Goal: Information Seeking & Learning: Check status

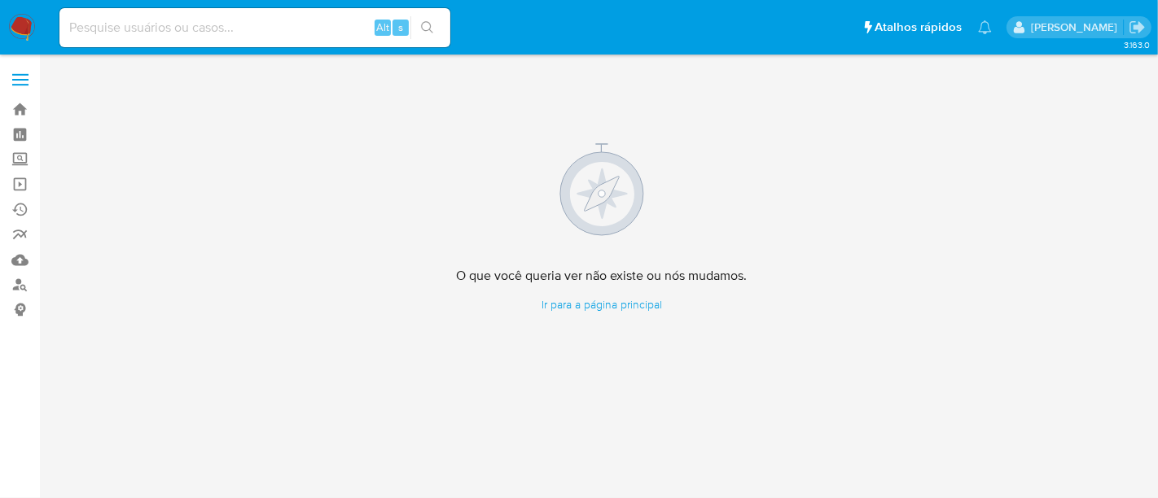
click at [162, 22] on input at bounding box center [254, 27] width 391 height 21
paste input "0R2colw8g0ZXV3IpLyFugCF1"
type input "0R2colw8g0ZXV3IpLyFugCF1"
click at [432, 22] on icon "search-icon" at bounding box center [427, 27] width 13 height 13
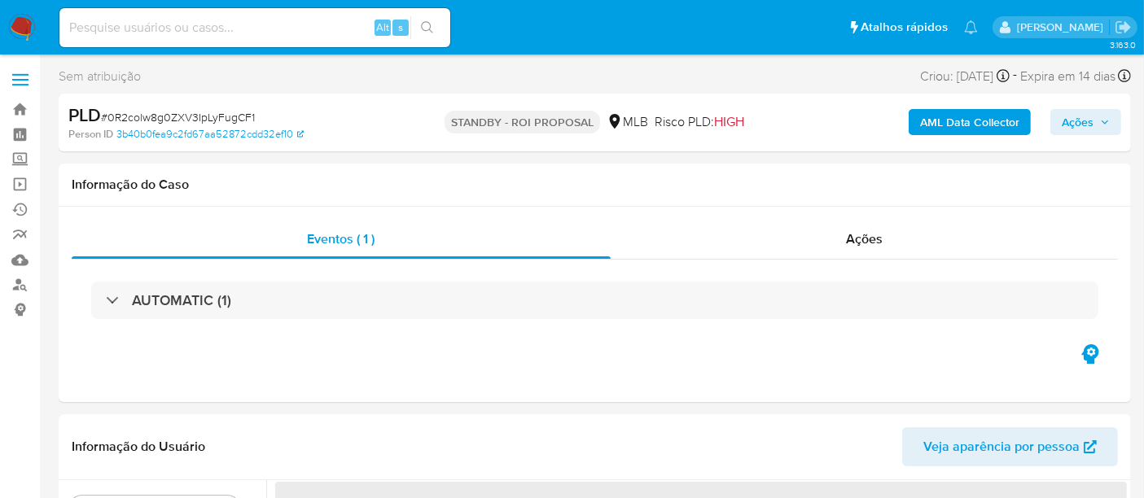
select select "10"
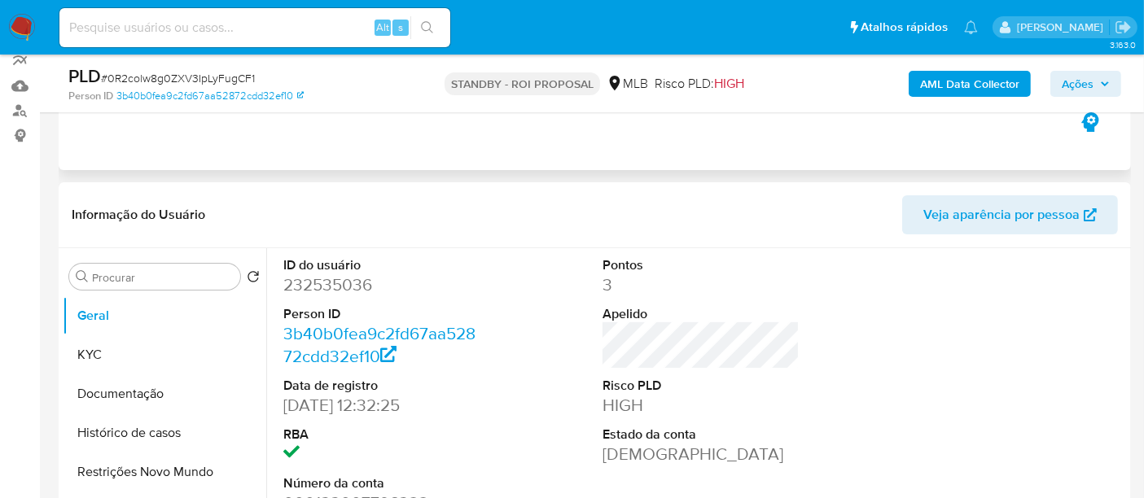
scroll to position [271, 0]
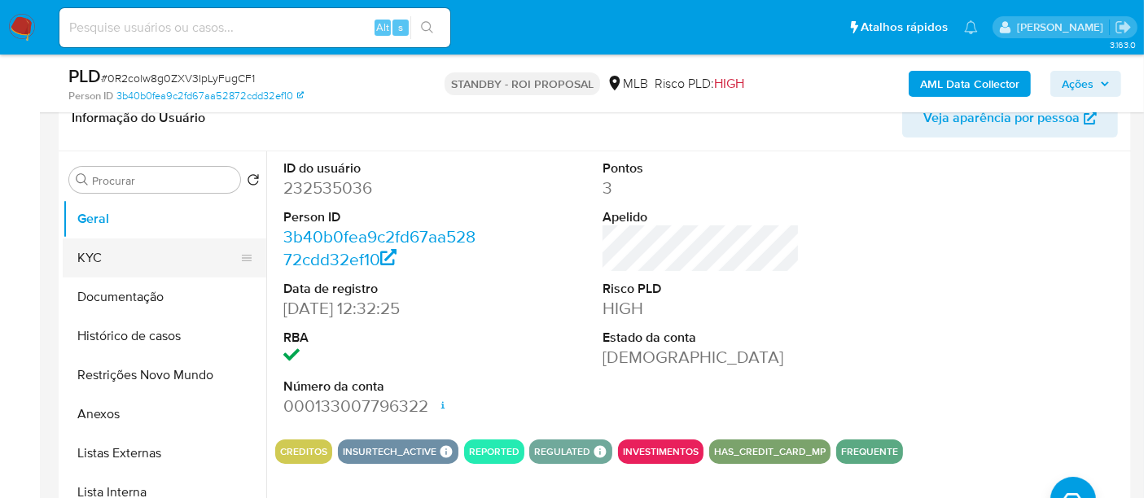
click at [116, 257] on button "KYC" at bounding box center [158, 258] width 191 height 39
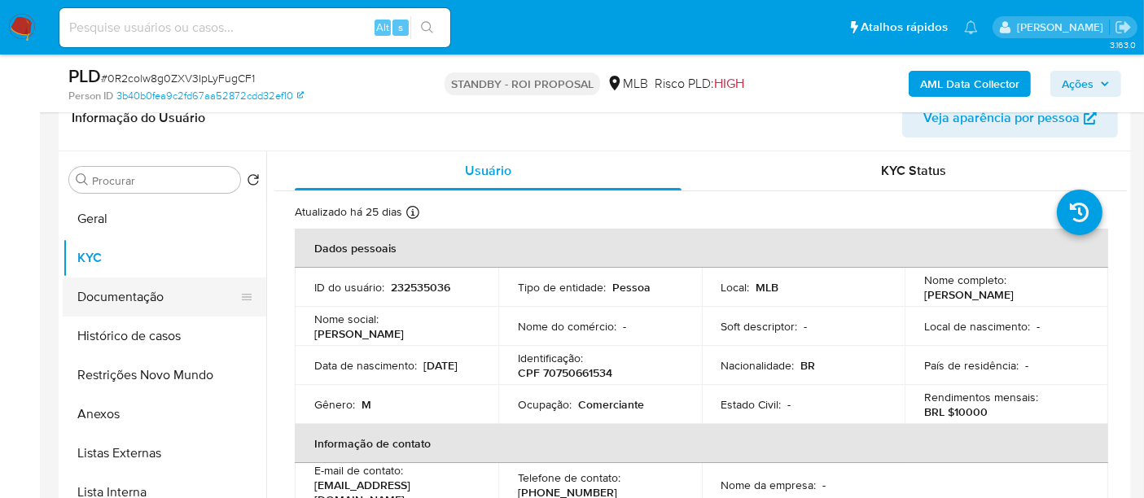
click at [116, 291] on button "Documentação" at bounding box center [158, 297] width 191 height 39
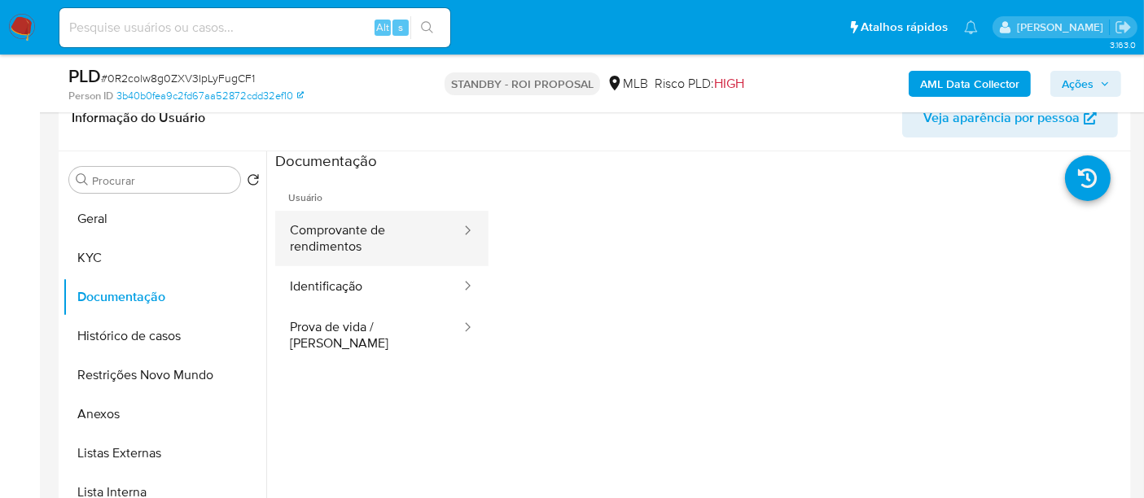
click at [358, 220] on button "Comprovante de rendimentos" at bounding box center [368, 238] width 187 height 55
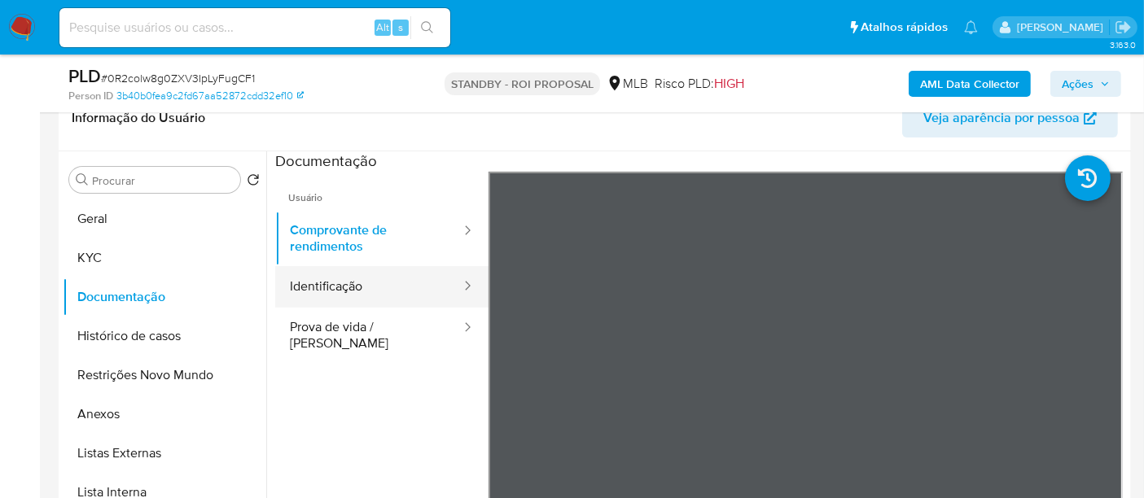
click at [346, 278] on button "Identificação" at bounding box center [368, 287] width 187 height 42
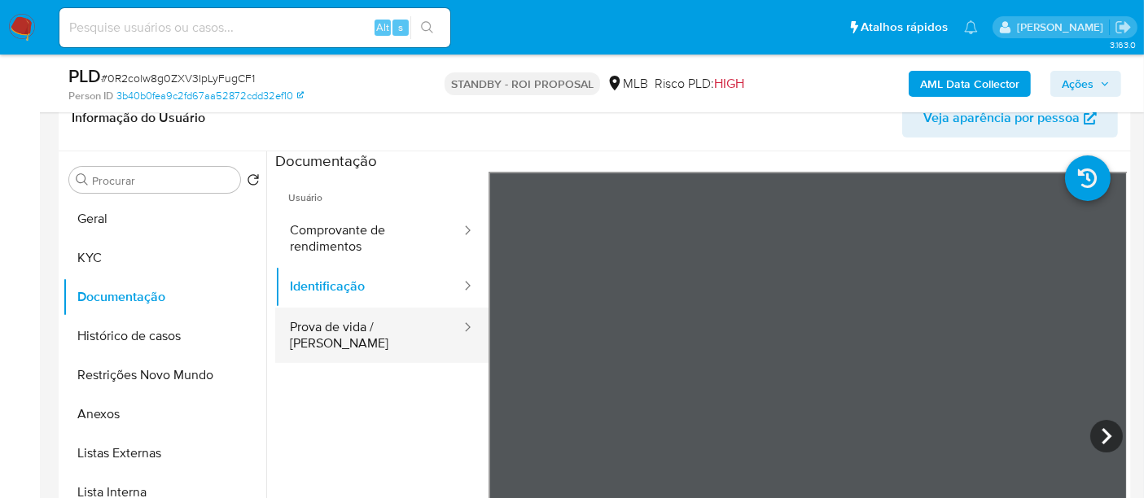
click at [339, 329] on button "Prova de vida / [PERSON_NAME]" at bounding box center [368, 335] width 187 height 55
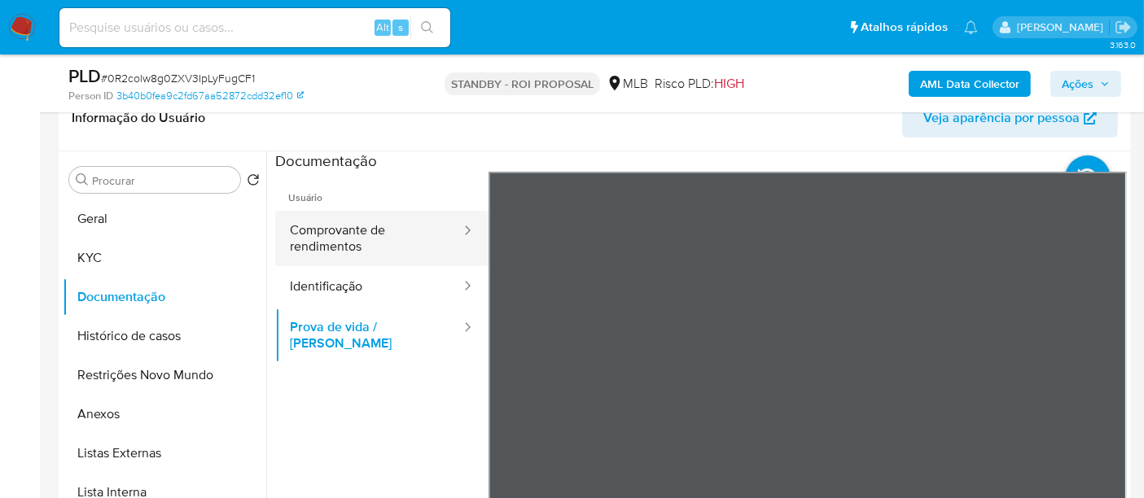
click at [344, 236] on button "Comprovante de rendimentos" at bounding box center [368, 238] width 187 height 55
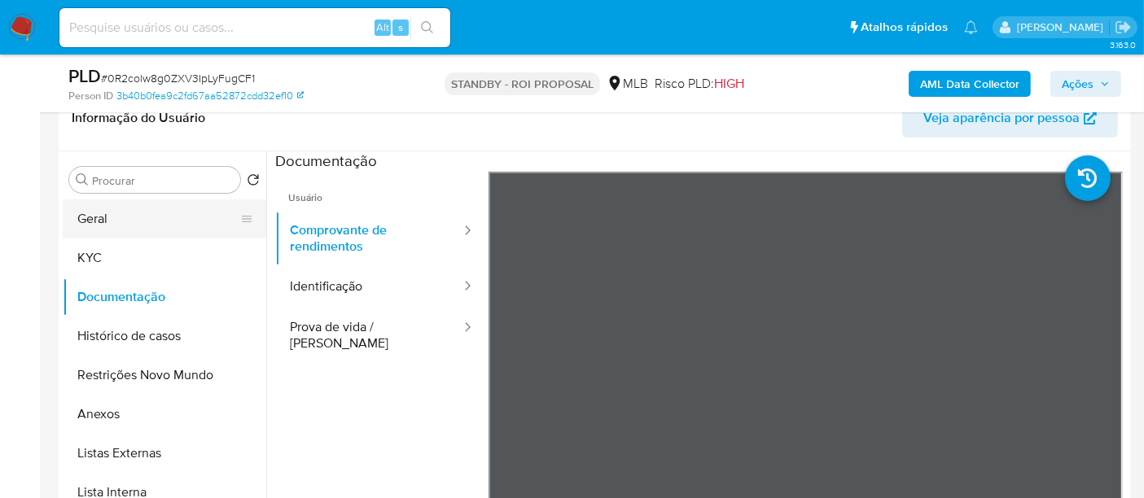
drag, startPoint x: 99, startPoint y: 215, endPoint x: 123, endPoint y: 221, distance: 24.3
click at [99, 215] on button "Geral" at bounding box center [158, 218] width 191 height 39
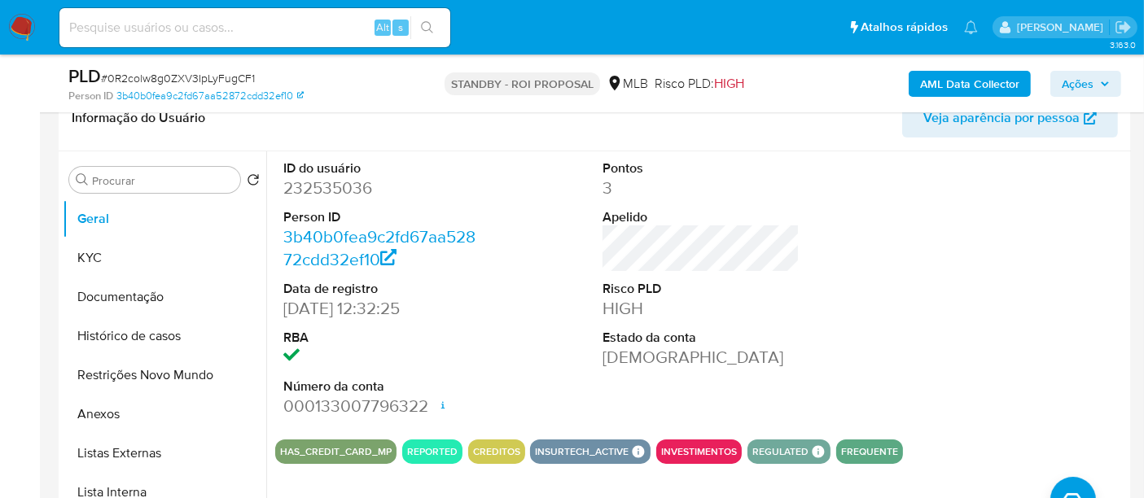
click at [267, 28] on input at bounding box center [254, 27] width 391 height 21
paste input "4SvRmB9pMOCIDyB9eEQrMoZI"
type input "4SvRmB9pMOCIDyB9eEQrMoZI"
click at [432, 18] on button "search-icon" at bounding box center [426, 27] width 33 height 23
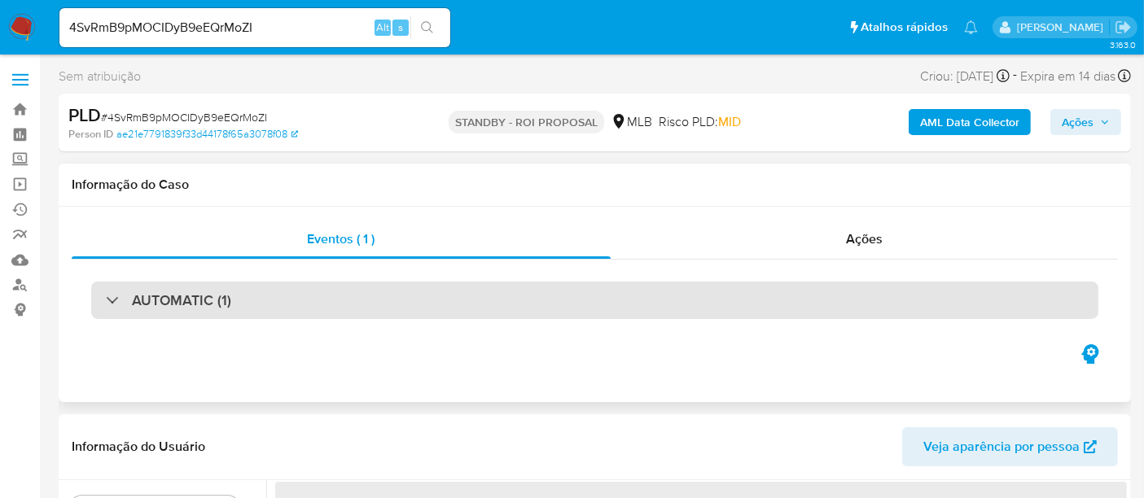
select select "10"
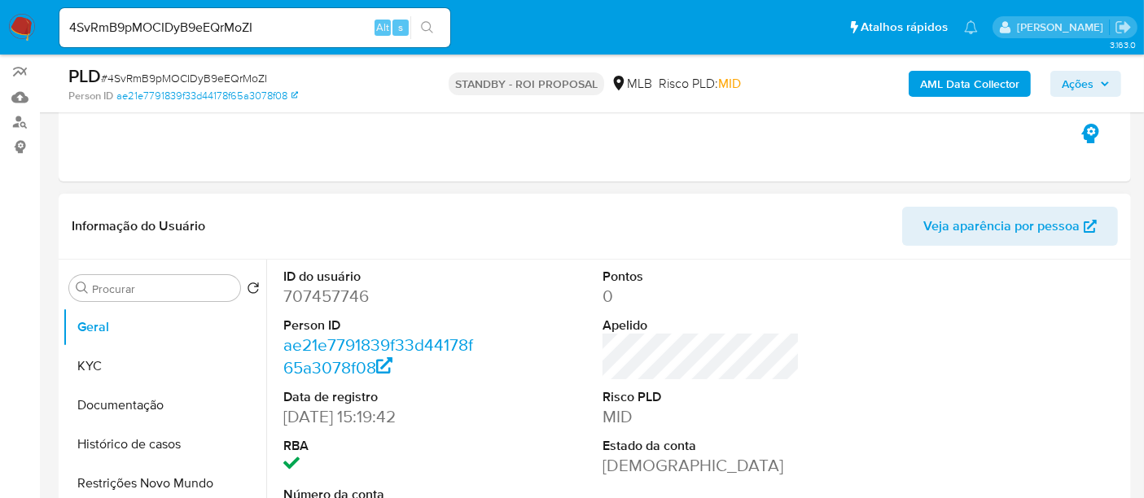
scroll to position [181, 0]
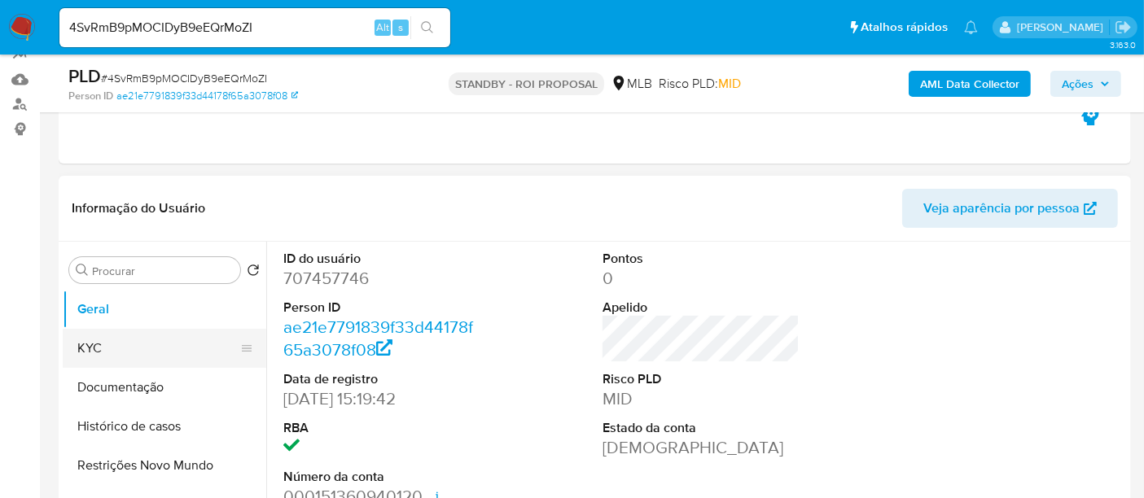
drag, startPoint x: 92, startPoint y: 352, endPoint x: 196, endPoint y: 353, distance: 104.2
click at [103, 352] on button "KYC" at bounding box center [158, 348] width 191 height 39
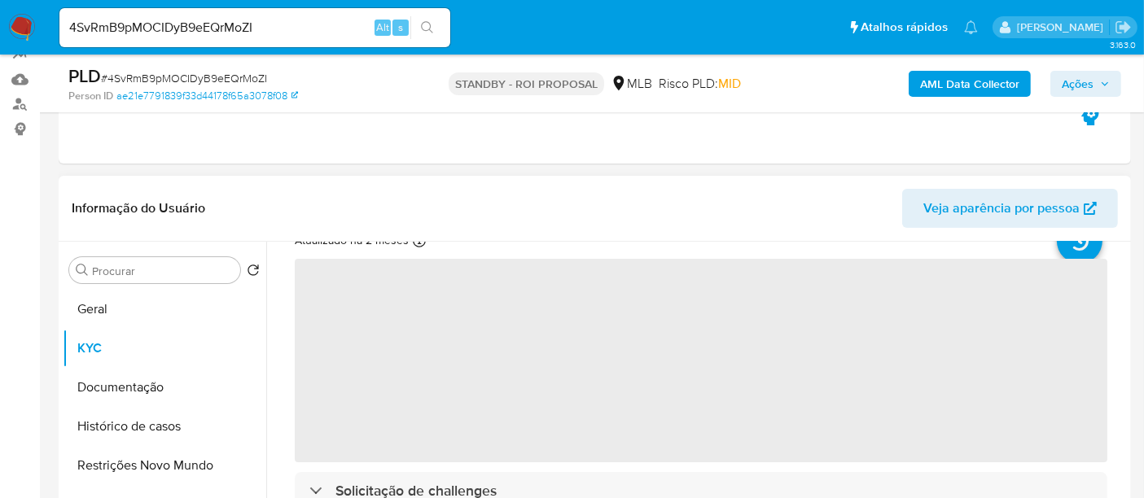
scroll to position [90, 0]
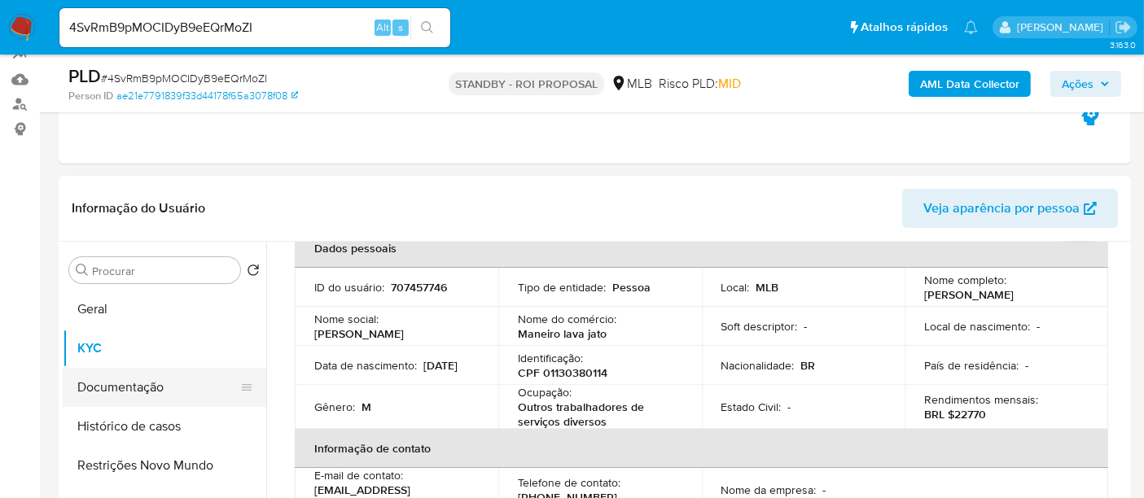
drag, startPoint x: 113, startPoint y: 394, endPoint x: 246, endPoint y: 390, distance: 132.8
click at [129, 392] on button "Documentação" at bounding box center [158, 387] width 191 height 39
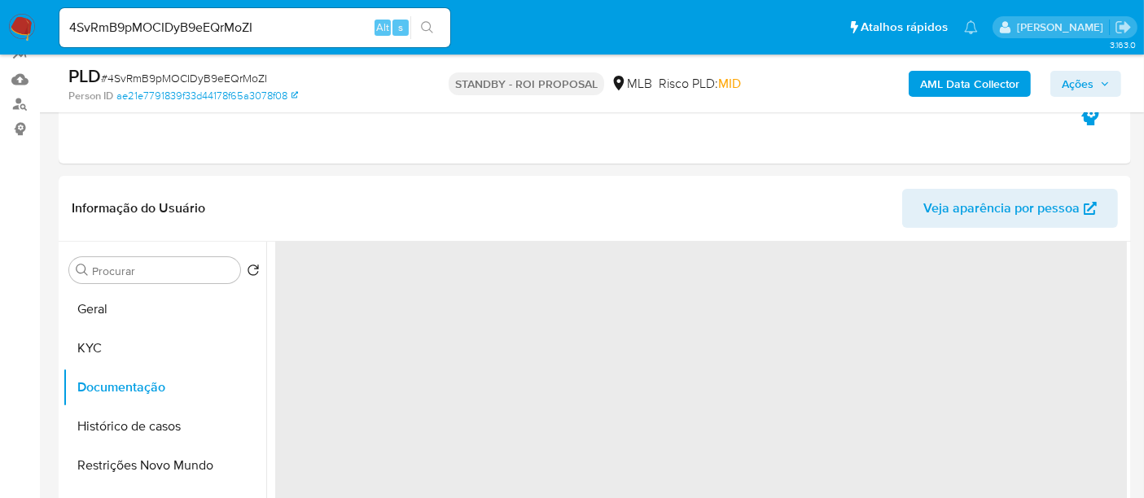
scroll to position [0, 0]
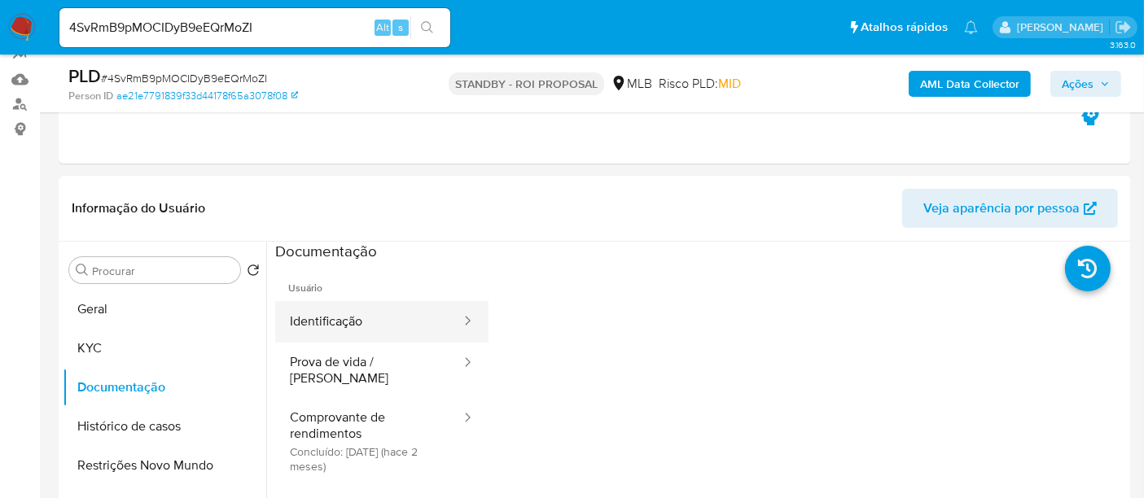
drag, startPoint x: 387, startPoint y: 327, endPoint x: 462, endPoint y: 318, distance: 76.2
click at [388, 327] on button "Identificação" at bounding box center [368, 322] width 187 height 42
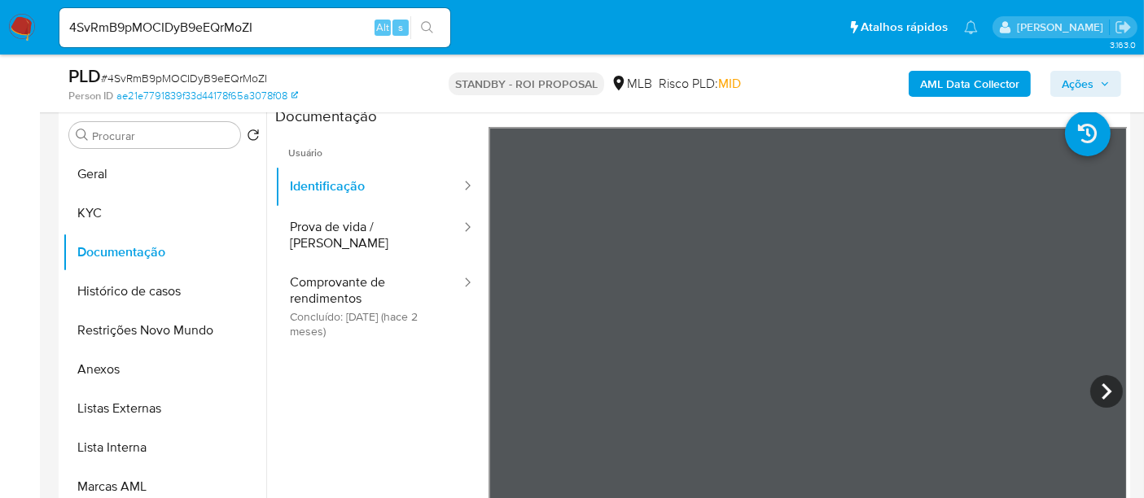
scroll to position [328, 0]
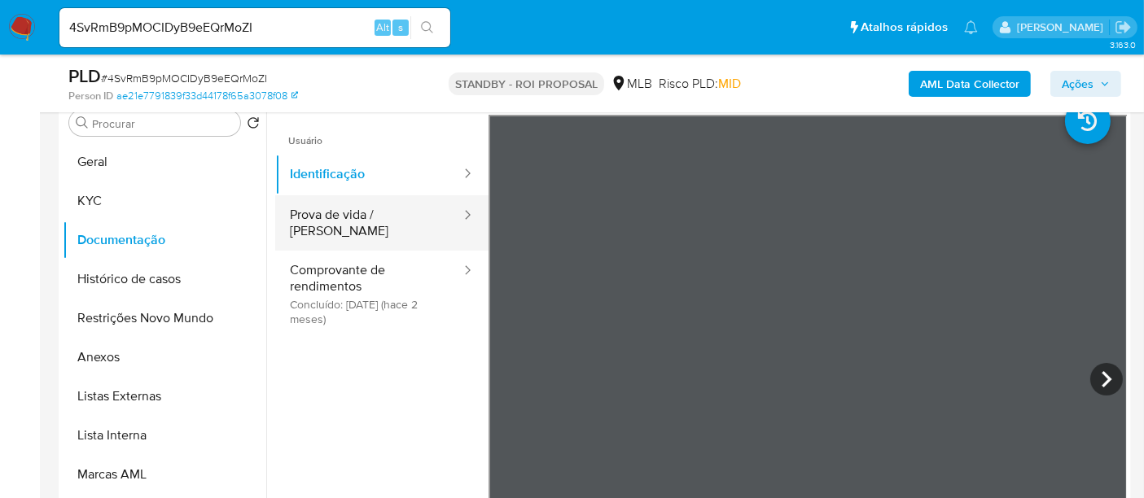
click at [343, 221] on button "Prova de vida / [PERSON_NAME]" at bounding box center [368, 222] width 187 height 55
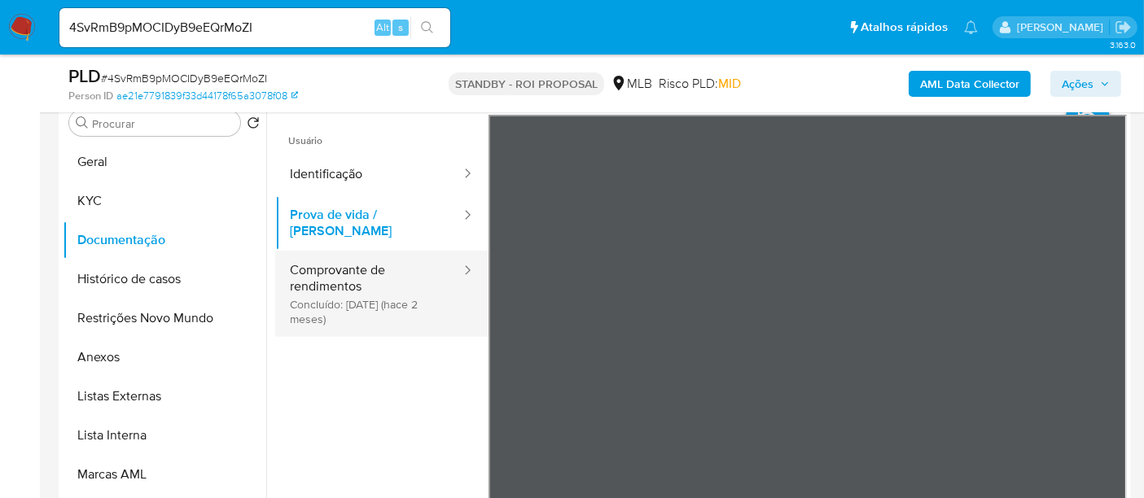
click at [344, 260] on button "Comprovante de rendimentos Concluído: [DATE] (hace 2 meses)" at bounding box center [368, 294] width 187 height 86
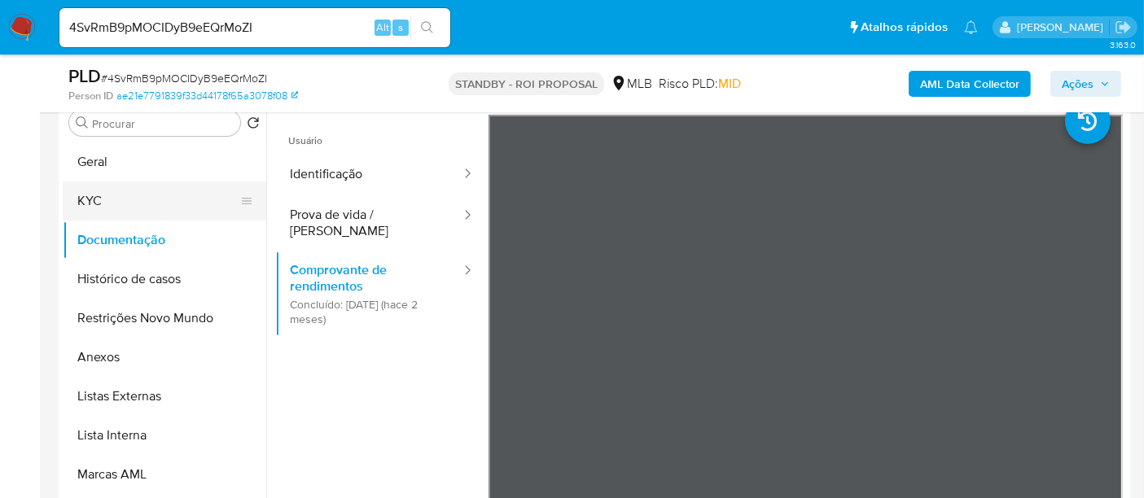
drag, startPoint x: 95, startPoint y: 160, endPoint x: 242, endPoint y: 191, distance: 150.0
click at [95, 160] on button "Geral" at bounding box center [165, 161] width 204 height 39
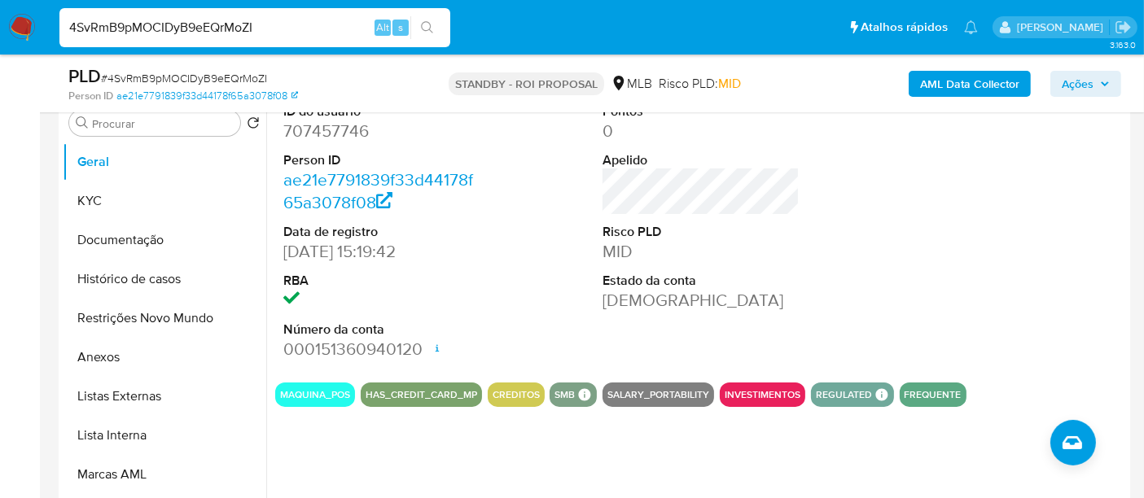
drag, startPoint x: 318, startPoint y: 21, endPoint x: 0, endPoint y: 28, distance: 317.6
click at [0, 28] on nav "Pausado Ver notificaciones 4SvRmB9pMOCIDyB9eEQrMoZI Alt s Atalhos rápidos Presi…" at bounding box center [572, 27] width 1144 height 55
paste input "6YJ67DmgC3HUzPUduQzq0giH"
type input "6YJ67DmgC3HUzPUduQzq0giH"
click at [435, 24] on button "search-icon" at bounding box center [426, 27] width 33 height 23
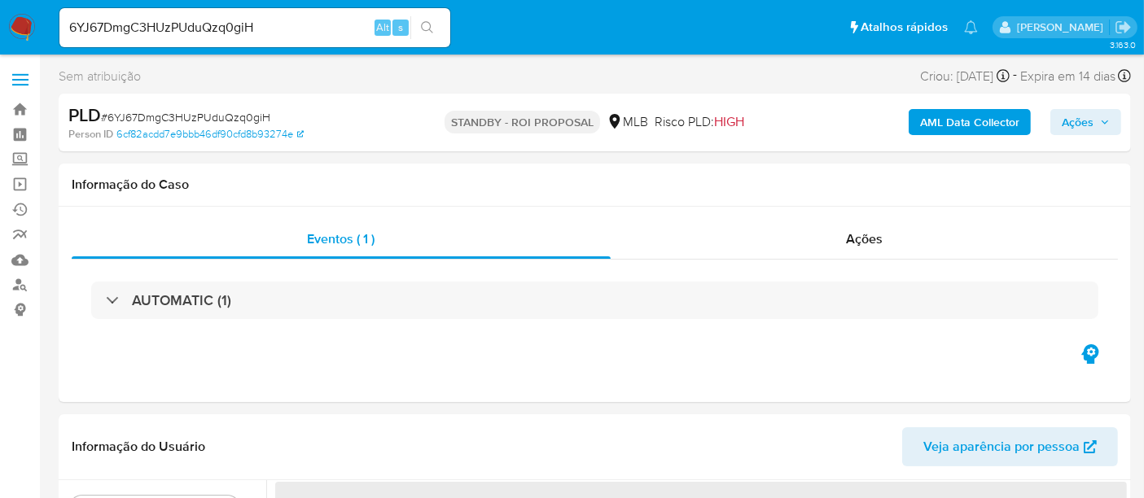
scroll to position [90, 0]
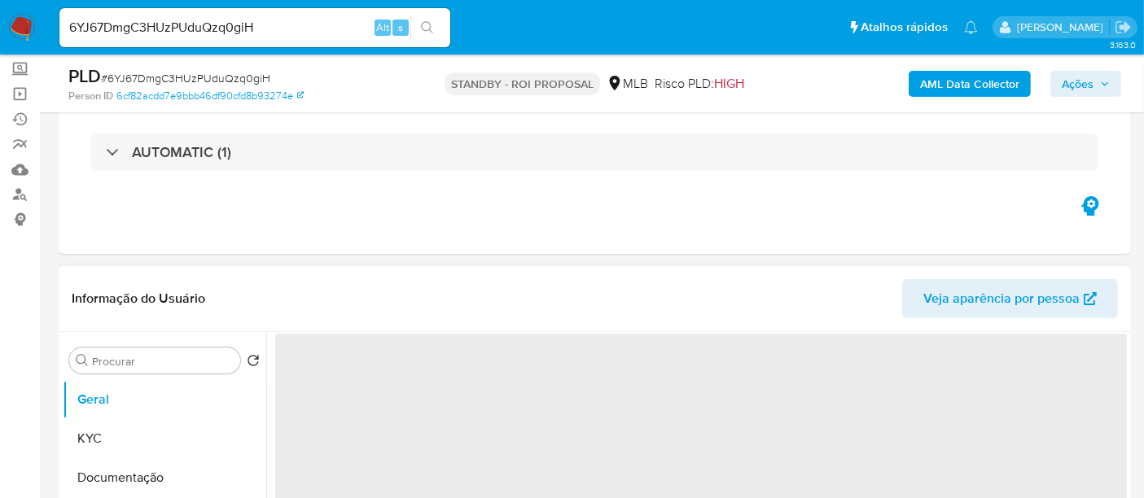
select select "10"
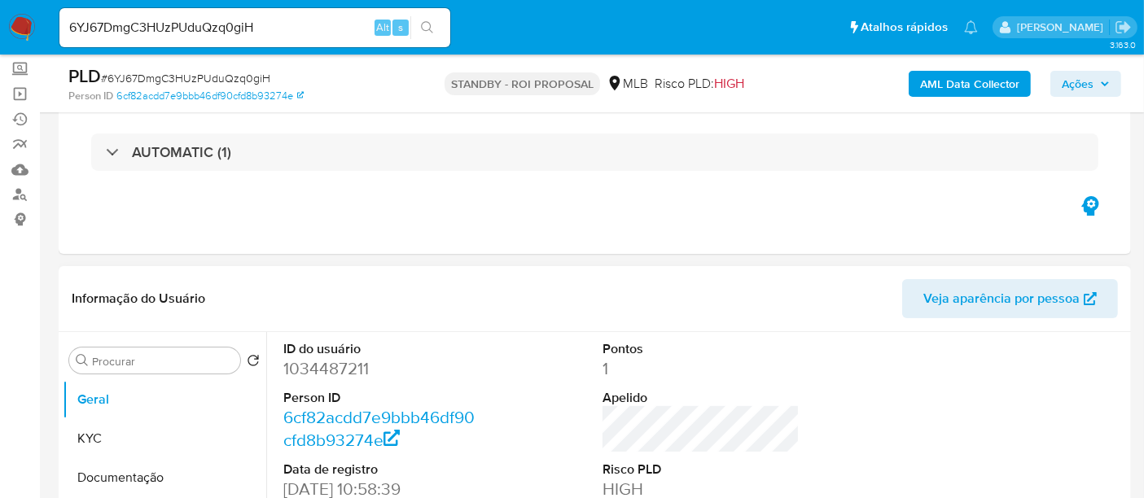
scroll to position [181, 0]
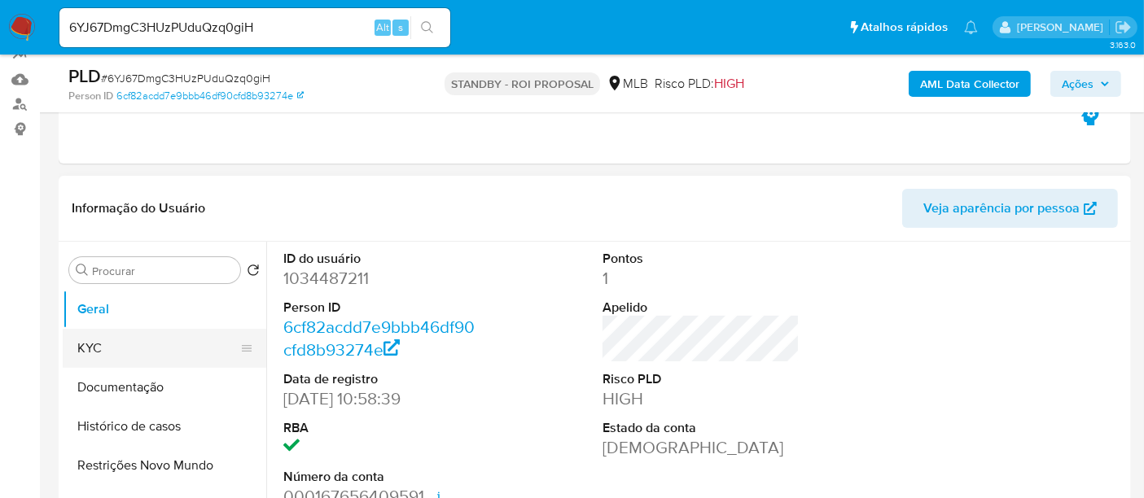
click at [120, 344] on button "KYC" at bounding box center [158, 348] width 191 height 39
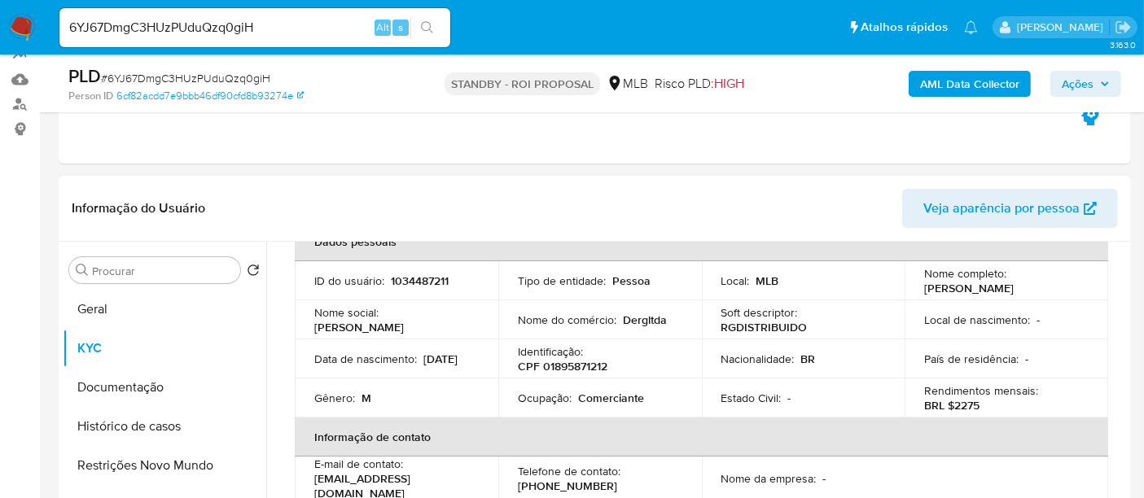
scroll to position [90, 0]
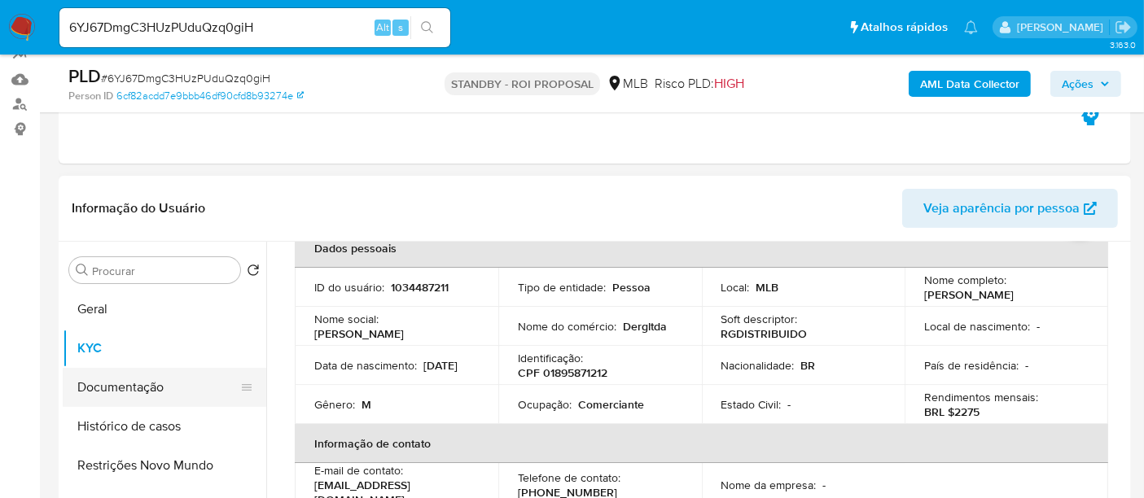
click at [132, 379] on button "Documentação" at bounding box center [158, 387] width 191 height 39
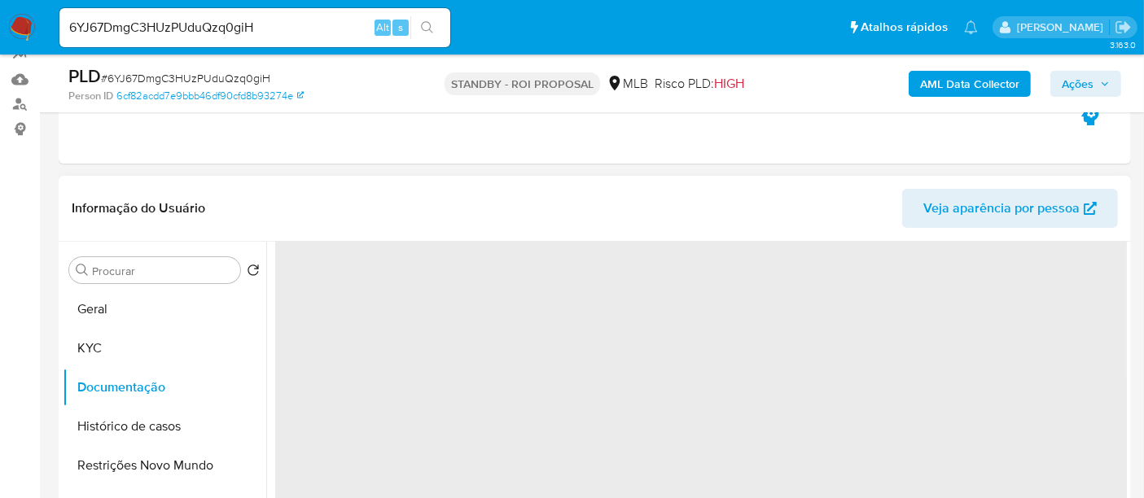
scroll to position [0, 0]
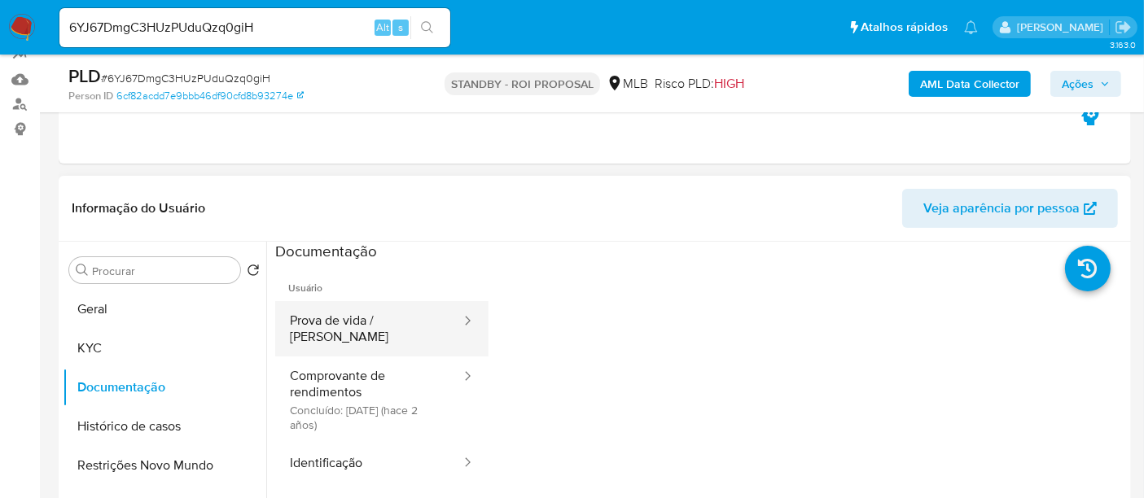
drag, startPoint x: 327, startPoint y: 318, endPoint x: 470, endPoint y: 321, distance: 142.5
click at [328, 318] on button "Prova de vida / [PERSON_NAME]" at bounding box center [368, 328] width 187 height 55
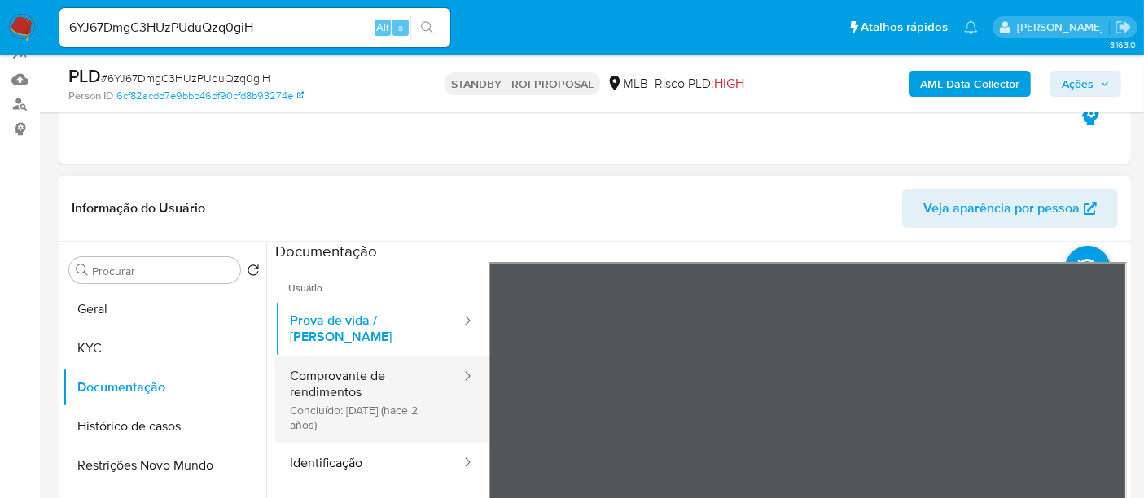
click at [384, 366] on button "Comprovante de rendimentos Concluído: [DATE] (hace 2 años)" at bounding box center [368, 400] width 187 height 86
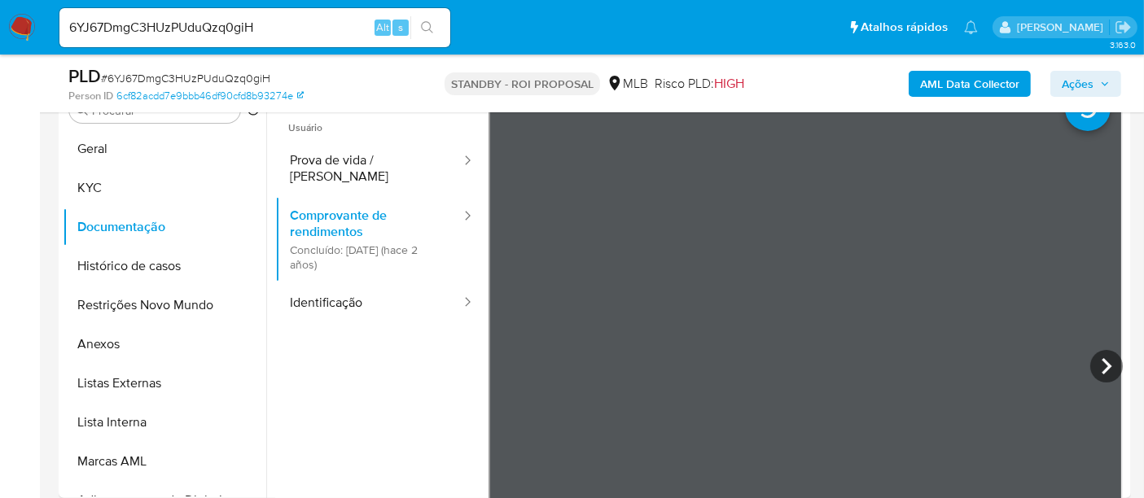
scroll to position [353, 0]
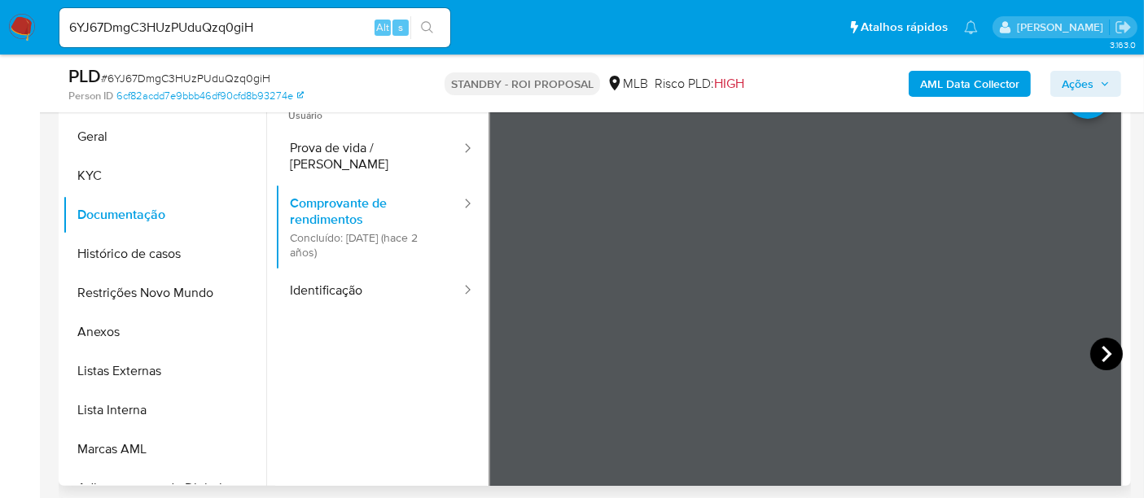
click at [1094, 357] on icon at bounding box center [1106, 354] width 33 height 33
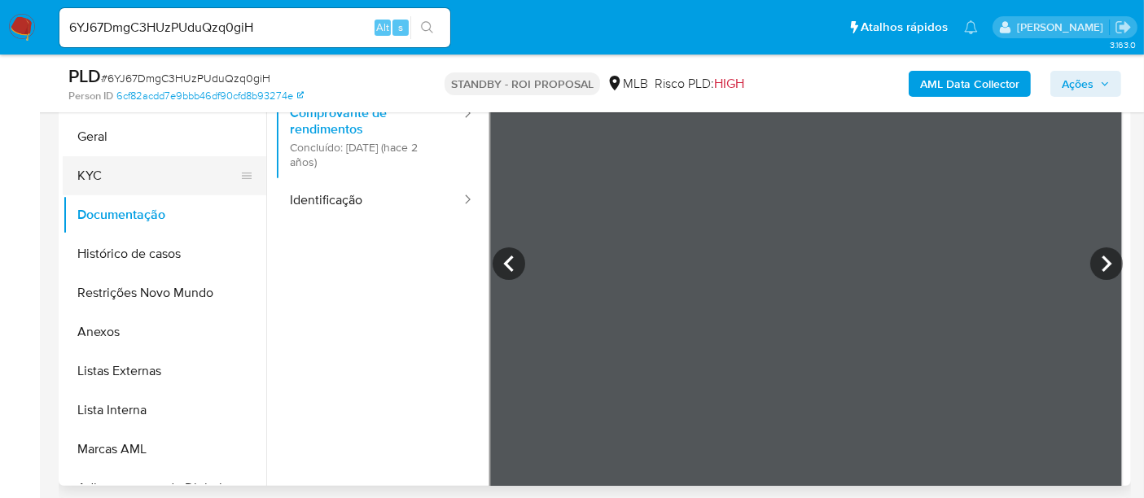
click at [104, 173] on button "KYC" at bounding box center [158, 175] width 191 height 39
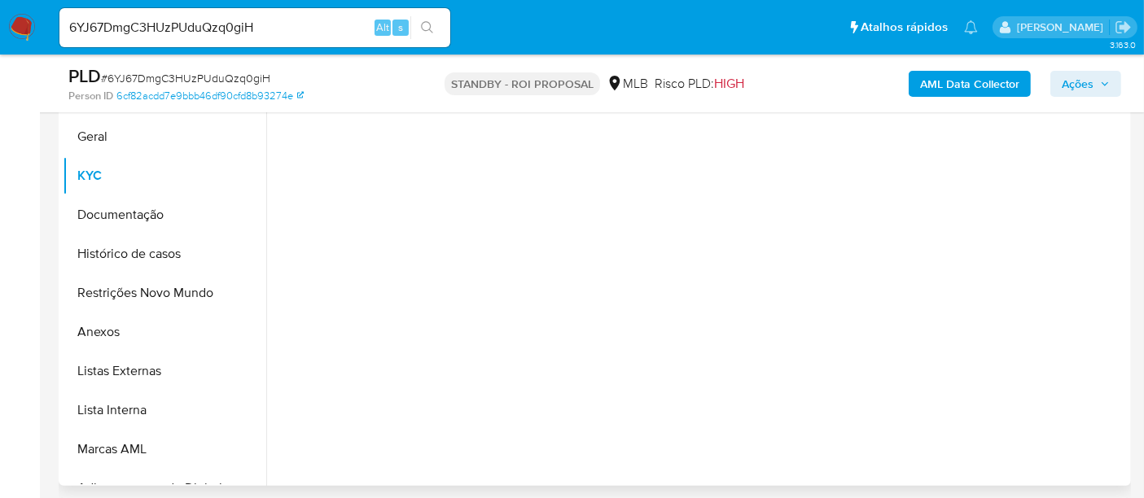
scroll to position [0, 0]
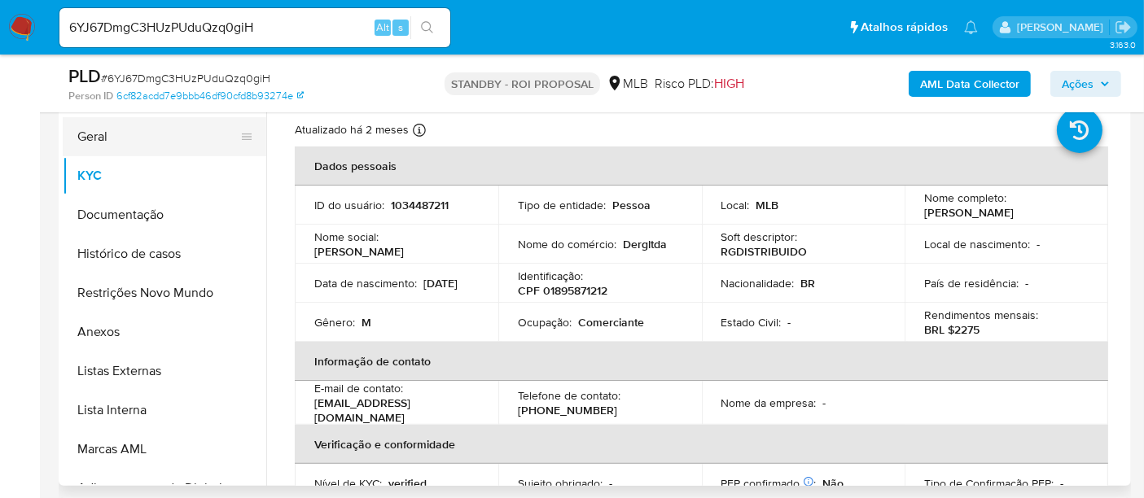
click at [116, 134] on button "Geral" at bounding box center [158, 136] width 191 height 39
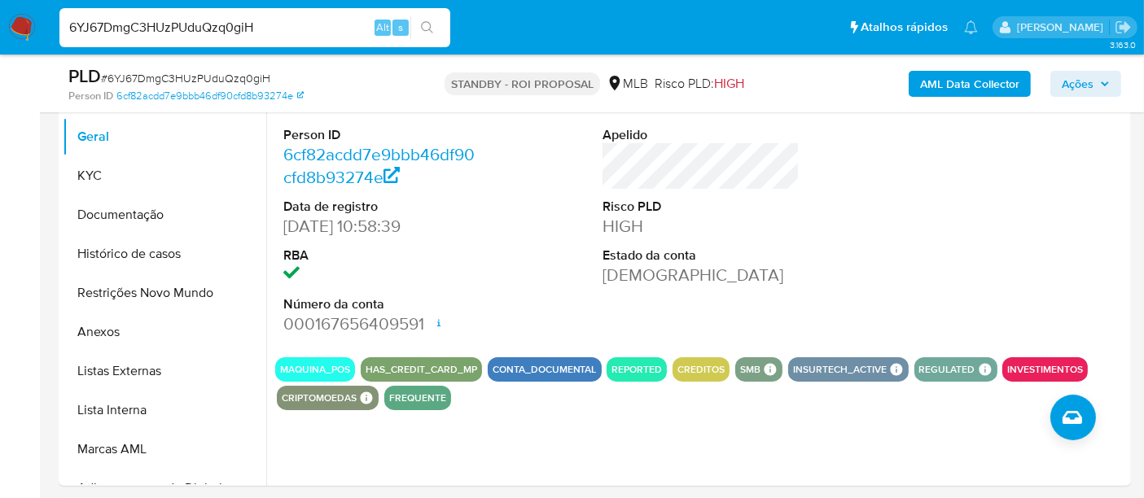
drag, startPoint x: 242, startPoint y: 32, endPoint x: 0, endPoint y: 9, distance: 242.9
click at [0, 9] on nav "Pausado Ver notificaciones 6YJ67DmgC3HUzPUduQzq0giH Alt s Atalhos rápidos Presi…" at bounding box center [572, 27] width 1144 height 55
paste input "2oXO6iQegcTgRJKvwhQ3XfMv"
type input "2oXO6iQegcTgRJKvwhQ3XfMv"
click at [424, 22] on icon "search-icon" at bounding box center [427, 27] width 12 height 12
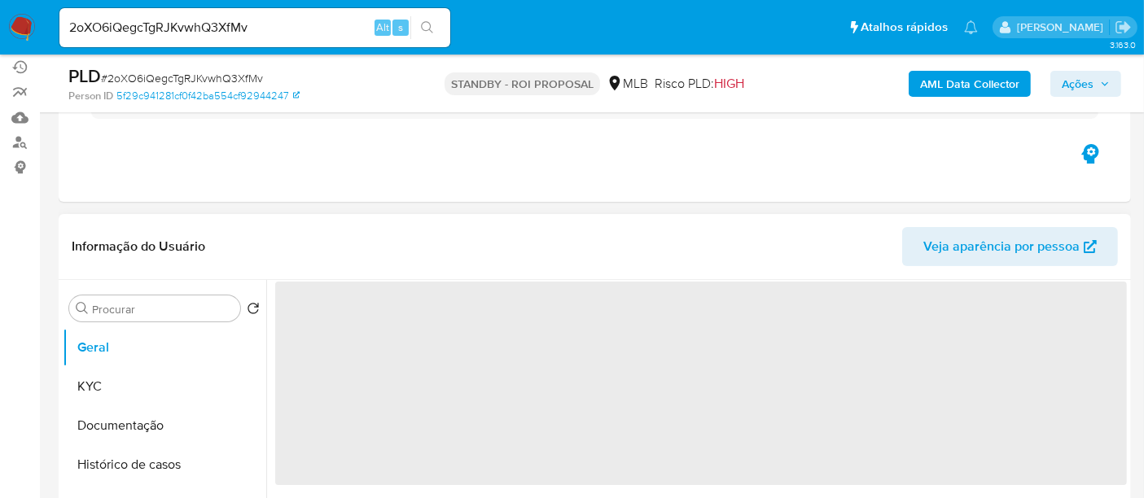
scroll to position [181, 0]
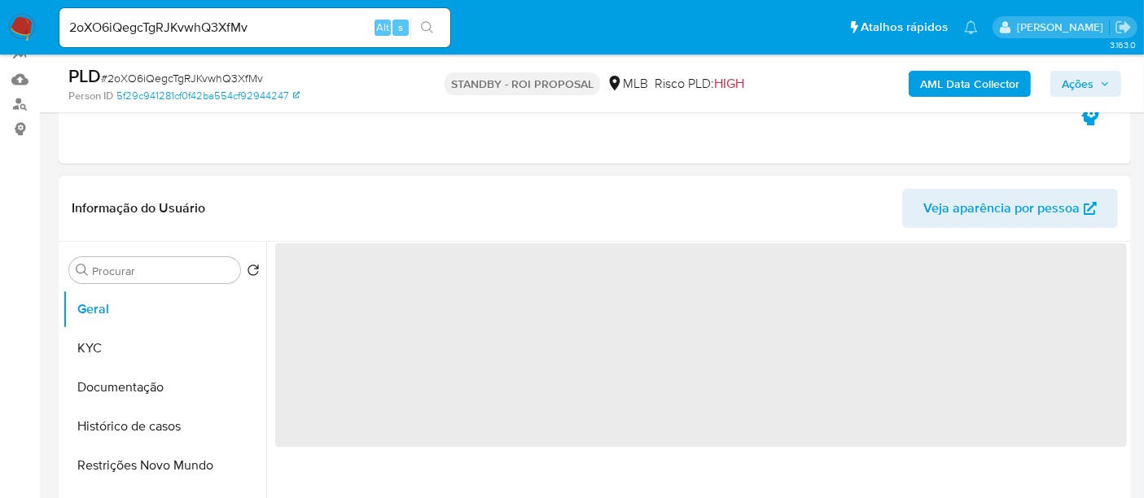
select select "10"
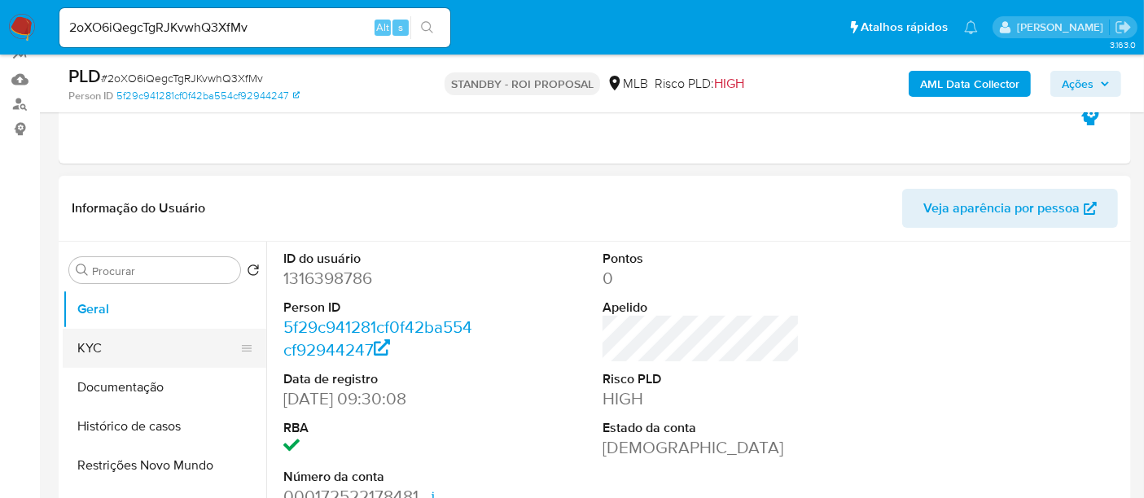
drag, startPoint x: 117, startPoint y: 346, endPoint x: 221, endPoint y: 345, distance: 103.4
click at [125, 345] on button "KYC" at bounding box center [158, 348] width 191 height 39
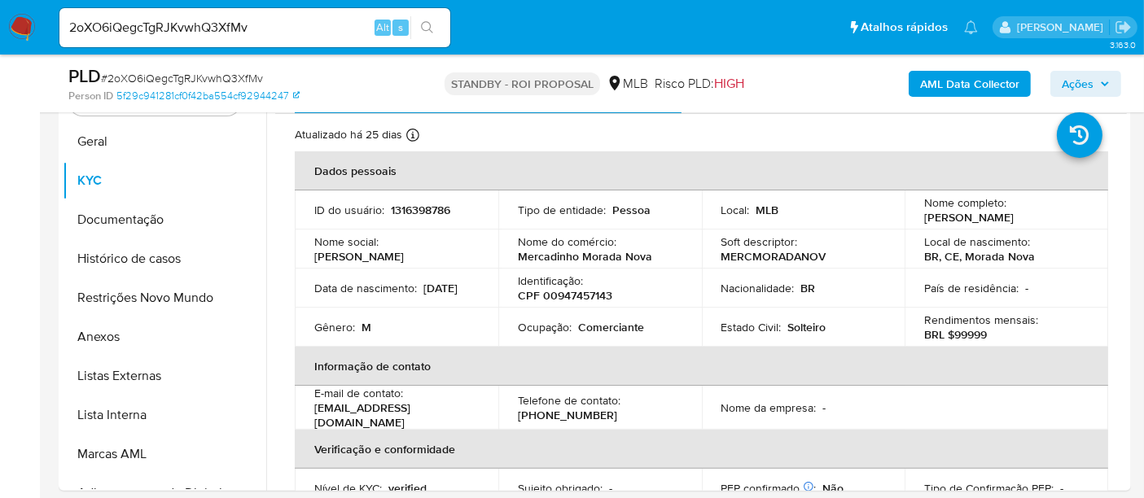
scroll to position [371, 0]
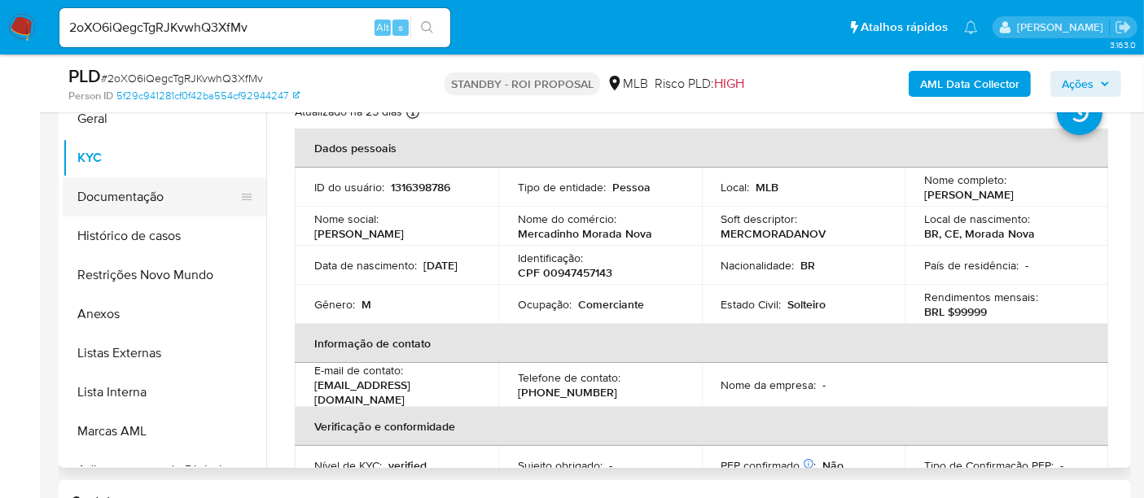
drag, startPoint x: 107, startPoint y: 203, endPoint x: 182, endPoint y: 207, distance: 75.0
click at [113, 204] on button "Documentação" at bounding box center [158, 197] width 191 height 39
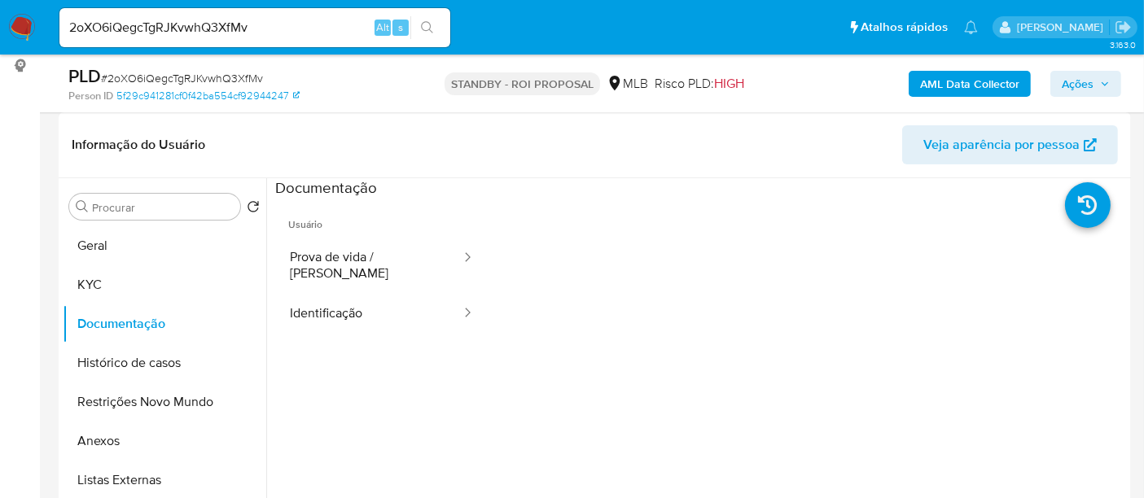
scroll to position [191, 0]
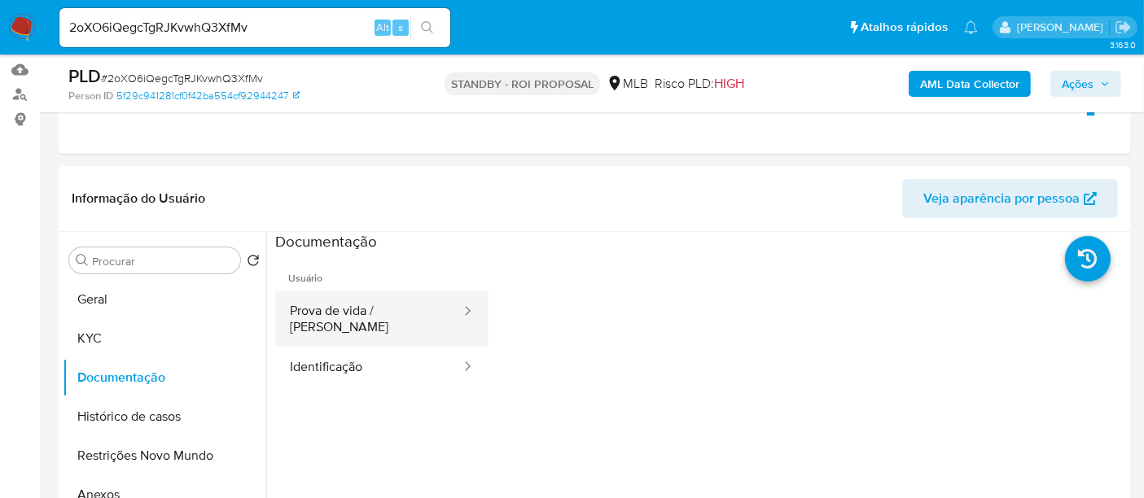
drag, startPoint x: 367, startPoint y: 305, endPoint x: 395, endPoint y: 315, distance: 29.4
click at [382, 313] on button "Prova de vida / [PERSON_NAME]" at bounding box center [368, 318] width 187 height 55
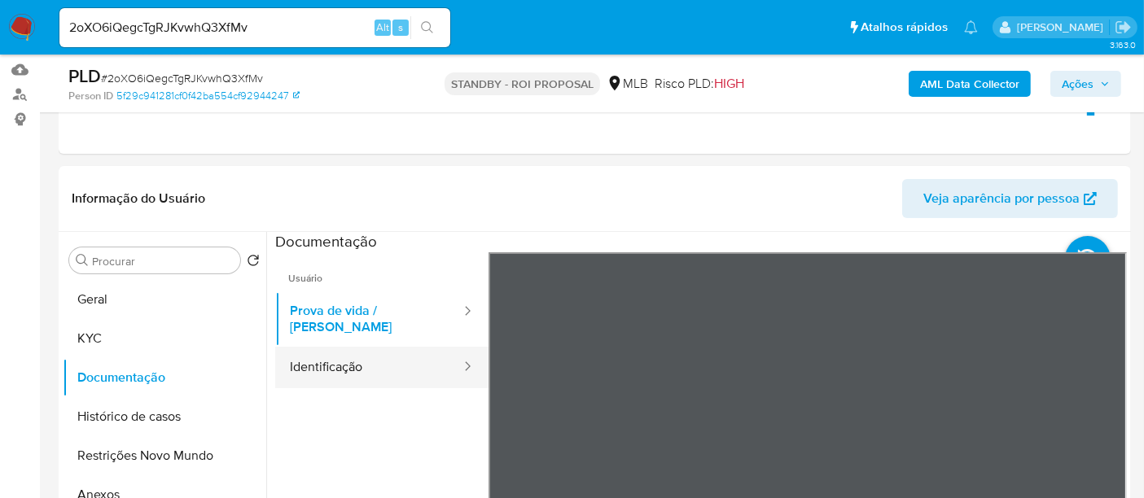
drag, startPoint x: 348, startPoint y: 356, endPoint x: 465, endPoint y: 346, distance: 116.8
click at [355, 356] on button "Identificação" at bounding box center [368, 368] width 187 height 42
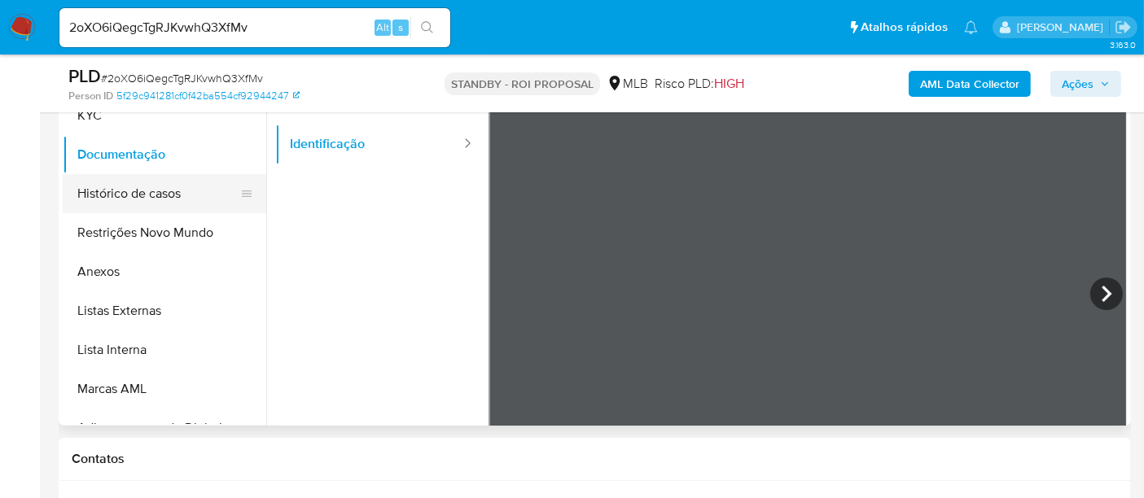
scroll to position [323, 0]
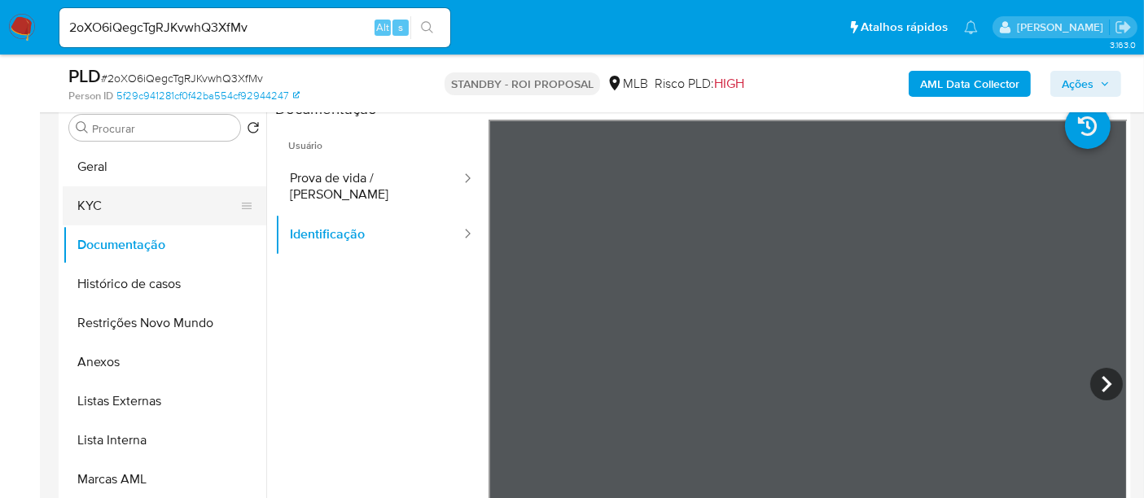
click at [121, 208] on button "KYC" at bounding box center [158, 205] width 191 height 39
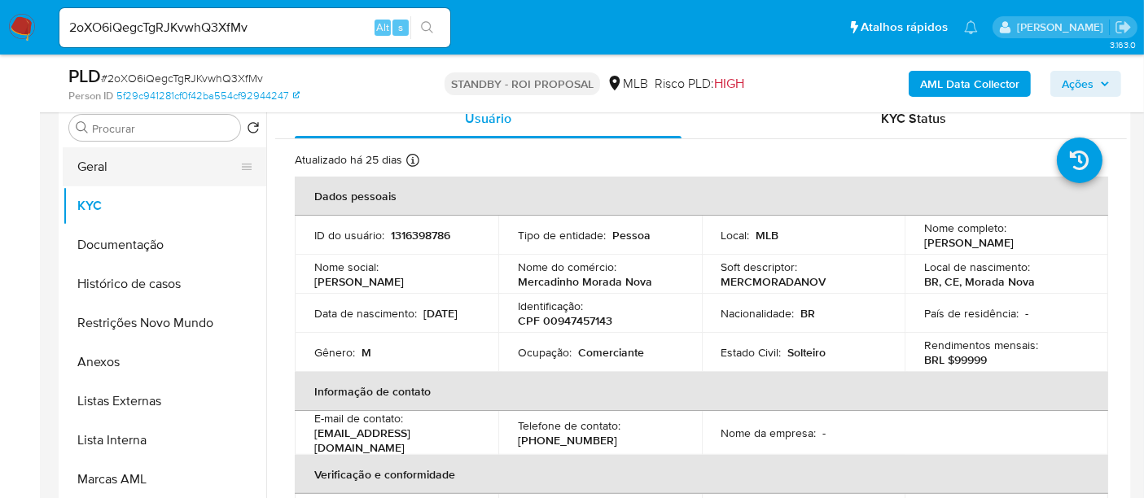
click at [116, 173] on button "Geral" at bounding box center [158, 166] width 191 height 39
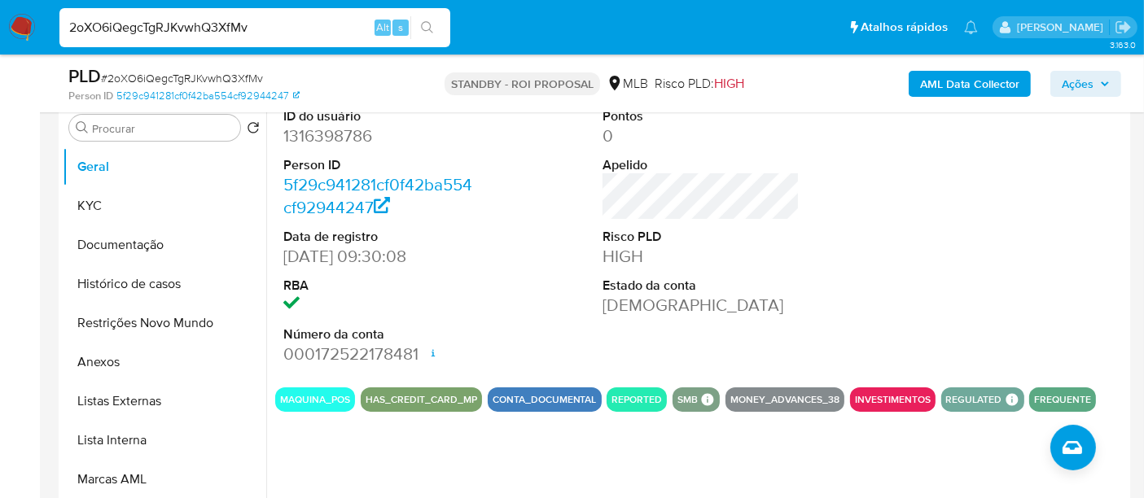
click at [0, 37] on nav "Pausado Ver notificaciones 2oXO6iQegcTgRJKvwhQ3XfMv Alt s Atalhos rápidos Presi…" at bounding box center [572, 27] width 1144 height 55
paste input "z7TTNcqAhOII6KAAHcHUIyWK"
type input "z7TTNcqAhOII6KAAHcHUIyWK"
click at [419, 21] on button "search-icon" at bounding box center [426, 27] width 33 height 23
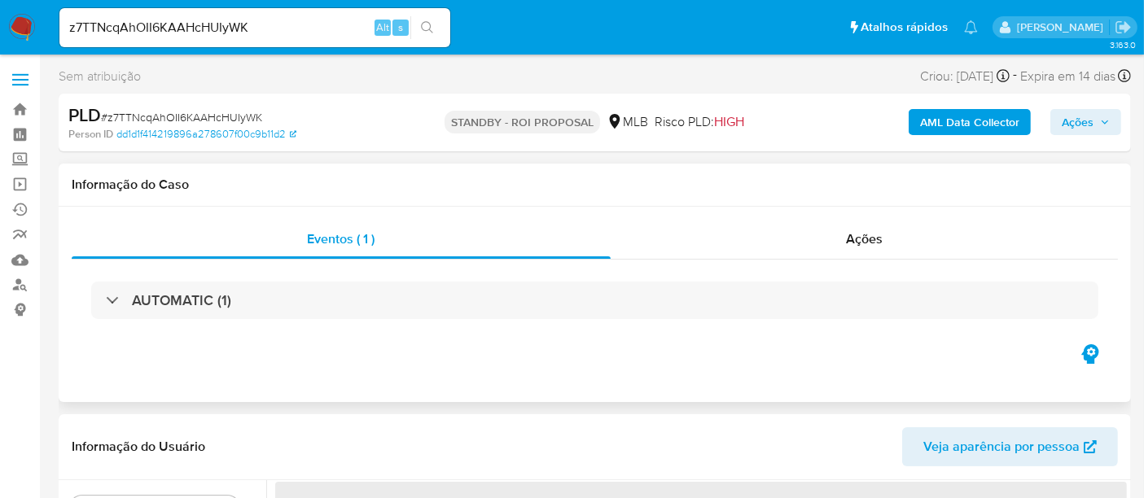
select select "10"
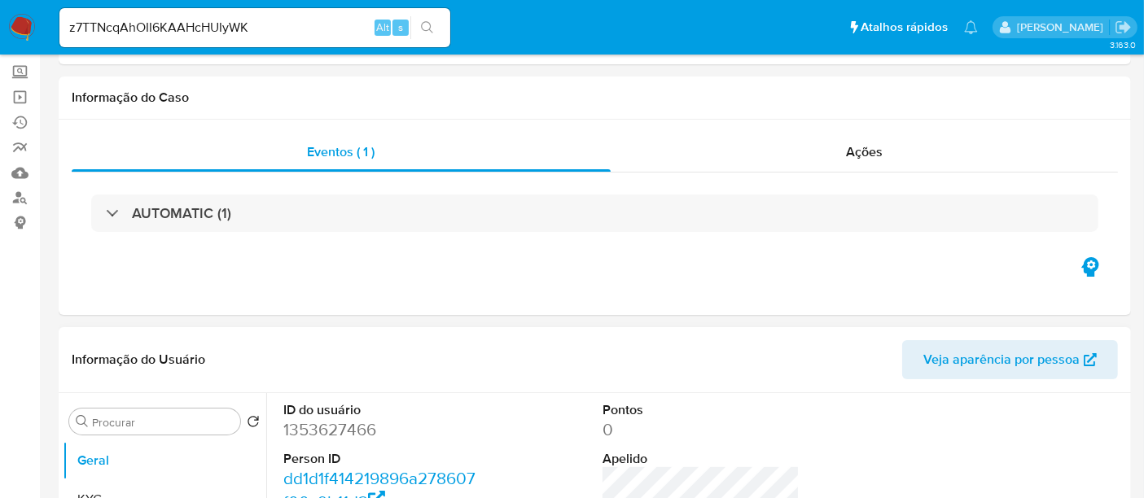
scroll to position [181, 0]
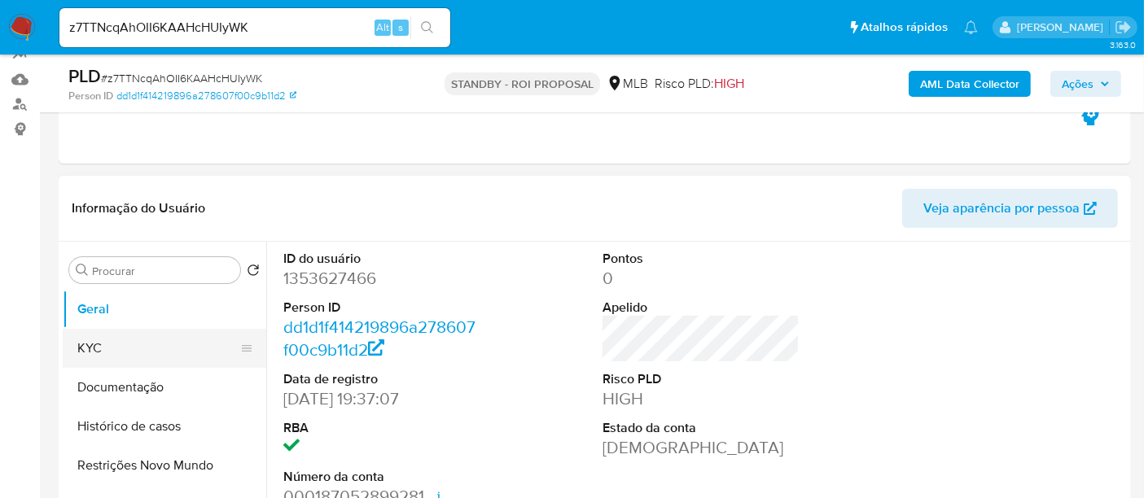
click at [136, 356] on button "KYC" at bounding box center [158, 348] width 191 height 39
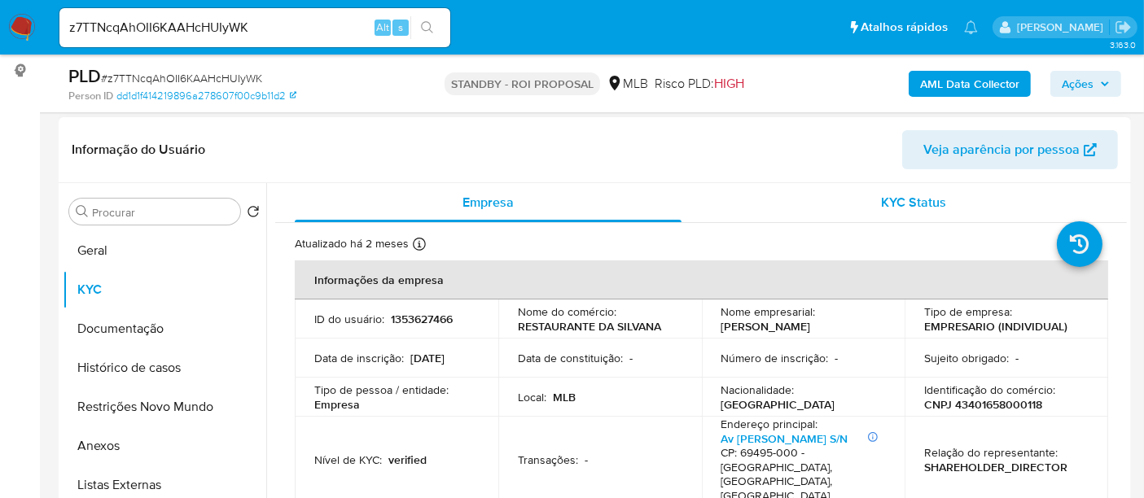
scroll to position [243, 0]
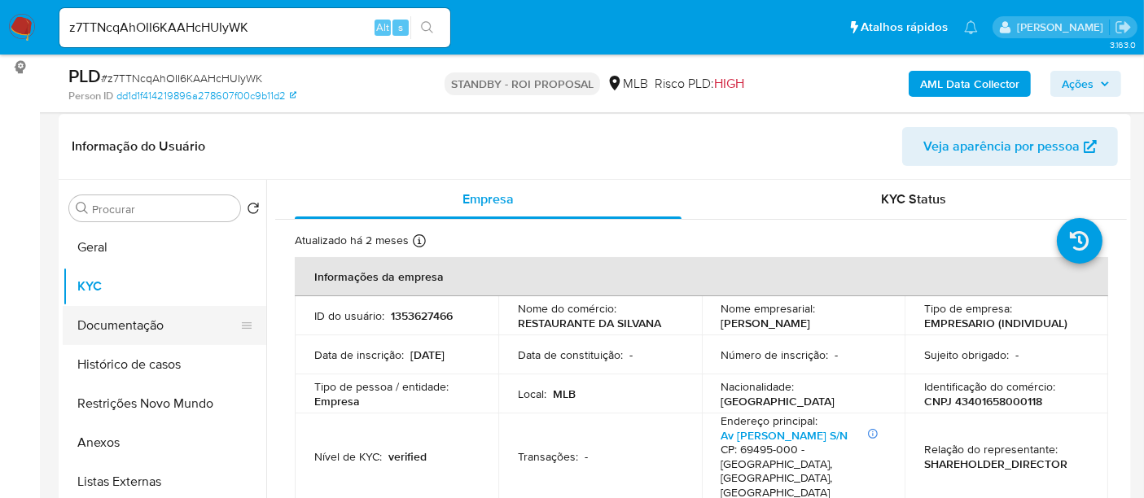
drag, startPoint x: 80, startPoint y: 338, endPoint x: 193, endPoint y: 339, distance: 113.2
click at [88, 339] on button "Documentação" at bounding box center [158, 325] width 191 height 39
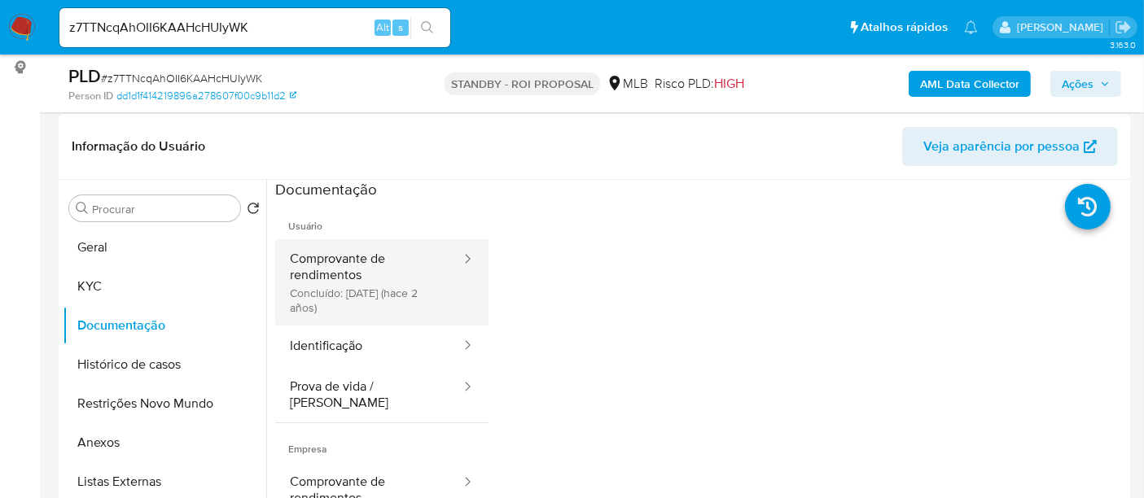
click at [368, 266] on button "Comprovante de rendimentos Concluído: [DATE] (hace 2 años)" at bounding box center [368, 282] width 187 height 86
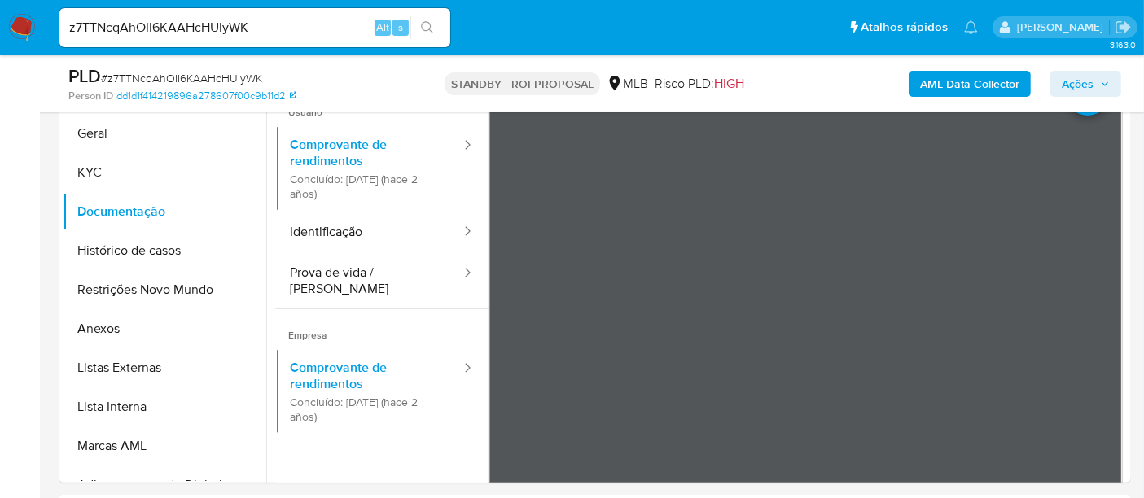
scroll to position [360, 0]
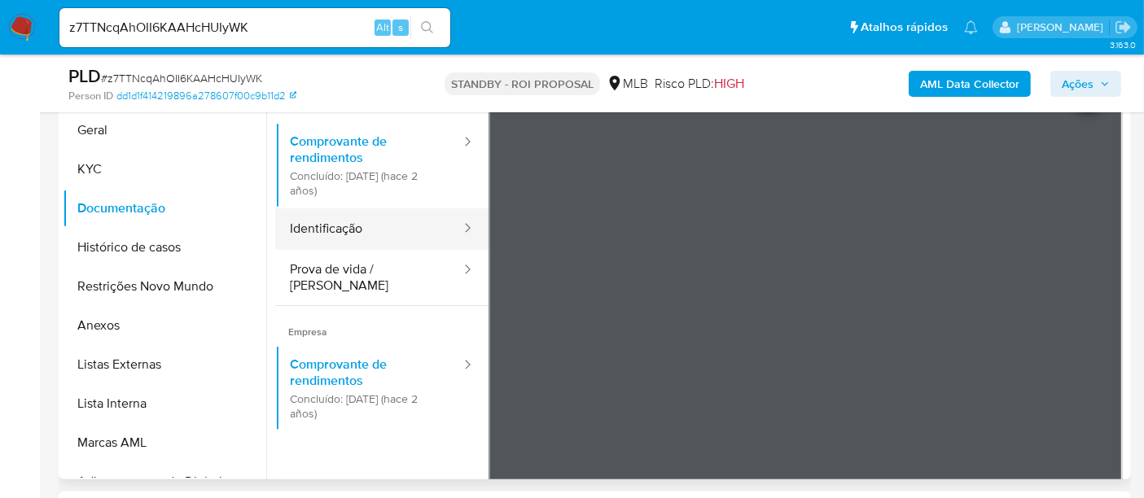
click at [342, 236] on button "Identificação" at bounding box center [368, 229] width 187 height 42
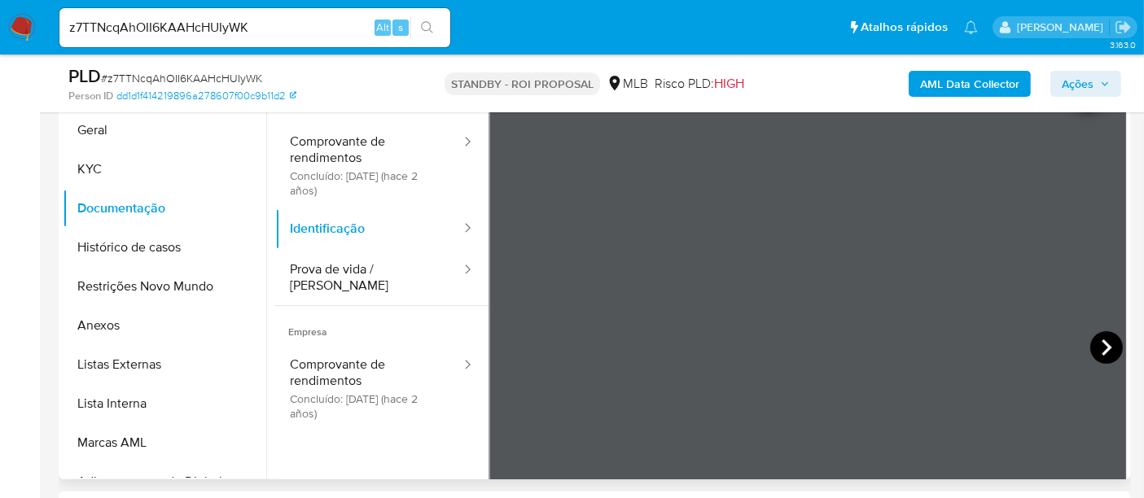
click at [1095, 346] on icon at bounding box center [1106, 347] width 33 height 33
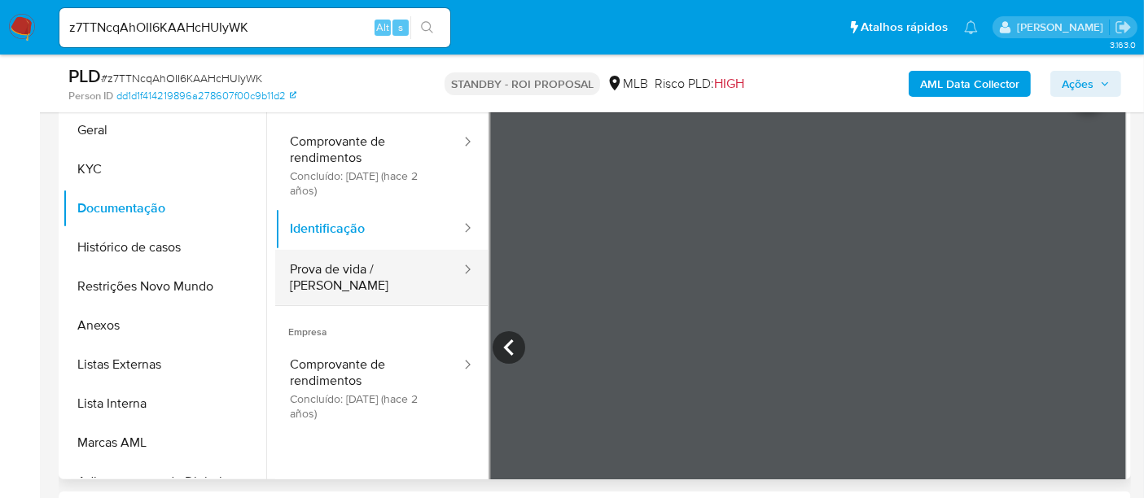
click at [334, 275] on button "Prova de vida / [PERSON_NAME]" at bounding box center [368, 277] width 187 height 55
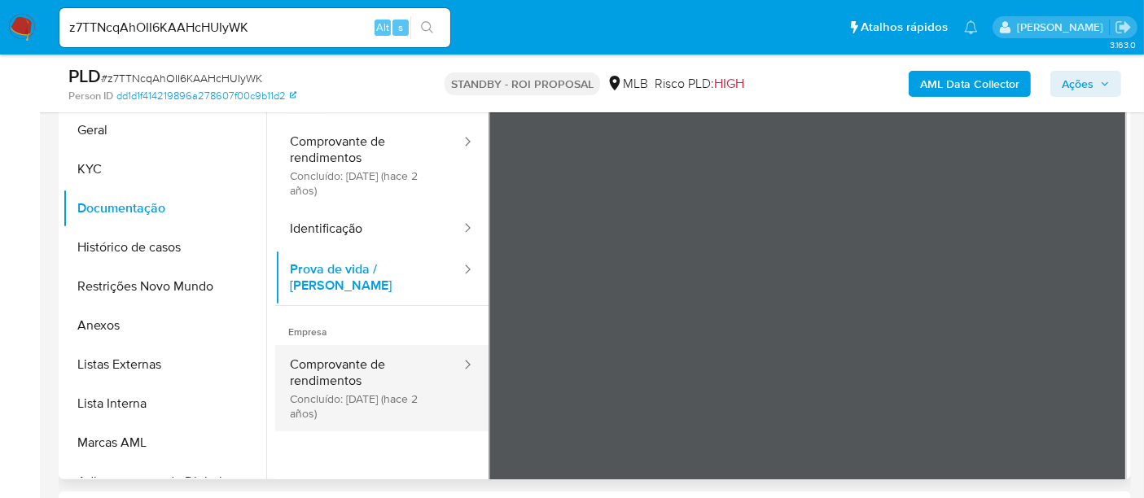
click at [341, 362] on button "Comprovante de rendimentos Concluído: [DATE] (hace 2 años)" at bounding box center [368, 388] width 187 height 86
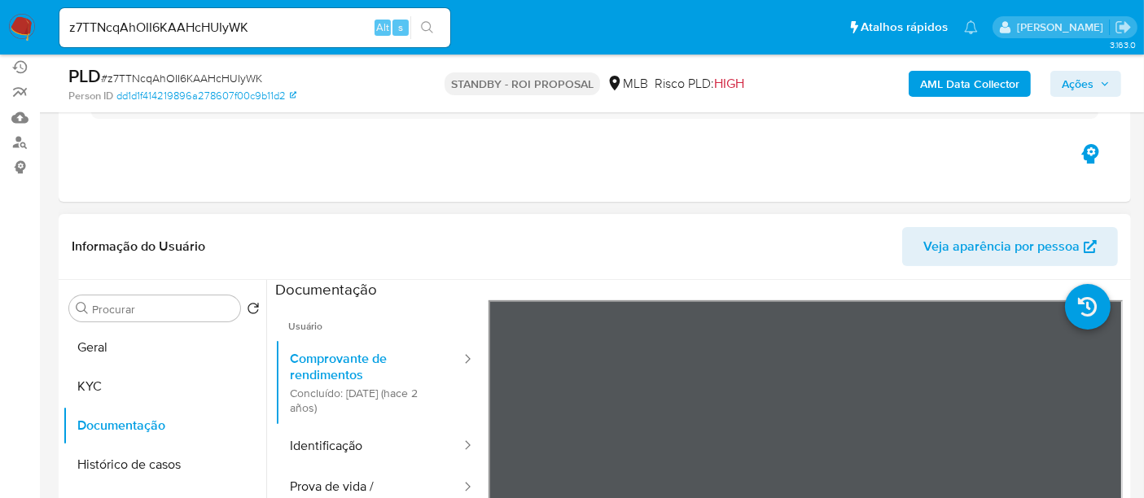
scroll to position [134, 0]
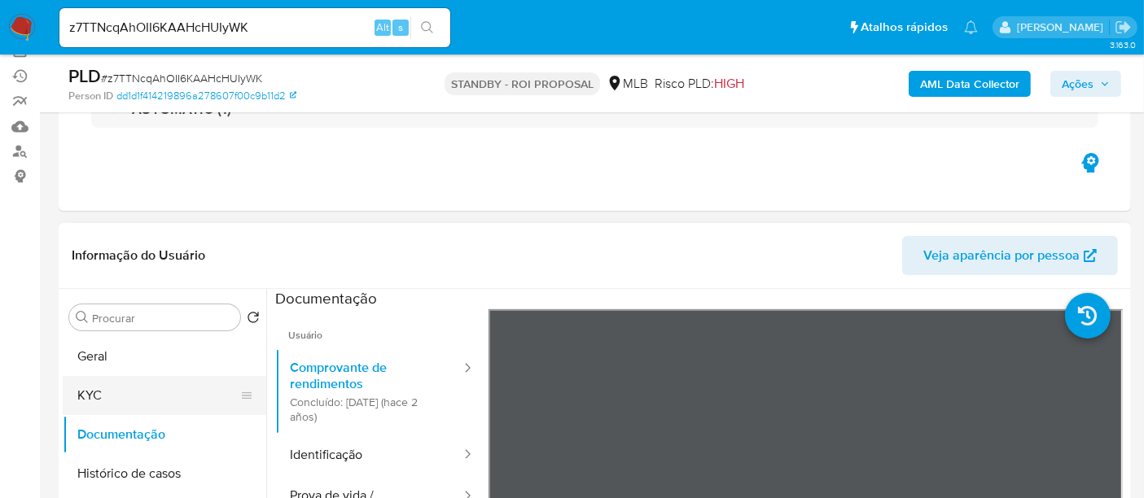
click at [117, 394] on button "KYC" at bounding box center [158, 395] width 191 height 39
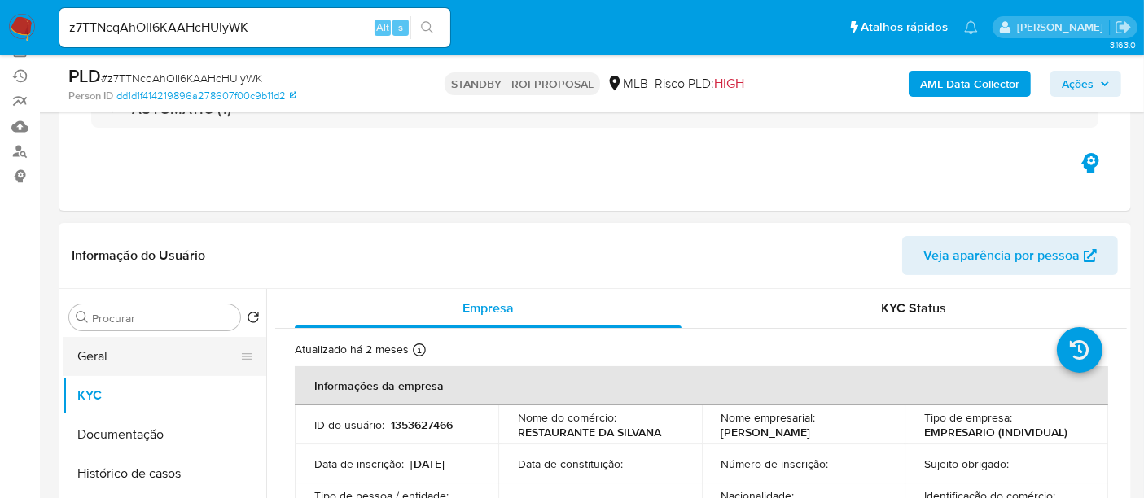
drag, startPoint x: 121, startPoint y: 357, endPoint x: 209, endPoint y: 357, distance: 87.9
click at [123, 357] on button "Geral" at bounding box center [158, 356] width 191 height 39
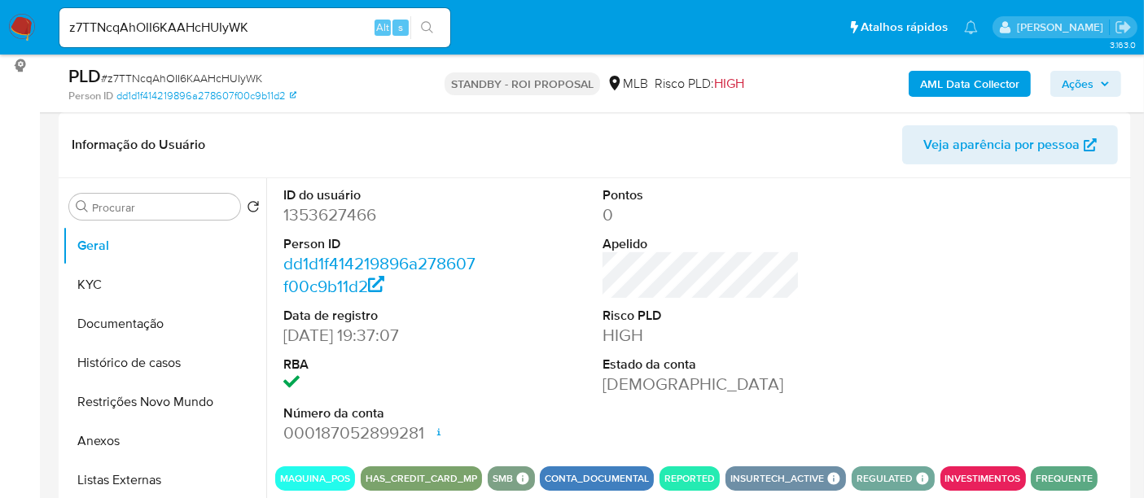
scroll to position [292, 0]
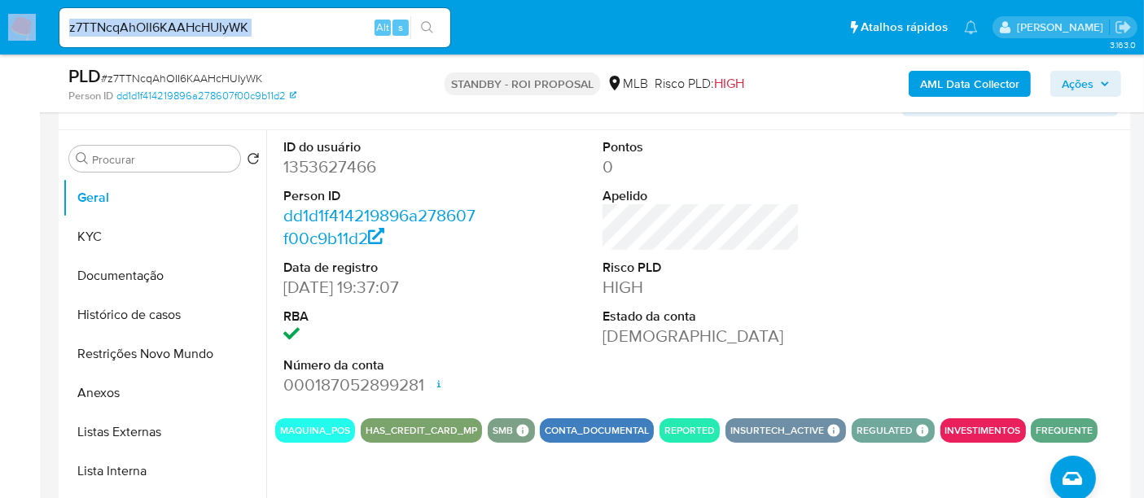
drag, startPoint x: 265, startPoint y: 15, endPoint x: 0, endPoint y: 32, distance: 265.9
click at [0, 32] on nav "Pausado Ver notificaciones z7TTNcqAhOII6KAAHcHUIyWK Alt s Atalhos rápidos Presi…" at bounding box center [572, 27] width 1144 height 55
click at [266, 20] on input "z7TTNcqAhOII6KAAHcHUIyWK" at bounding box center [254, 27] width 391 height 21
type input "z"
paste input "513U9pNlACvkeNoMDmKDyNEj"
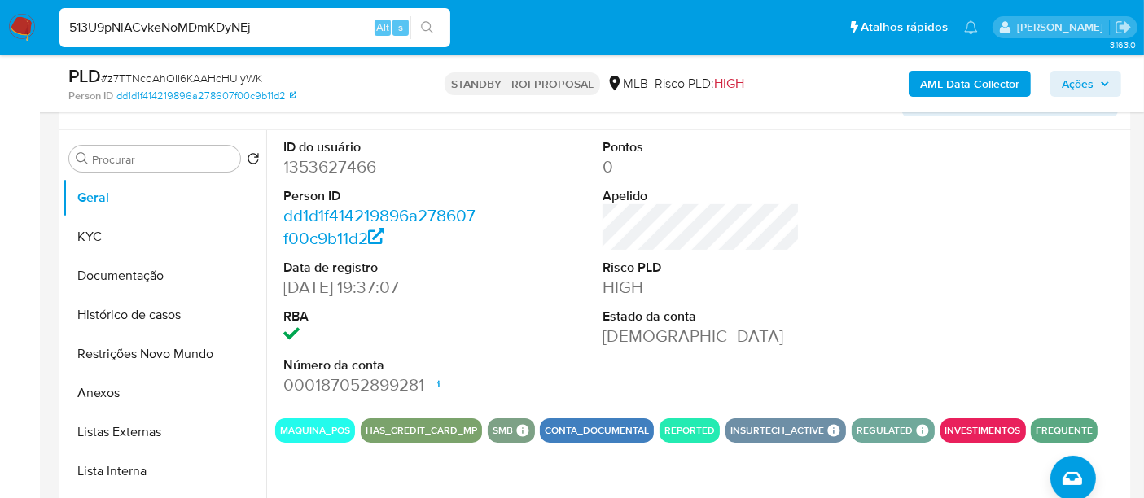
type input "513U9pNlACvkeNoMDmKDyNEj"
click at [427, 21] on icon "search-icon" at bounding box center [427, 27] width 12 height 12
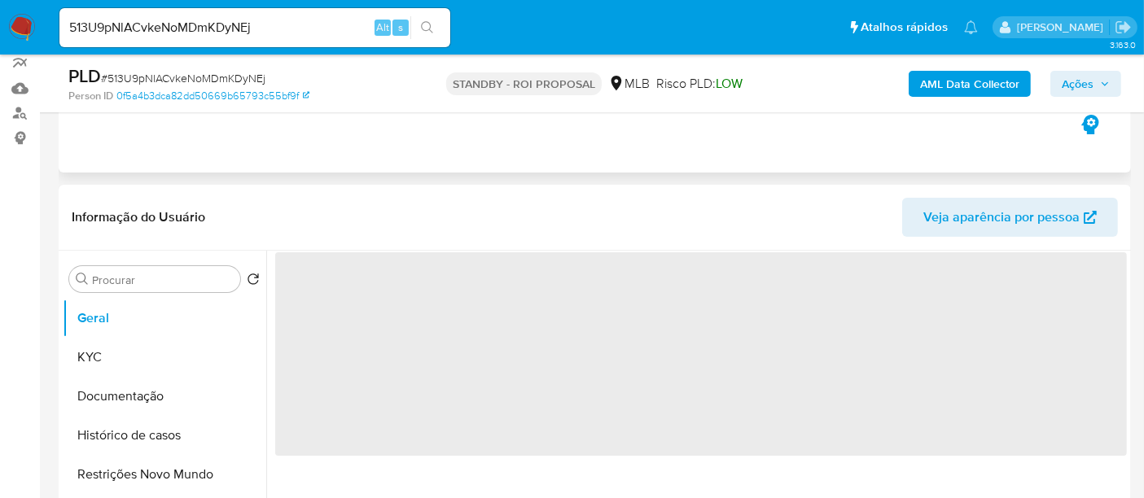
select select "10"
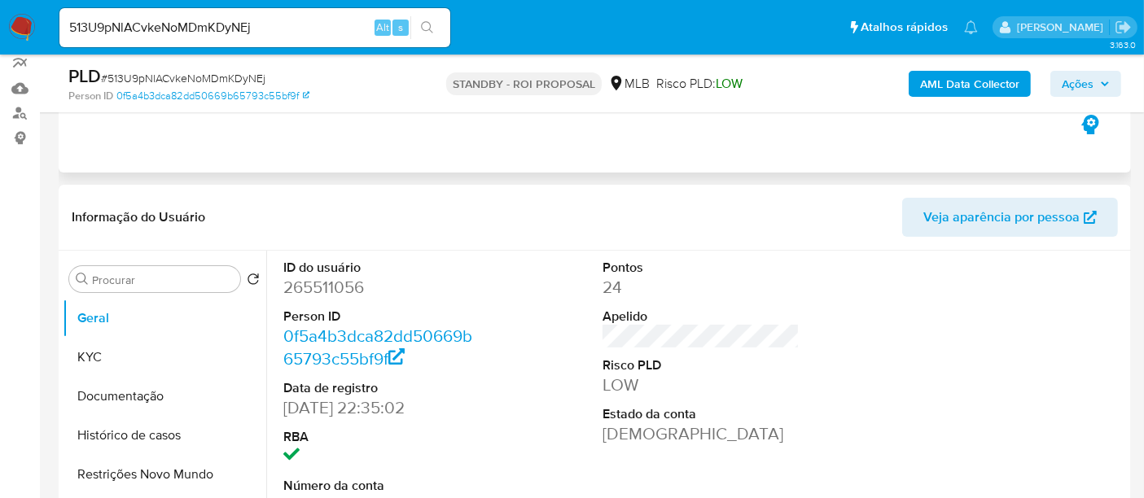
scroll to position [181, 0]
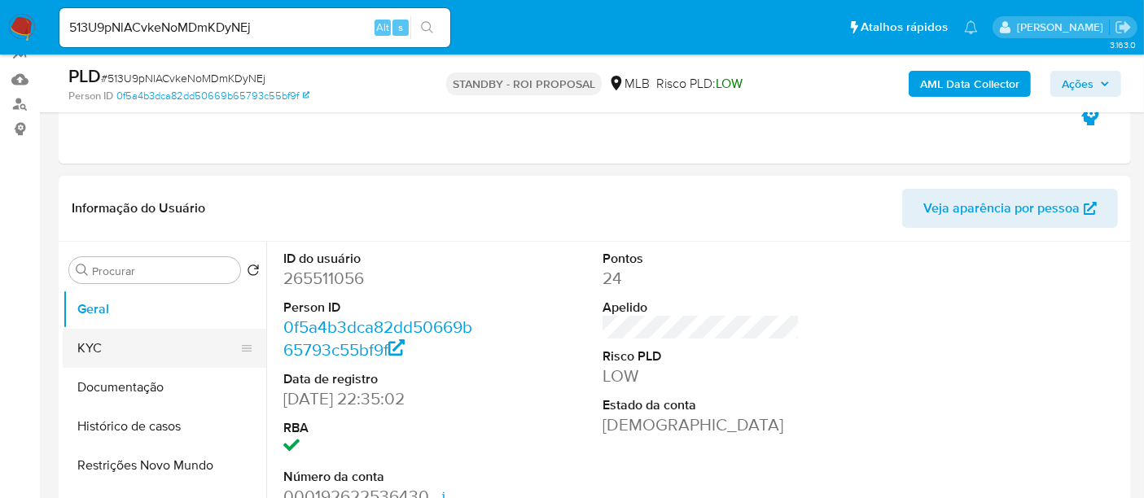
drag, startPoint x: 102, startPoint y: 348, endPoint x: 114, endPoint y: 353, distance: 12.9
click at [102, 348] on button "KYC" at bounding box center [158, 348] width 191 height 39
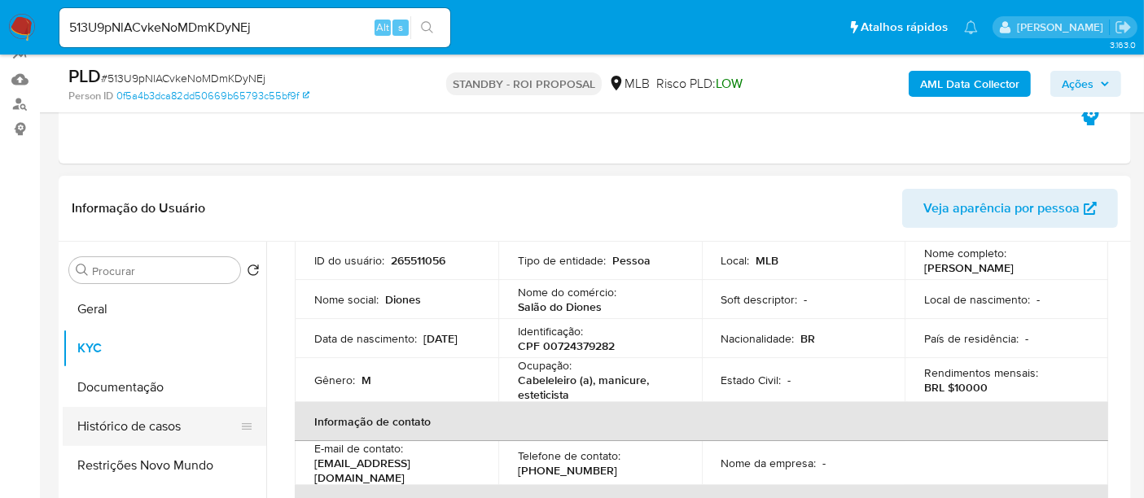
scroll to position [90, 0]
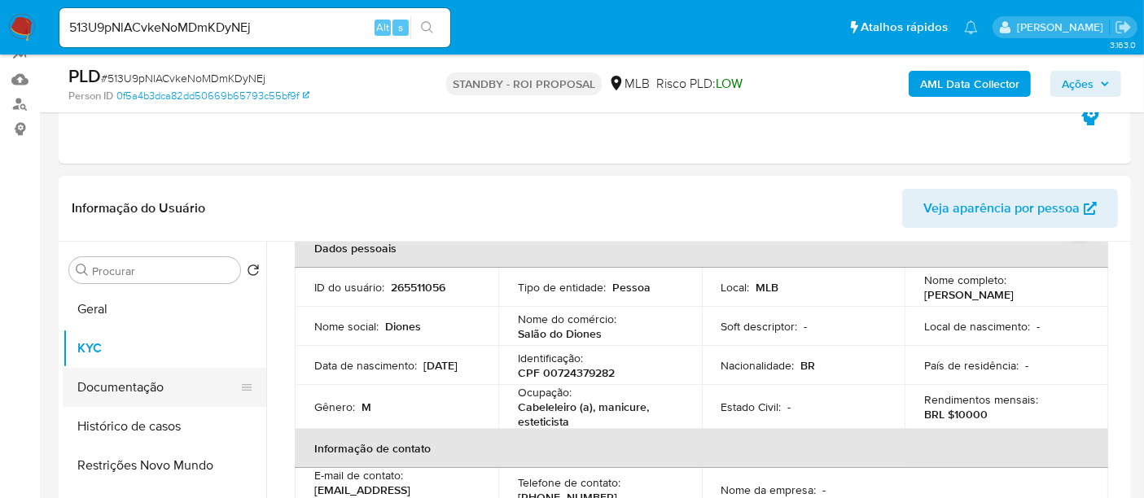
drag, startPoint x: 116, startPoint y: 387, endPoint x: 178, endPoint y: 387, distance: 62.7
click at [121, 387] on button "Documentação" at bounding box center [158, 387] width 191 height 39
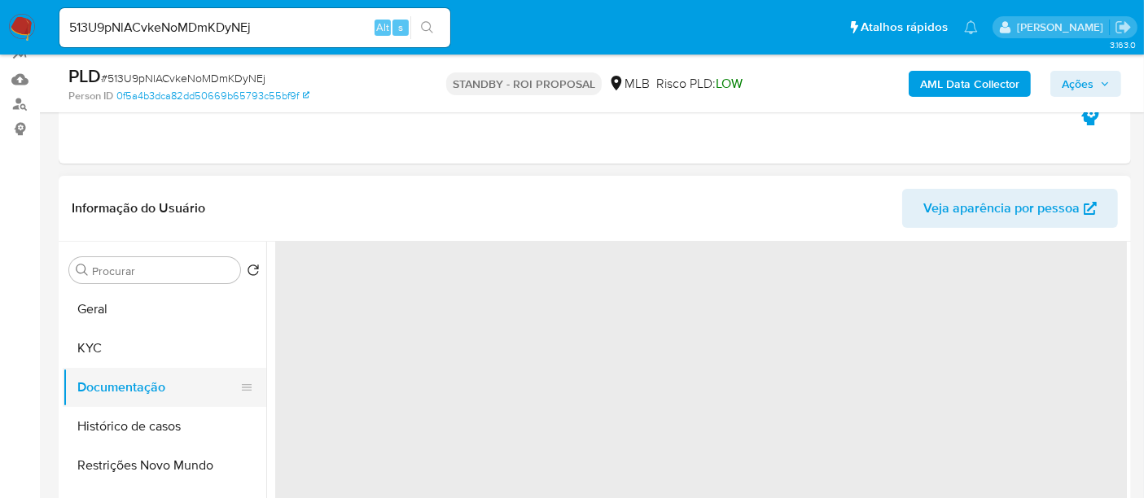
scroll to position [0, 0]
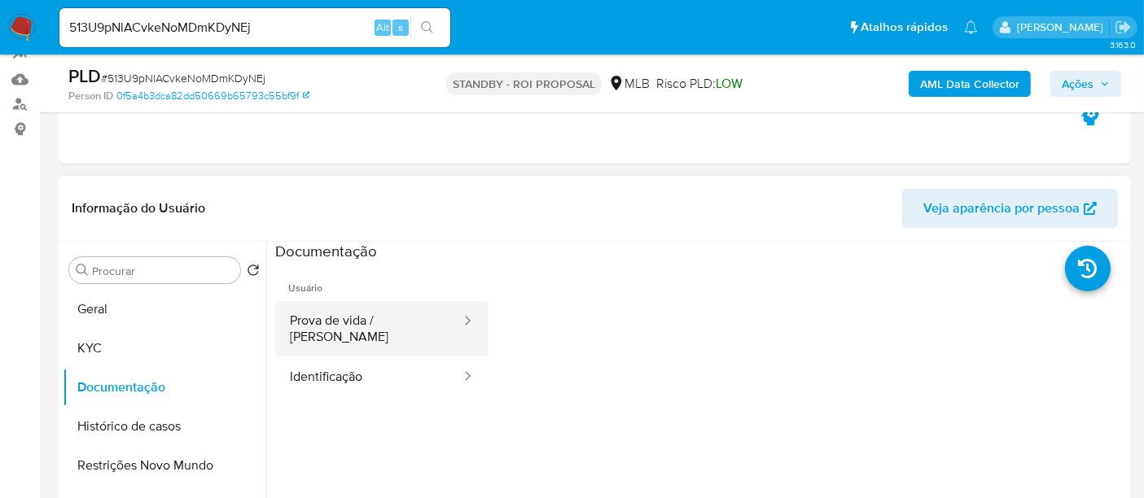
click at [370, 325] on button "Prova de vida / [PERSON_NAME]" at bounding box center [368, 328] width 187 height 55
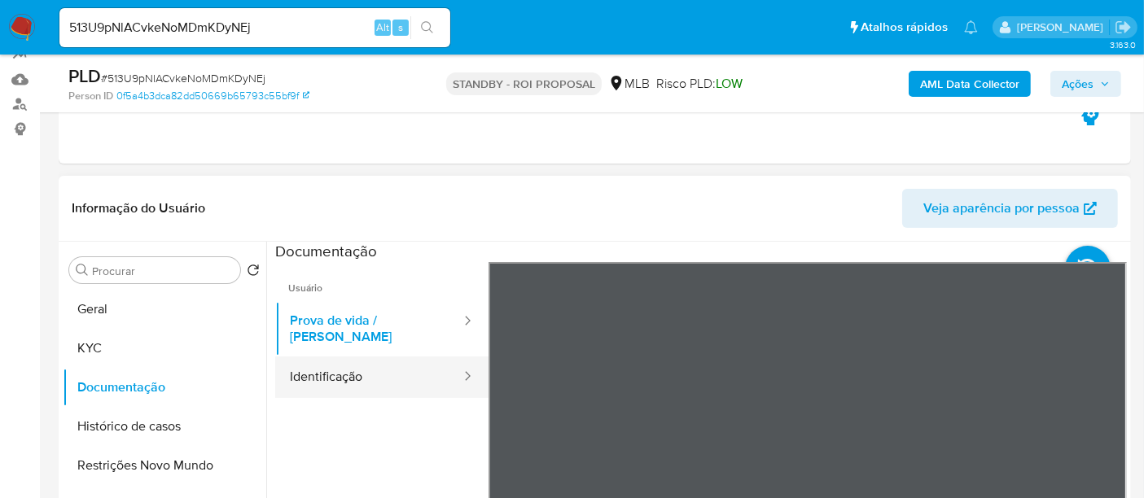
drag, startPoint x: 344, startPoint y: 363, endPoint x: 471, endPoint y: 351, distance: 128.4
click at [348, 362] on button "Identificação" at bounding box center [368, 378] width 187 height 42
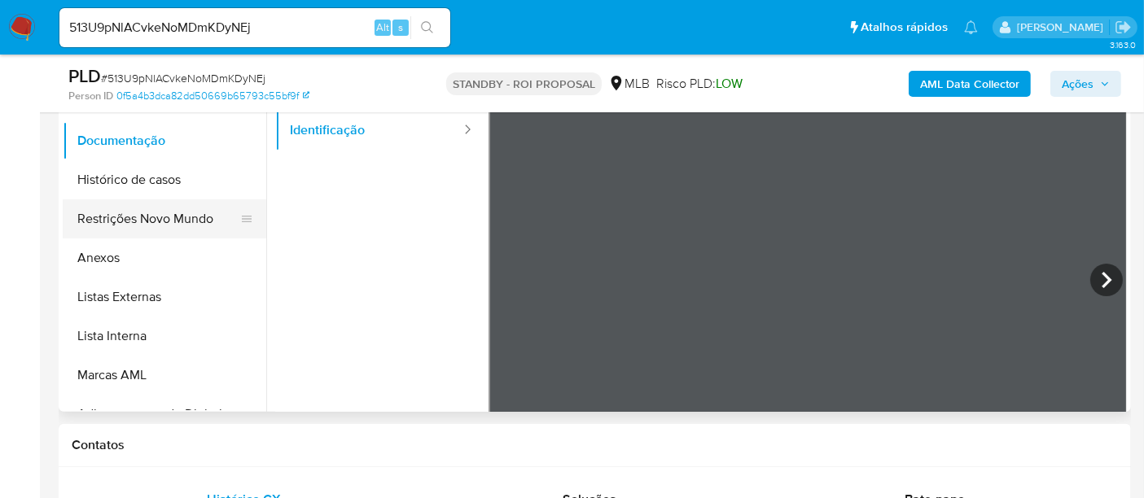
scroll to position [337, 0]
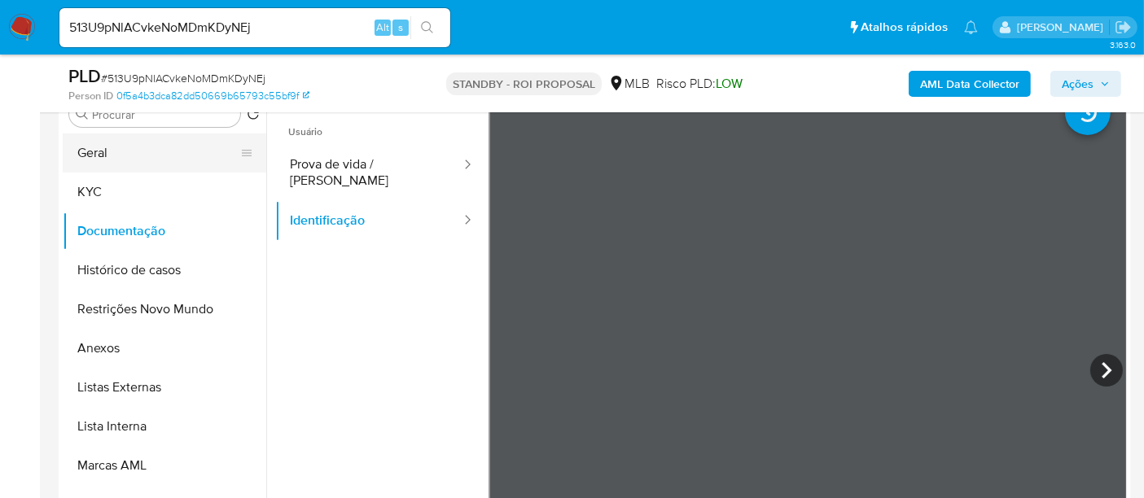
click at [121, 156] on button "Geral" at bounding box center [158, 153] width 191 height 39
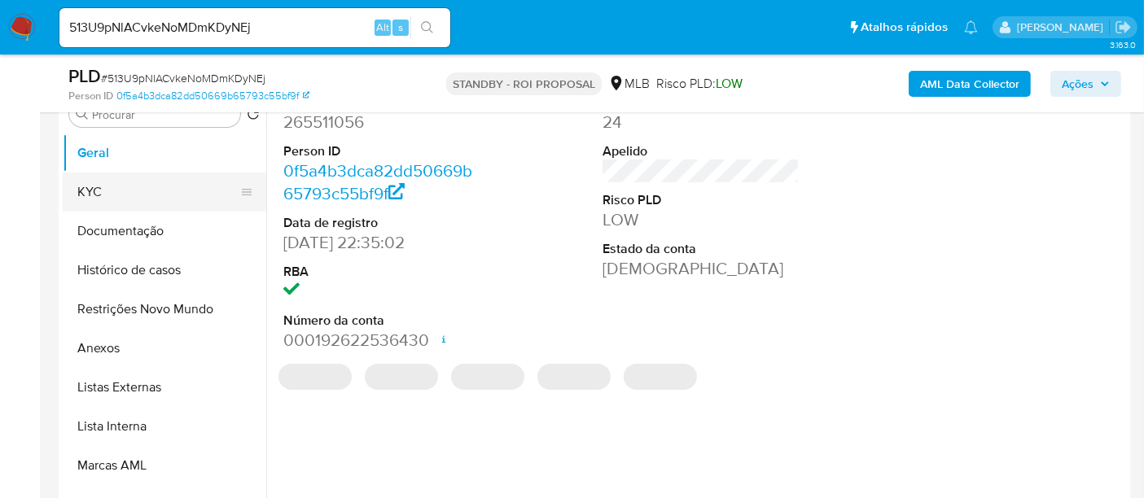
click at [111, 191] on button "KYC" at bounding box center [158, 192] width 191 height 39
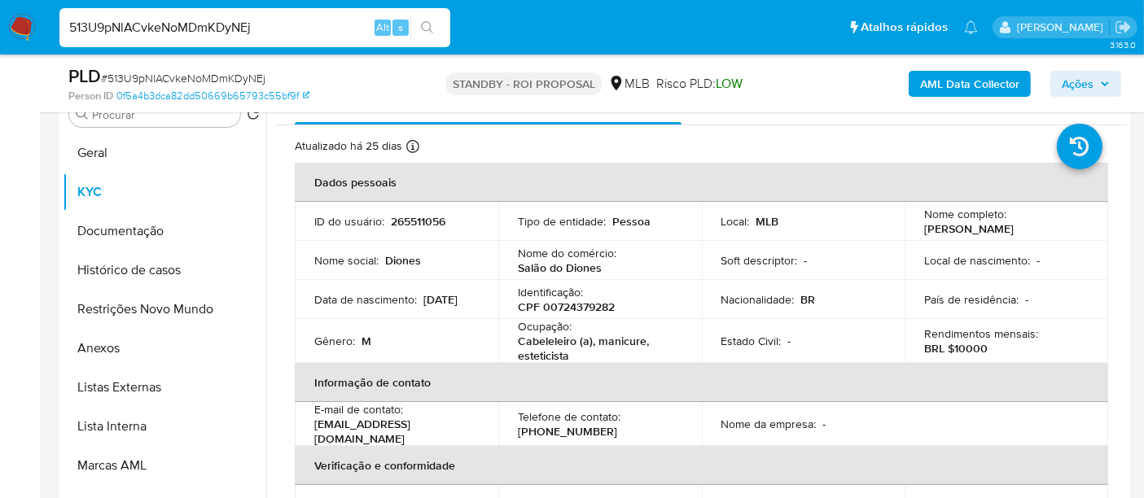
drag, startPoint x: 287, startPoint y: 24, endPoint x: 0, endPoint y: 42, distance: 287.1
click at [0, 42] on nav "Pausado Ver notificaciones 513U9pNlACvkeNoMDmKDyNEj Alt s Atalhos rápidos Presi…" at bounding box center [572, 27] width 1144 height 55
paste input "RRhAR0uf05gcFYjunVw74vMH"
type input "RRhAR0uf05gcFYjunVw74vMH"
click at [435, 22] on button "search-icon" at bounding box center [426, 27] width 33 height 23
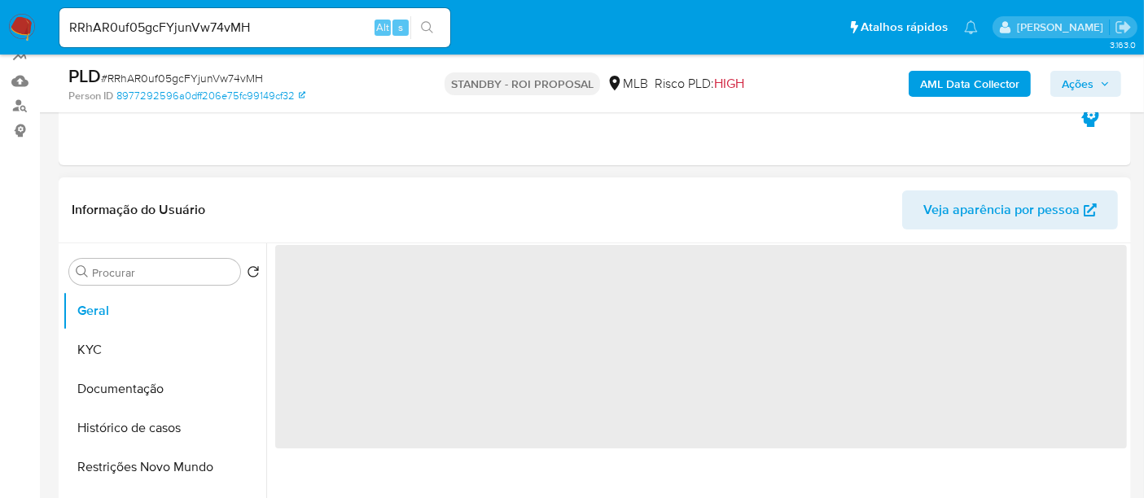
scroll to position [181, 0]
select select "10"
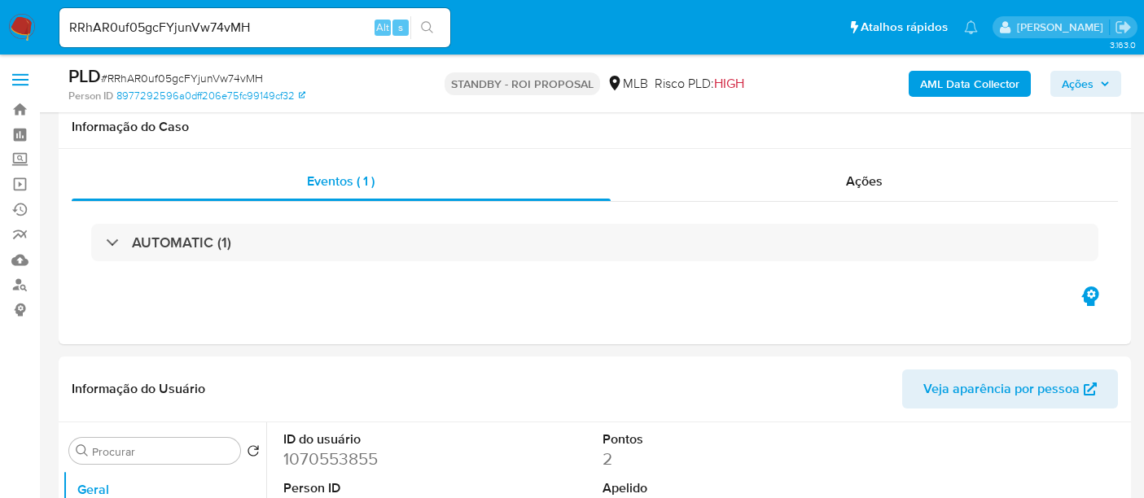
select select "10"
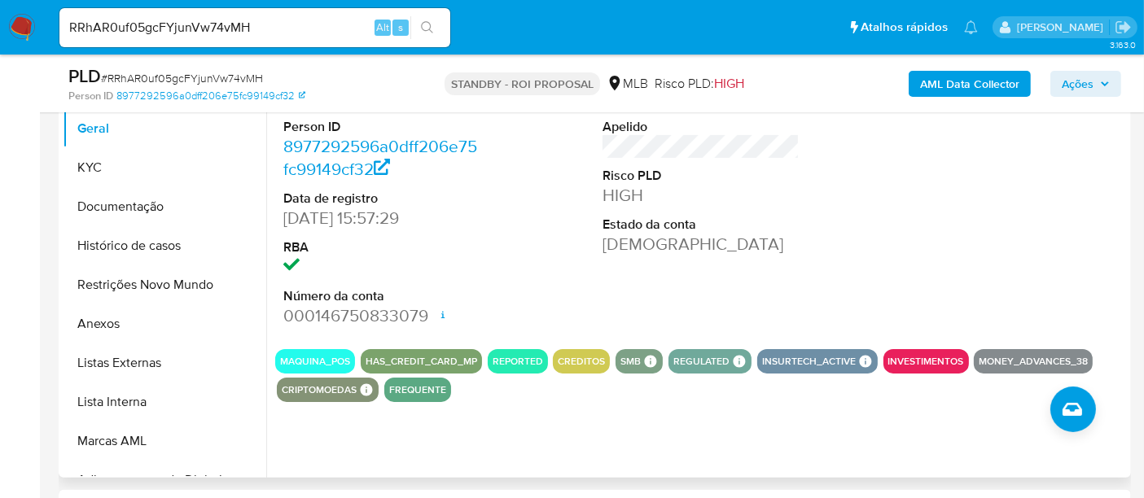
scroll to position [271, 0]
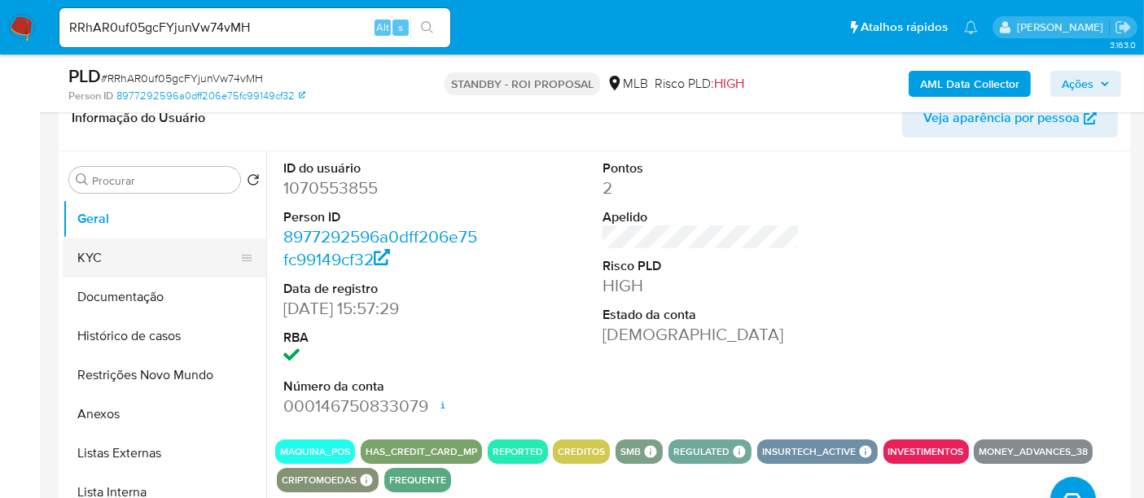
click at [91, 260] on button "KYC" at bounding box center [158, 258] width 191 height 39
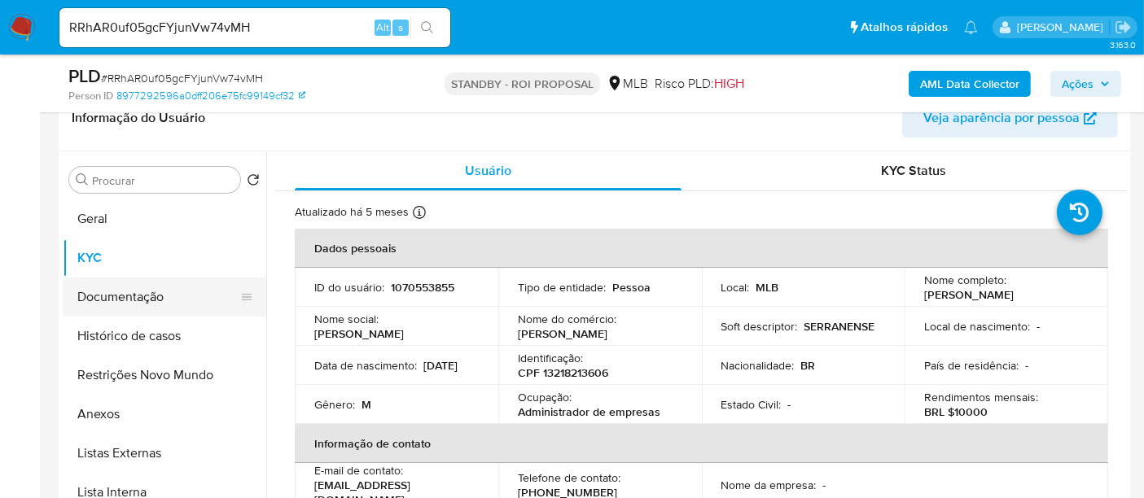
drag, startPoint x: 140, startPoint y: 296, endPoint x: 149, endPoint y: 291, distance: 10.2
click at [140, 296] on button "Documentação" at bounding box center [158, 297] width 191 height 39
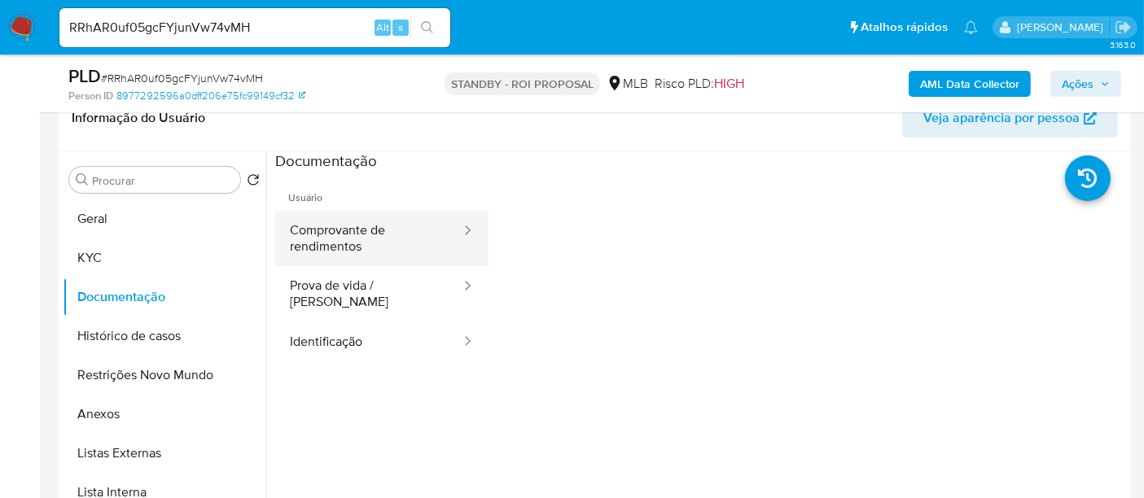
click at [397, 234] on button "Comprovante de rendimentos" at bounding box center [368, 238] width 187 height 55
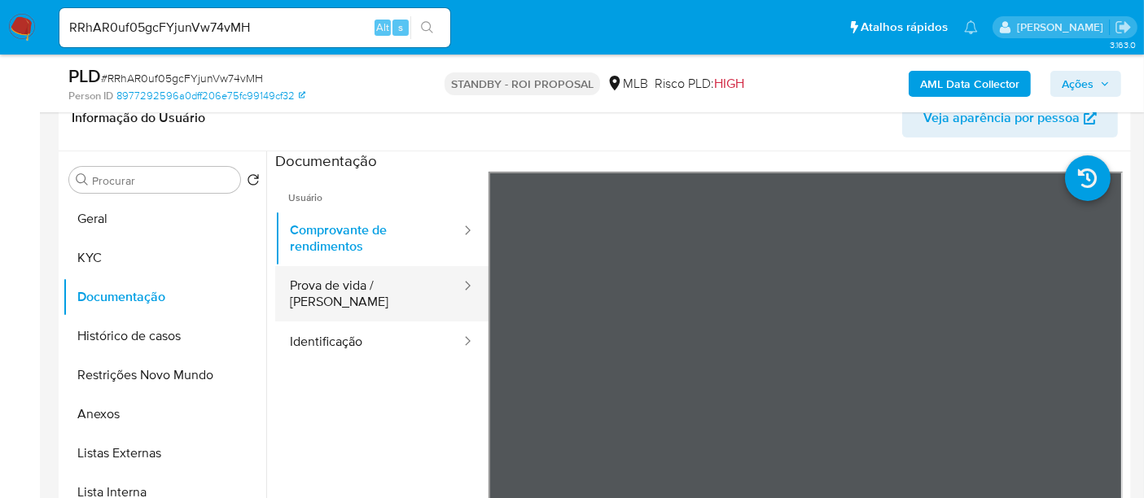
click at [332, 296] on button "Prova de vida / [PERSON_NAME]" at bounding box center [368, 293] width 187 height 55
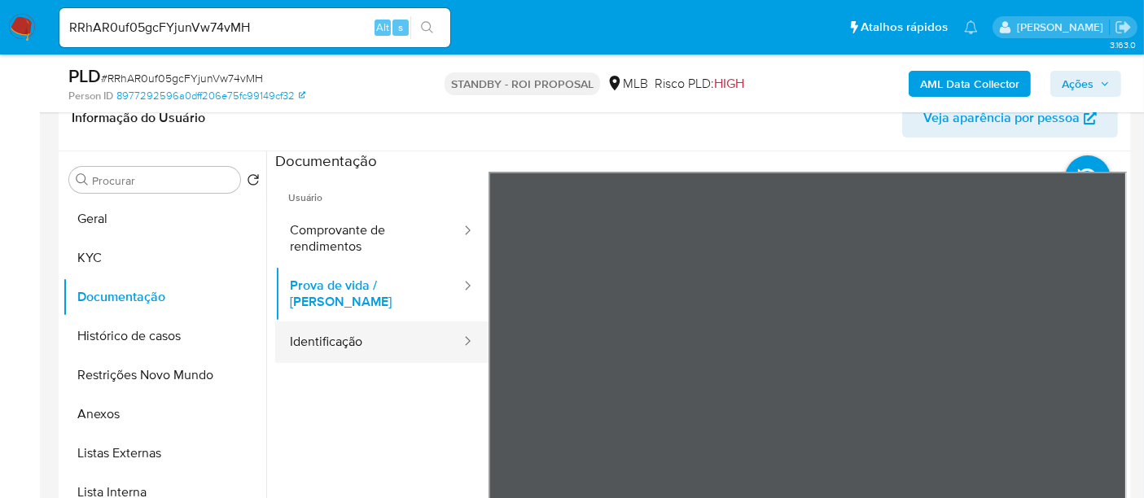
click at [338, 333] on button "Identificação" at bounding box center [368, 343] width 187 height 42
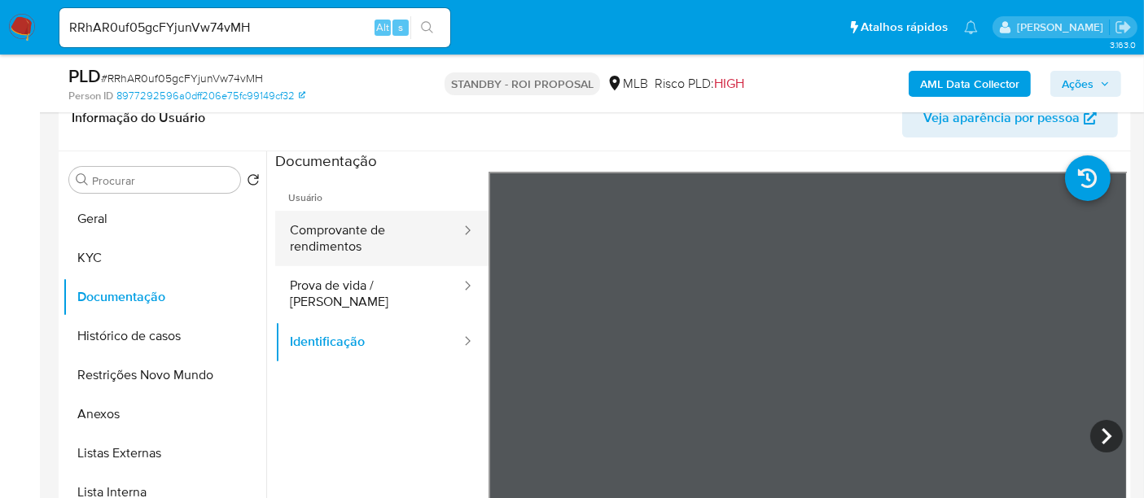
click at [355, 238] on button "Comprovante de rendimentos" at bounding box center [368, 238] width 187 height 55
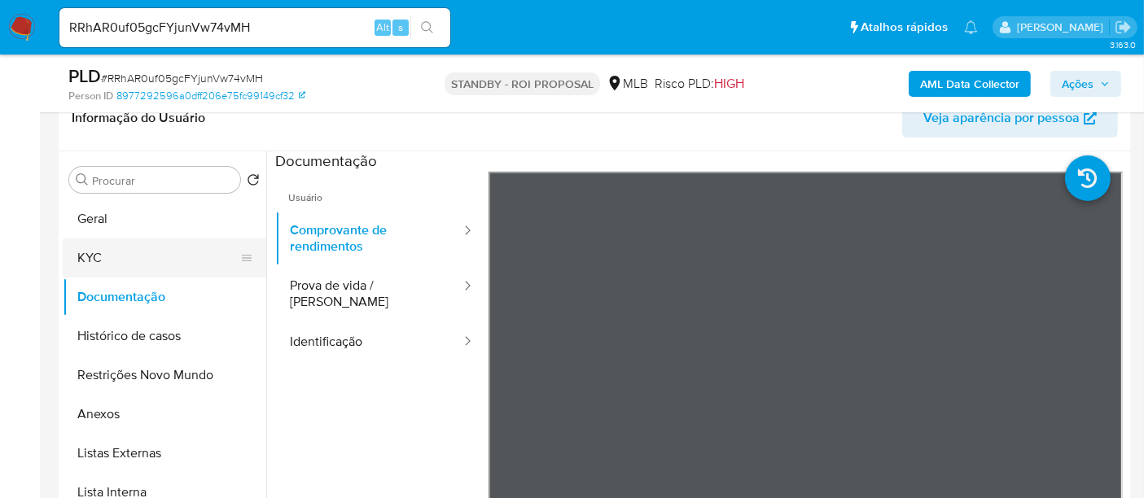
drag, startPoint x: 100, startPoint y: 262, endPoint x: 180, endPoint y: 260, distance: 79.8
click at [100, 261] on button "KYC" at bounding box center [158, 258] width 191 height 39
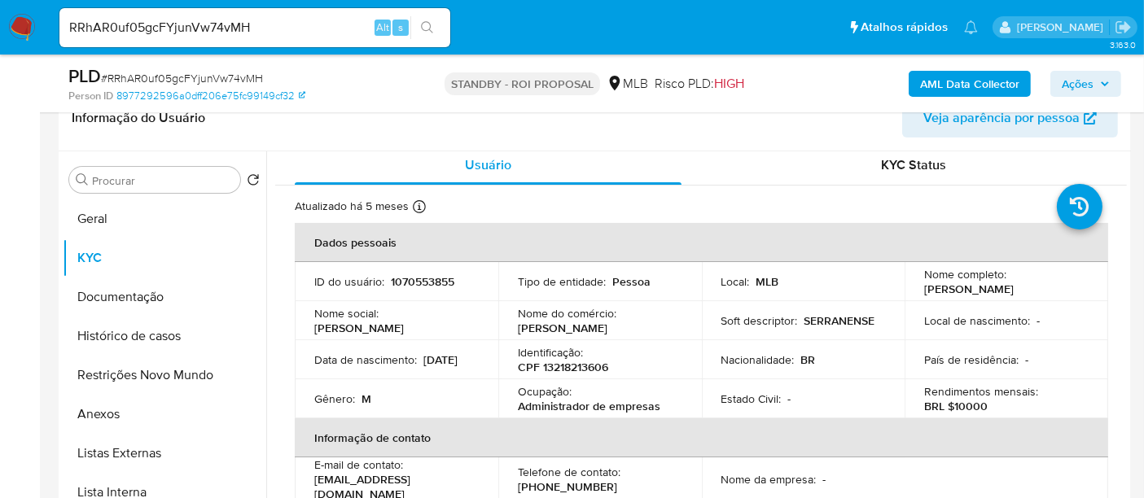
scroll to position [0, 0]
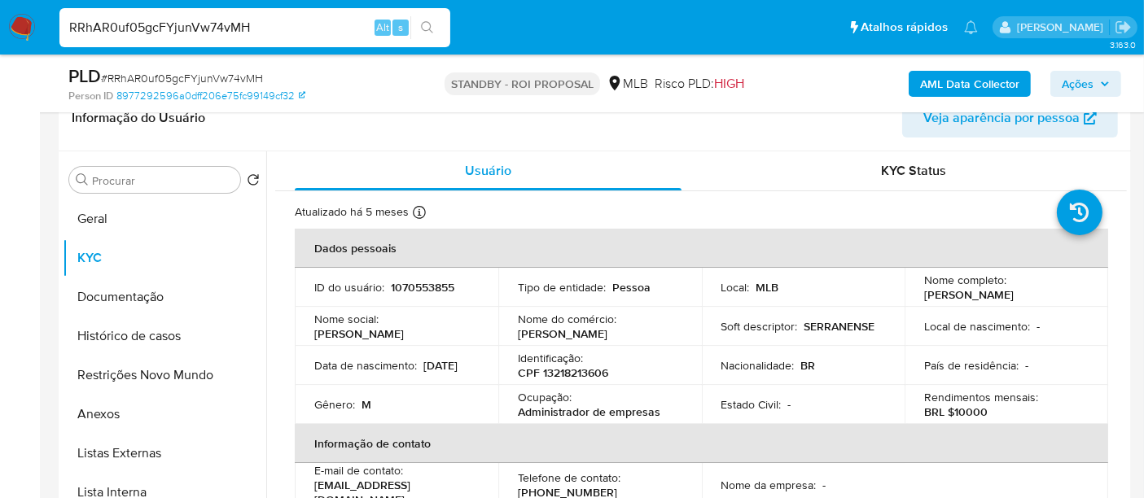
drag, startPoint x: 274, startPoint y: 24, endPoint x: 0, endPoint y: -4, distance: 275.9
paste input "GG4tN0bQzikUWEnXjUhXeLG7"
type input "GG4tN0bQzikUWEnXjUhXeLG7"
click at [432, 21] on icon "search-icon" at bounding box center [427, 27] width 13 height 13
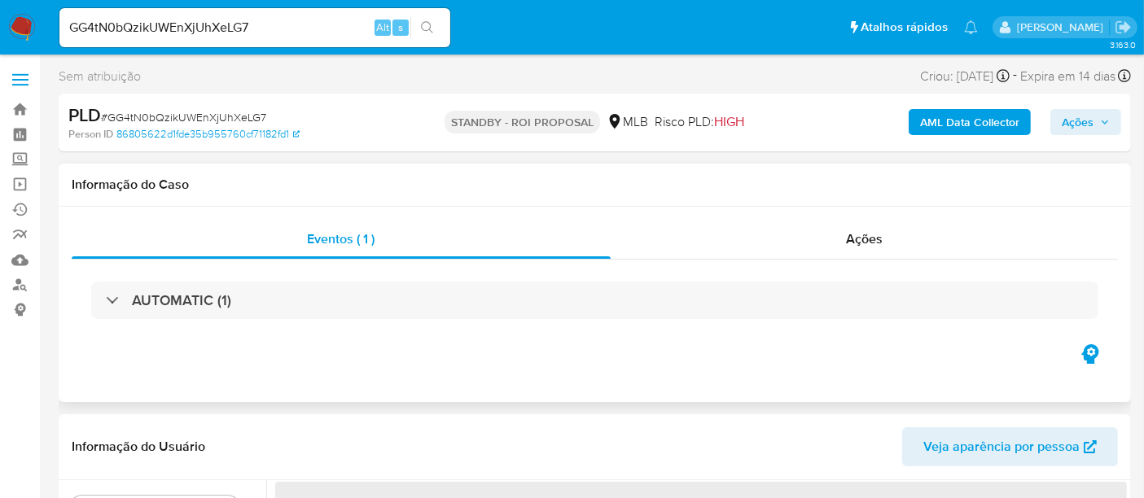
select select "10"
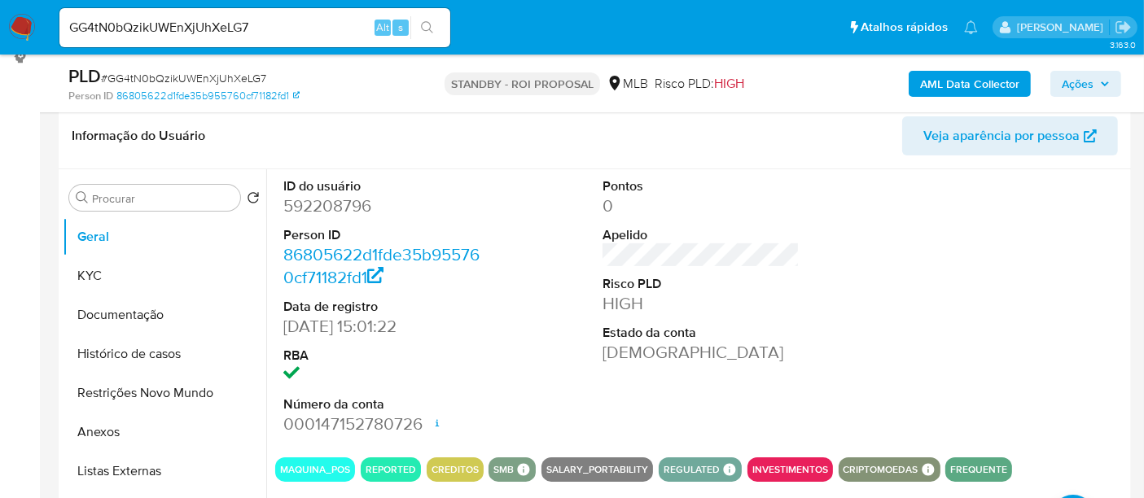
scroll to position [271, 0]
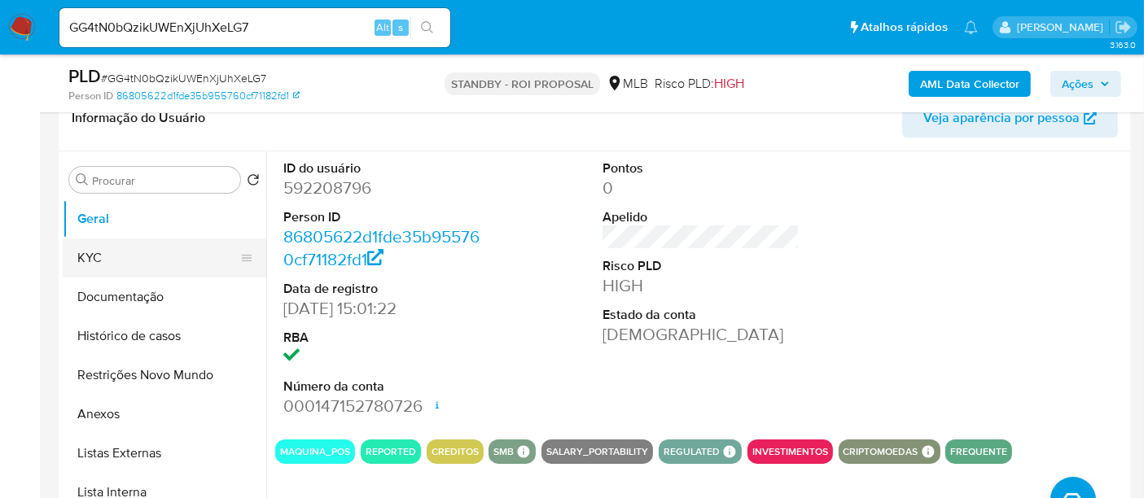
click at [96, 252] on button "KYC" at bounding box center [158, 258] width 191 height 39
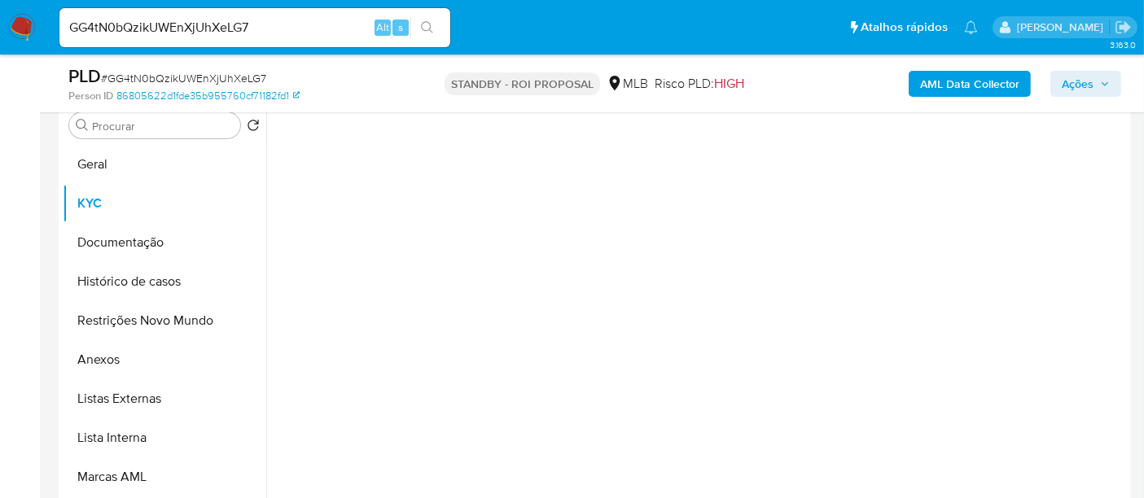
scroll to position [331, 0]
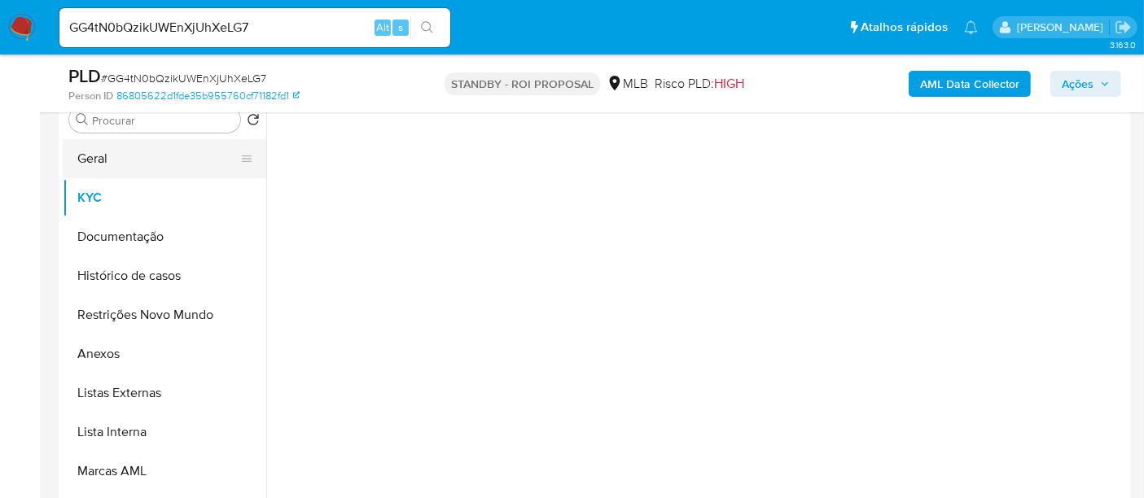
click at [102, 160] on button "Geral" at bounding box center [158, 158] width 191 height 39
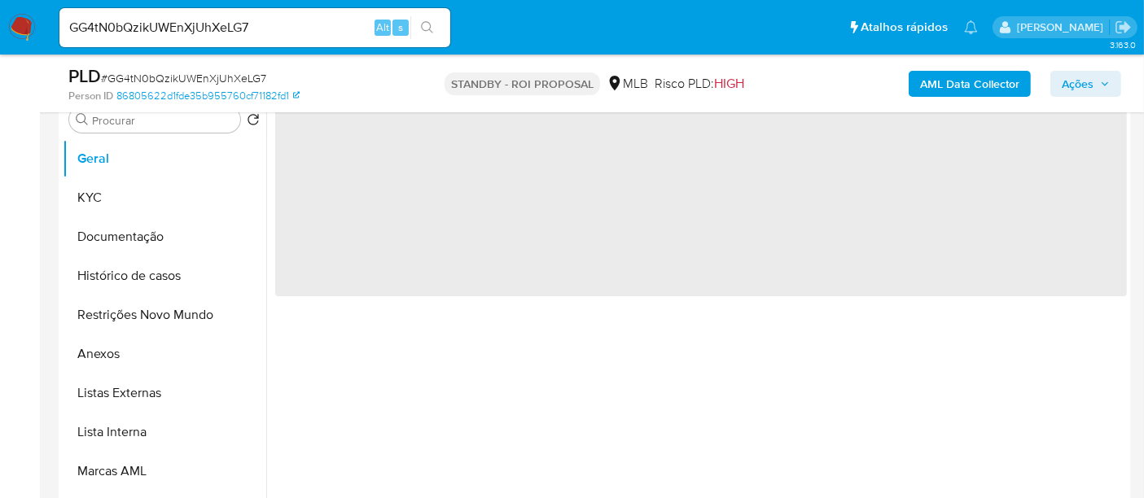
drag, startPoint x: 691, startPoint y: 412, endPoint x: 416, endPoint y: 362, distance: 279.8
click at [688, 411] on div "‌" at bounding box center [696, 299] width 861 height 417
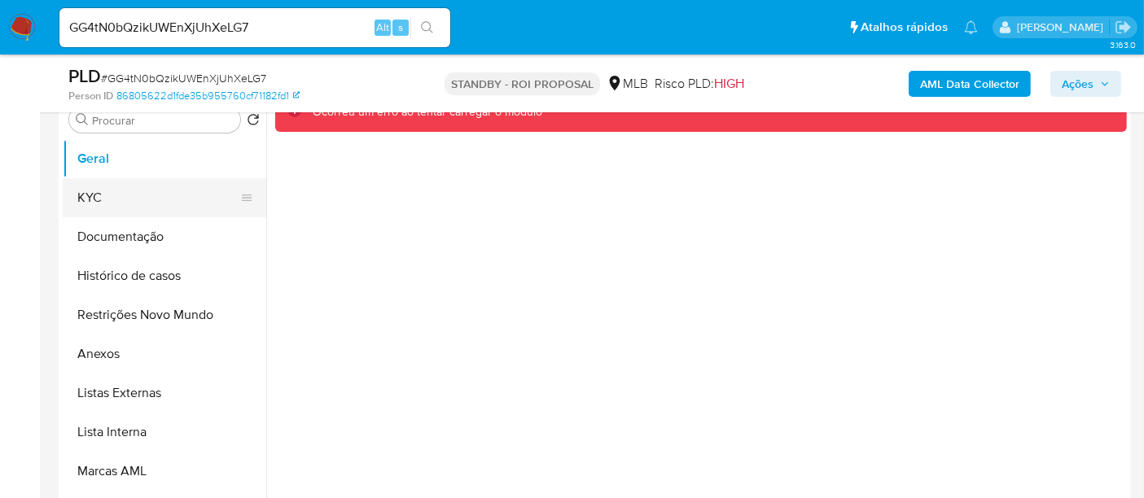
click at [94, 202] on button "KYC" at bounding box center [158, 197] width 191 height 39
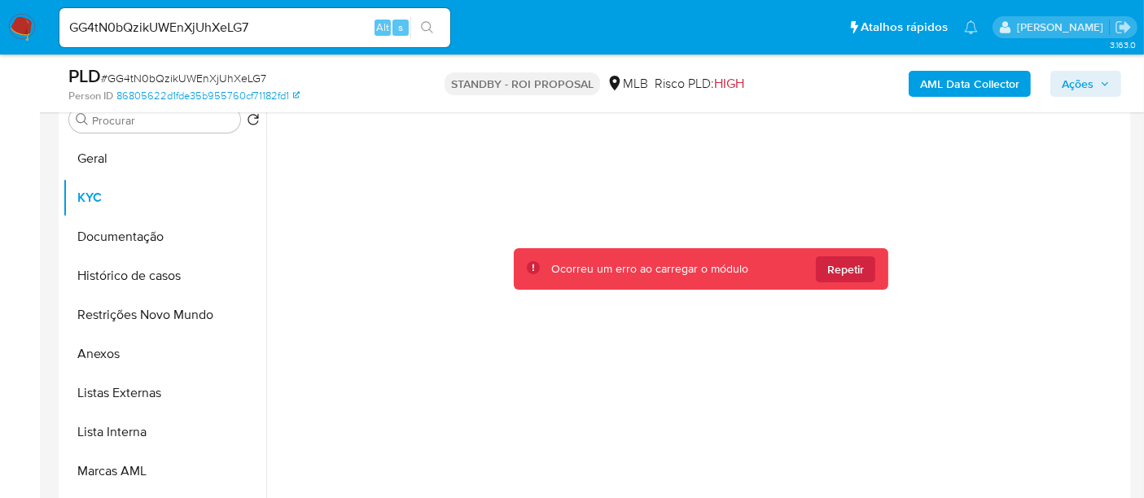
click at [838, 270] on span "Repetir" at bounding box center [845, 269] width 37 height 26
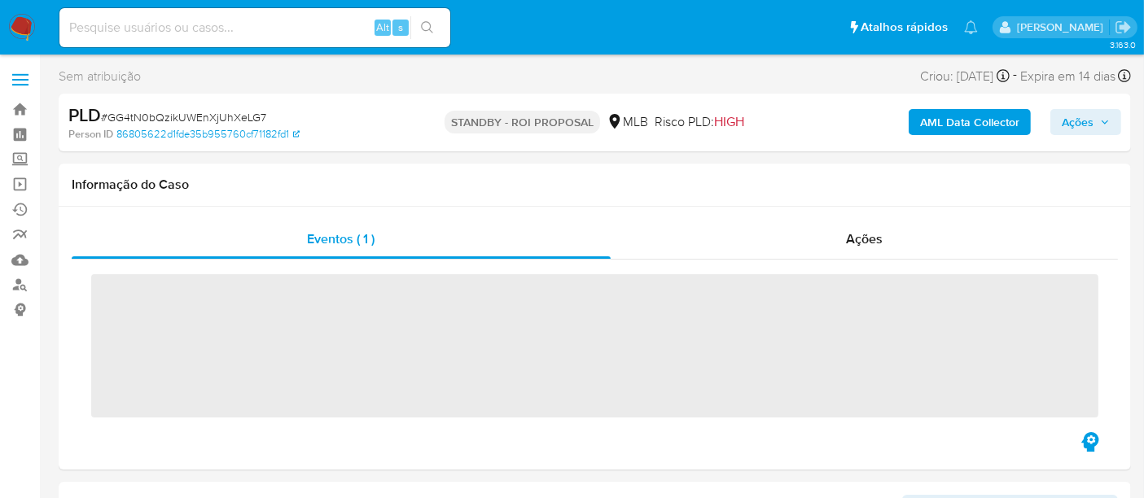
click at [271, 31] on input at bounding box center [254, 27] width 391 height 21
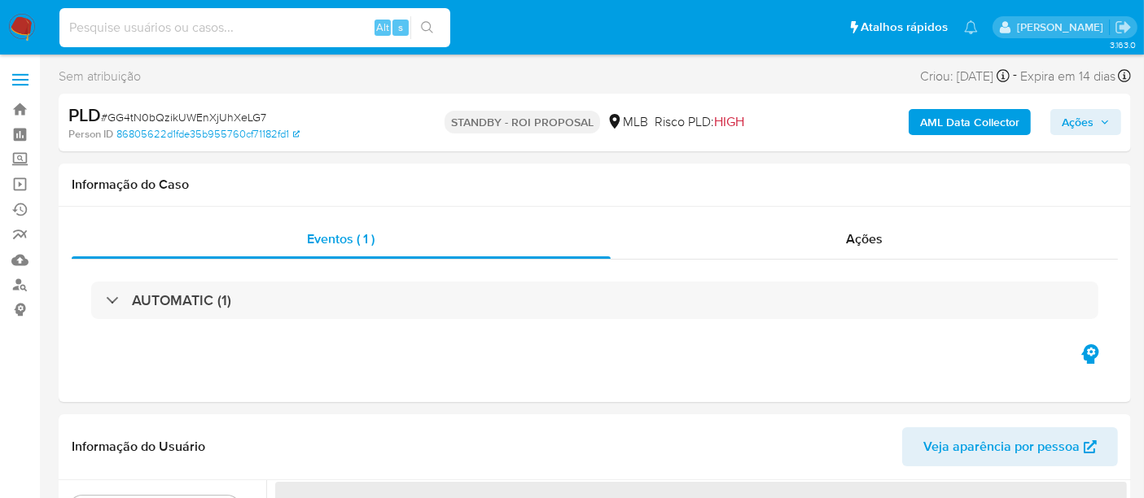
select select "10"
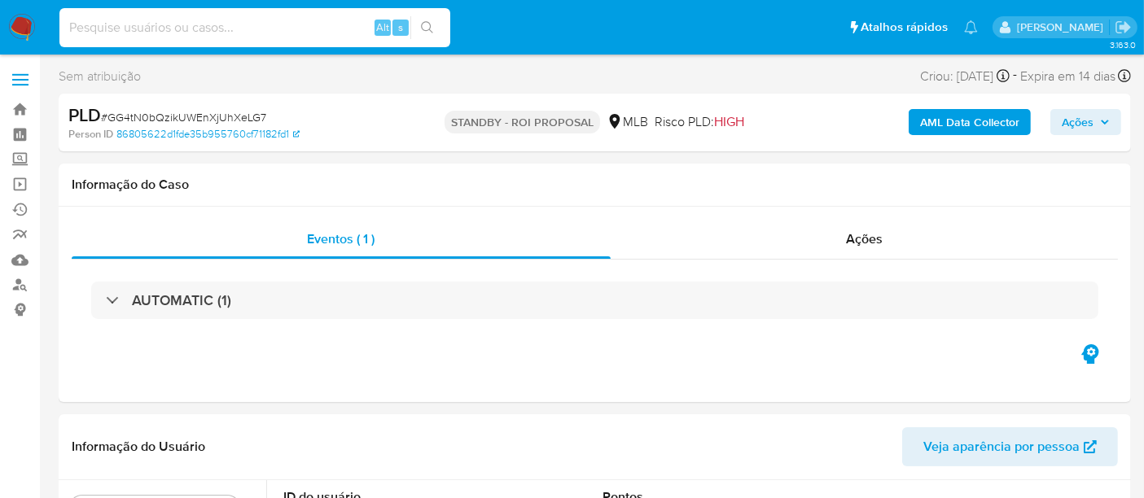
paste input "GG4tN0bQzikUWEnXjUhXeLG7"
type input "GG4tN0bQzikUWEnXjUhXeLG7"
click at [430, 24] on icon "search-icon" at bounding box center [427, 27] width 12 height 12
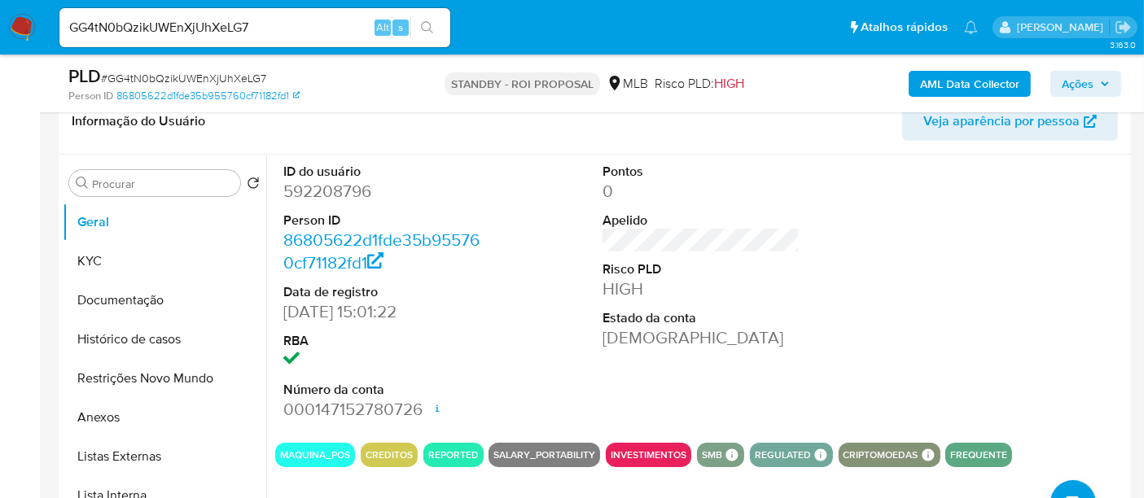
scroll to position [271, 0]
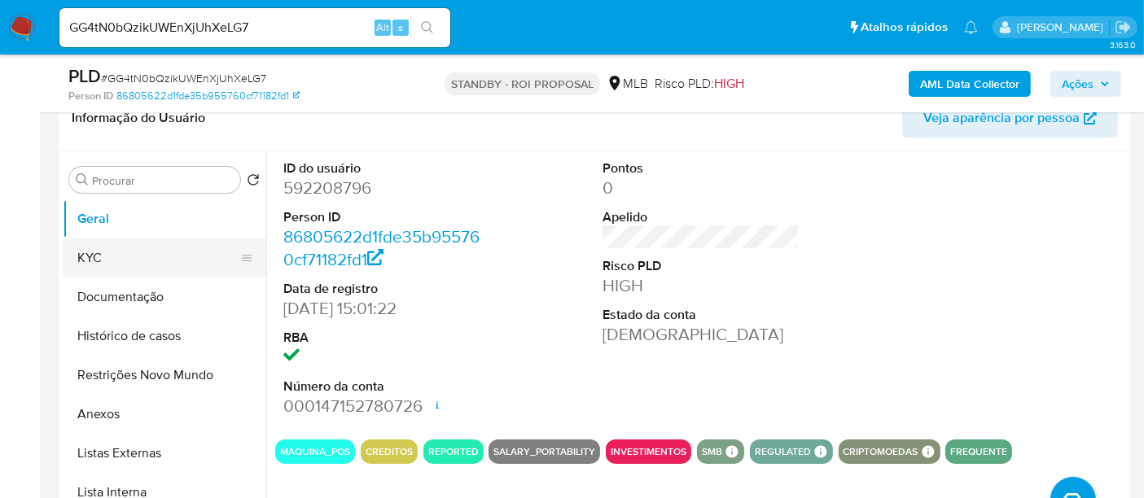
drag, startPoint x: 104, startPoint y: 253, endPoint x: 220, endPoint y: 262, distance: 116.0
click at [106, 254] on button "KYC" at bounding box center [158, 258] width 191 height 39
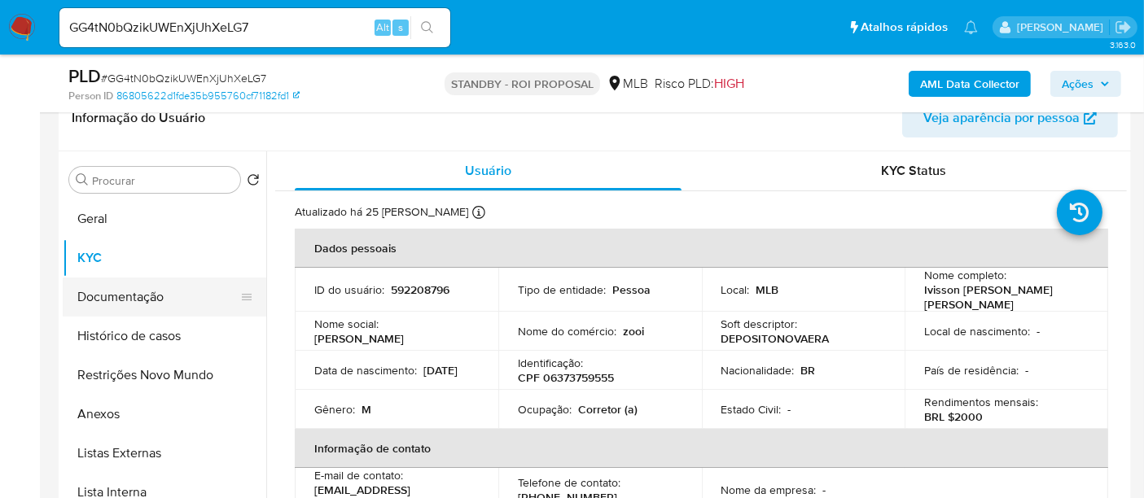
click at [143, 293] on button "Documentação" at bounding box center [158, 297] width 191 height 39
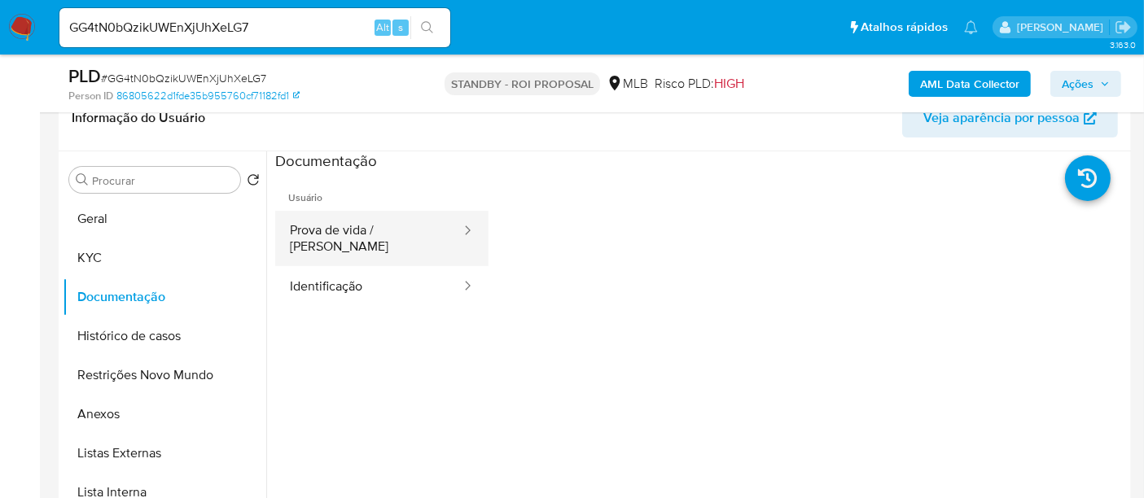
click at [381, 227] on button "Prova de vida / [PERSON_NAME]" at bounding box center [368, 238] width 187 height 55
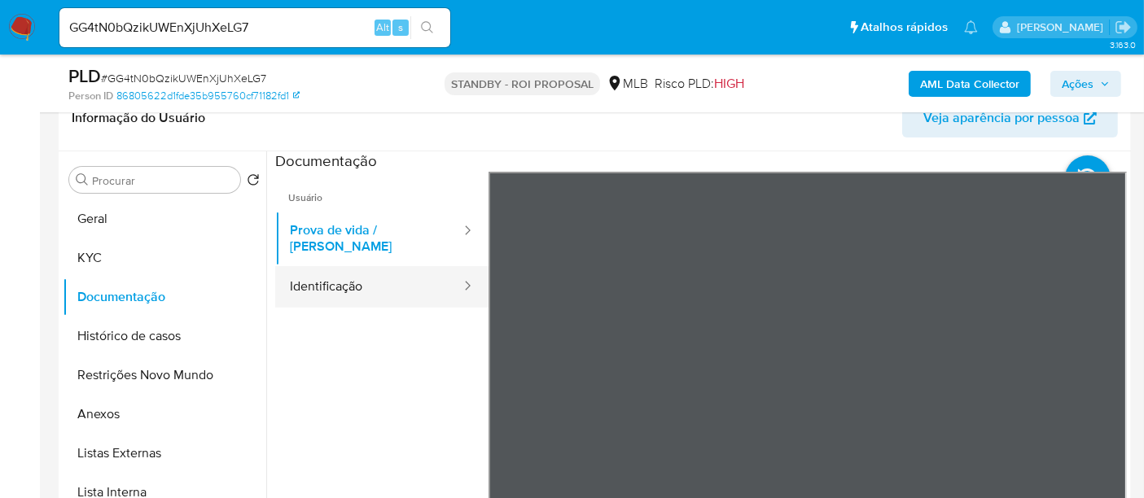
click at [349, 269] on button "Identificação" at bounding box center [368, 287] width 187 height 42
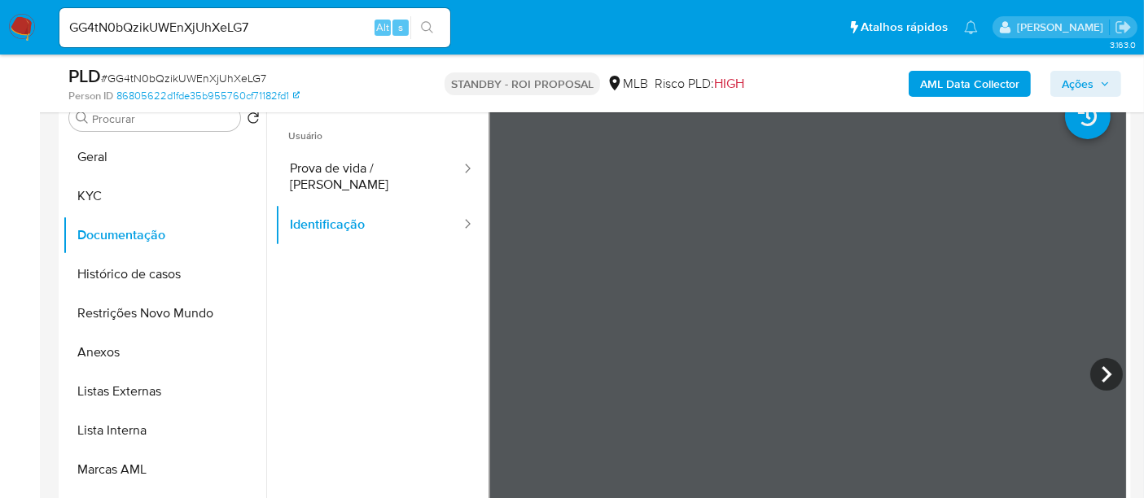
scroll to position [218, 0]
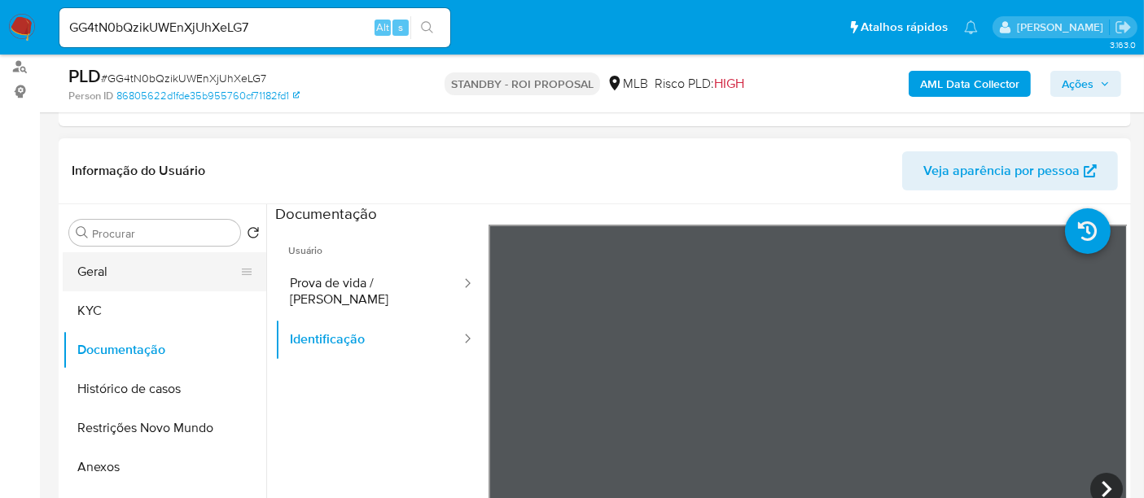
click at [112, 281] on button "Geral" at bounding box center [158, 271] width 191 height 39
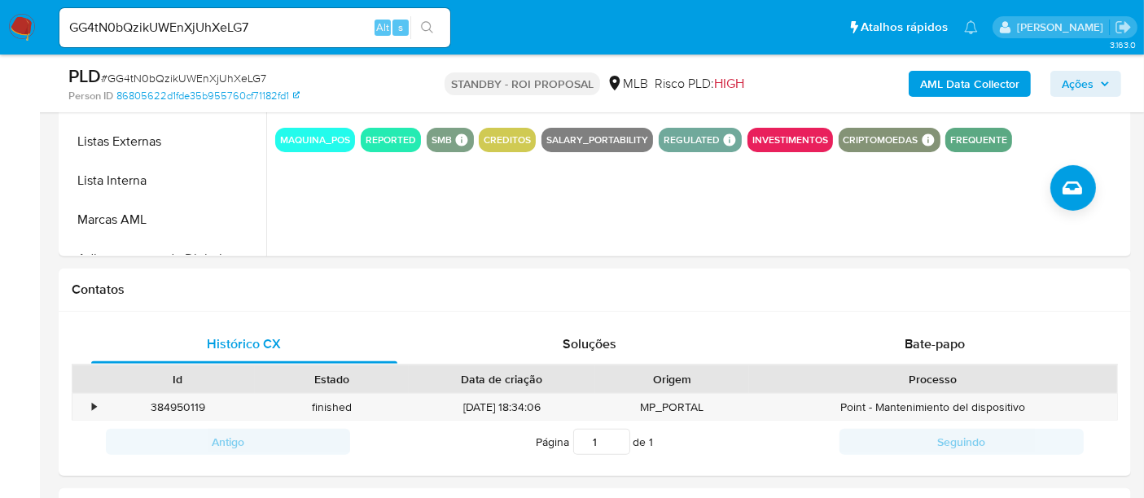
scroll to position [595, 0]
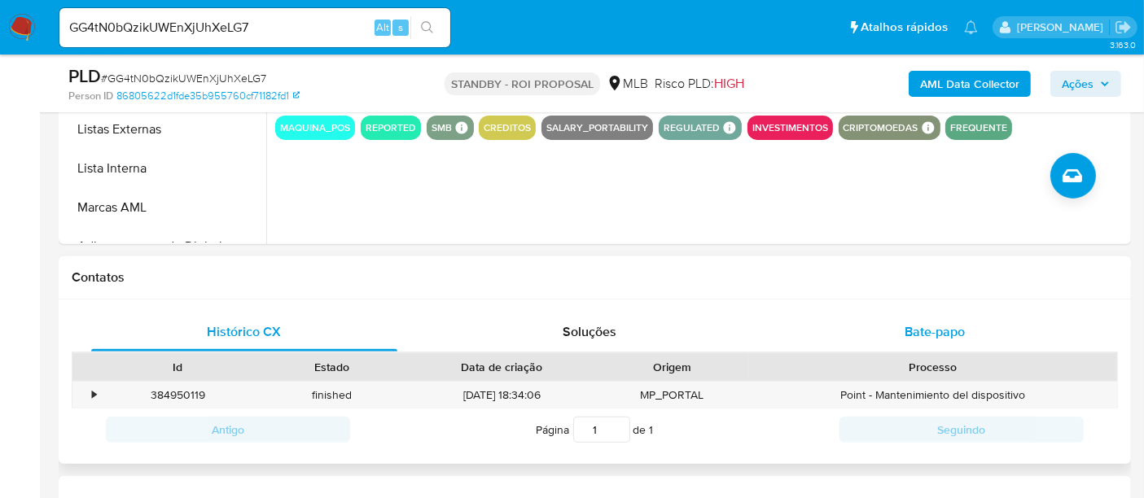
click at [937, 322] on span "Bate-papo" at bounding box center [935, 331] width 60 height 19
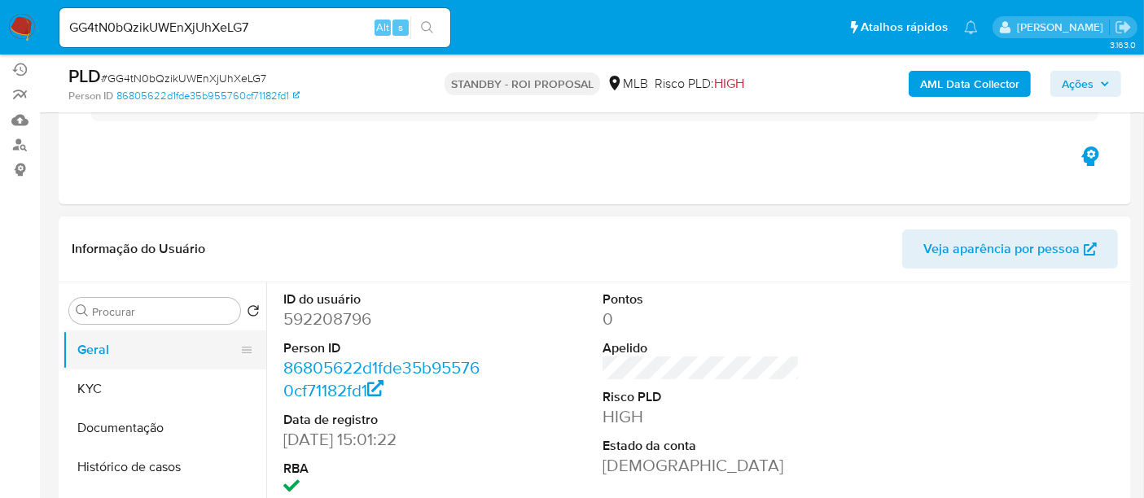
scroll to position [271, 0]
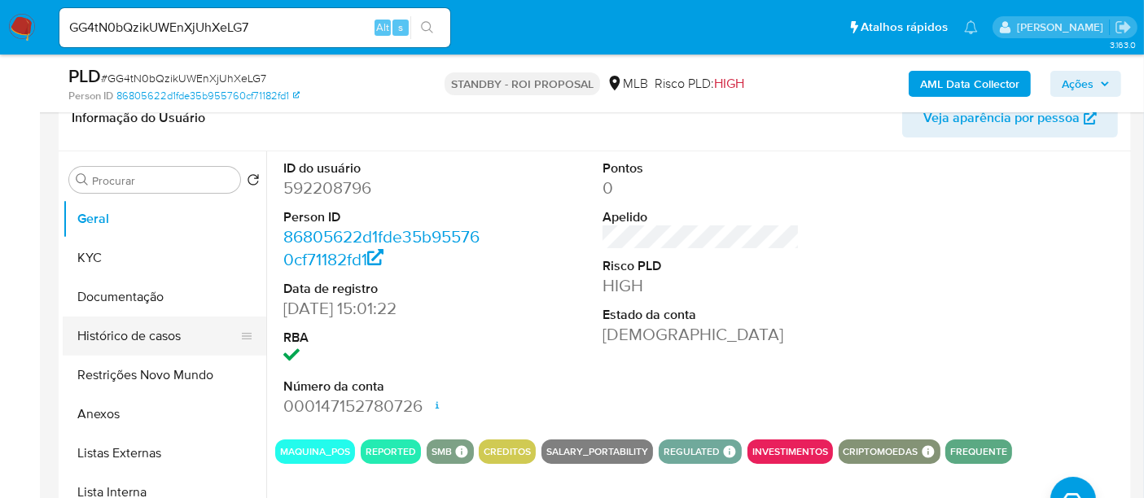
drag, startPoint x: 132, startPoint y: 331, endPoint x: 361, endPoint y: 345, distance: 229.2
click at [134, 331] on button "Histórico de casos" at bounding box center [165, 336] width 204 height 39
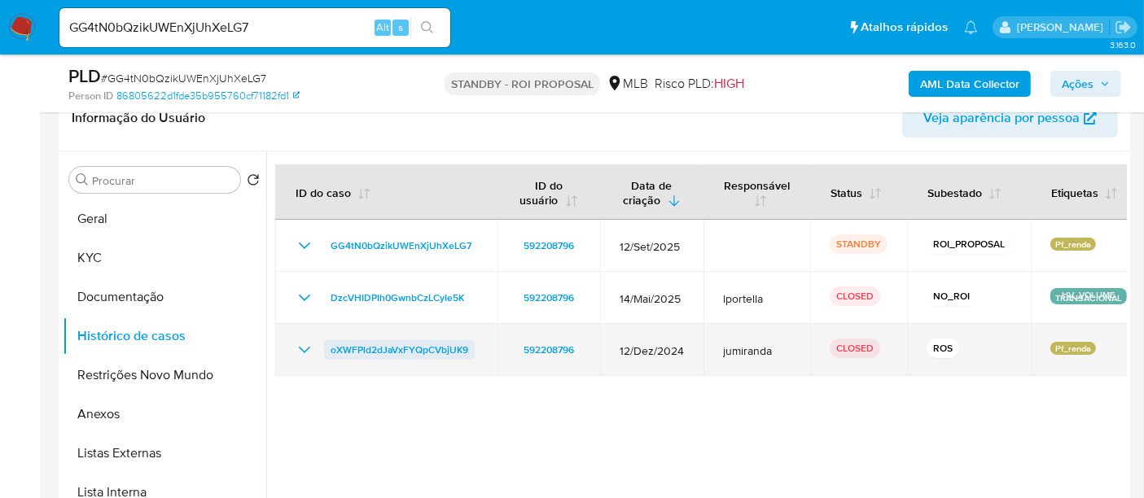
click at [425, 354] on span "oXWFPld2dJaVxFYQpCVbjUK9" at bounding box center [400, 350] width 138 height 20
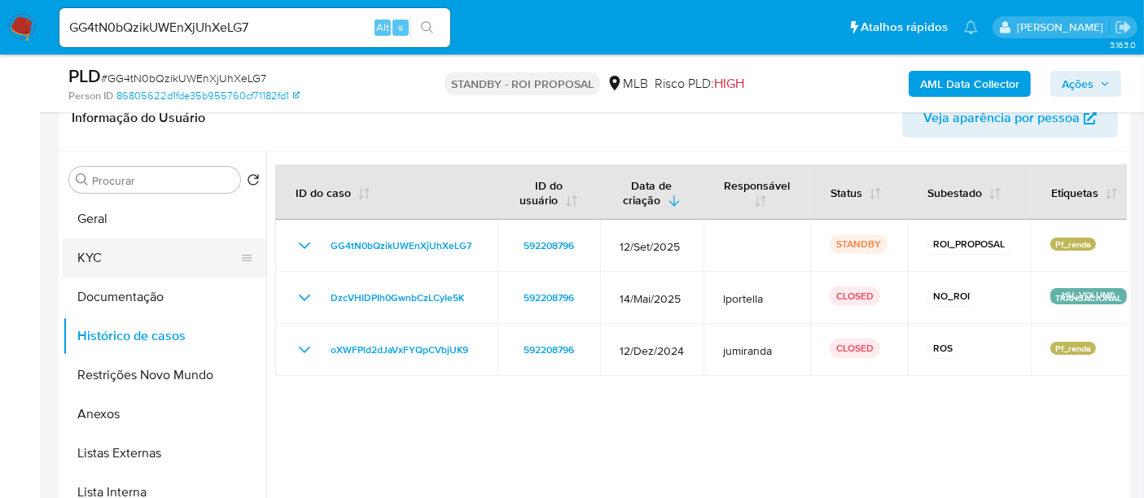
click at [112, 248] on button "KYC" at bounding box center [158, 258] width 191 height 39
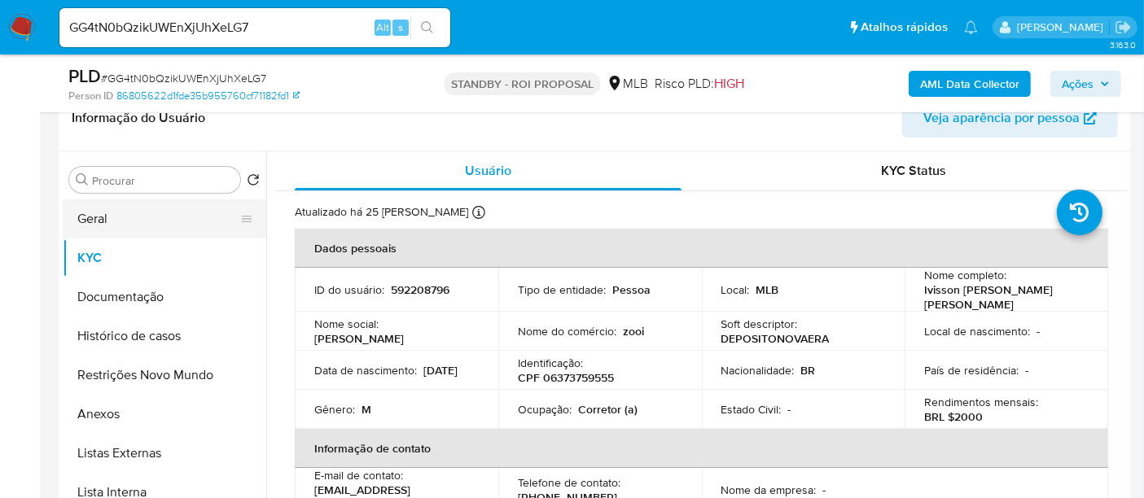
click at [126, 221] on button "Geral" at bounding box center [158, 218] width 191 height 39
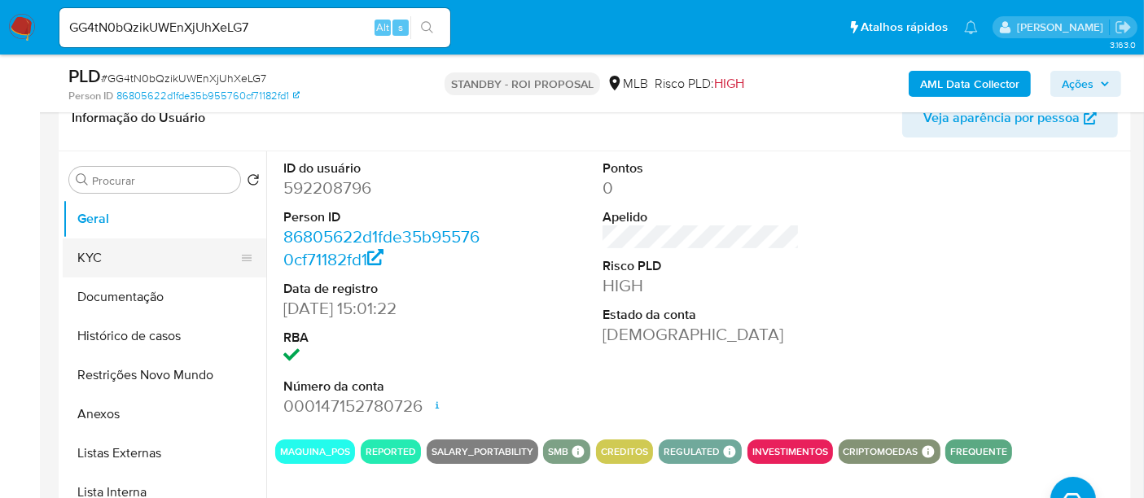
click at [103, 258] on button "KYC" at bounding box center [158, 258] width 191 height 39
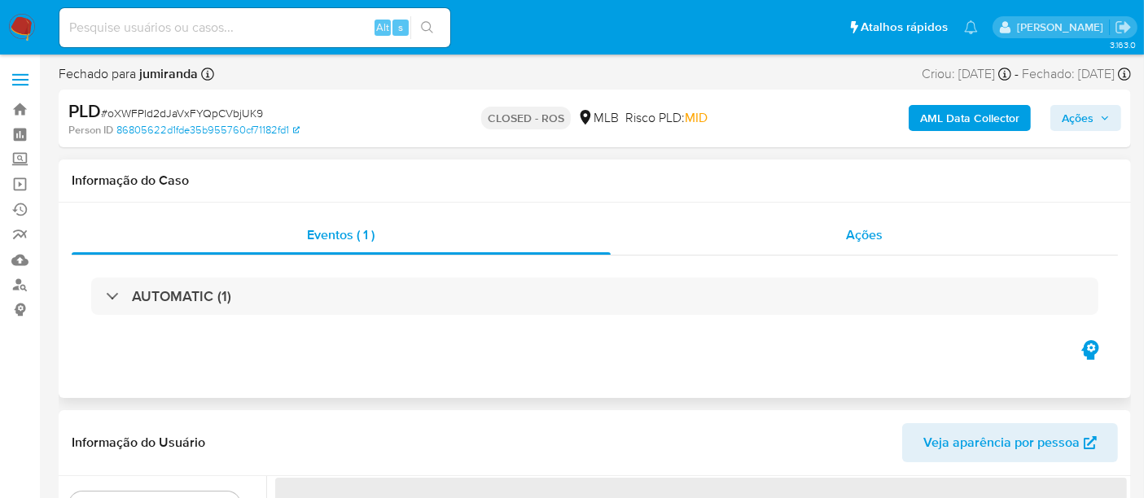
click at [862, 239] on span "Ações" at bounding box center [864, 235] width 37 height 19
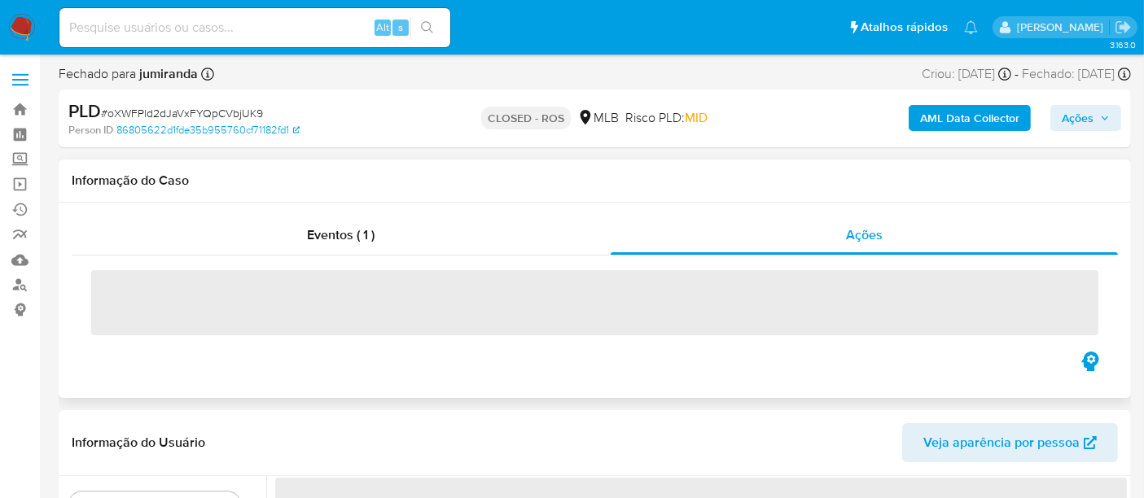
select select "10"
